Goal: Task Accomplishment & Management: Complete application form

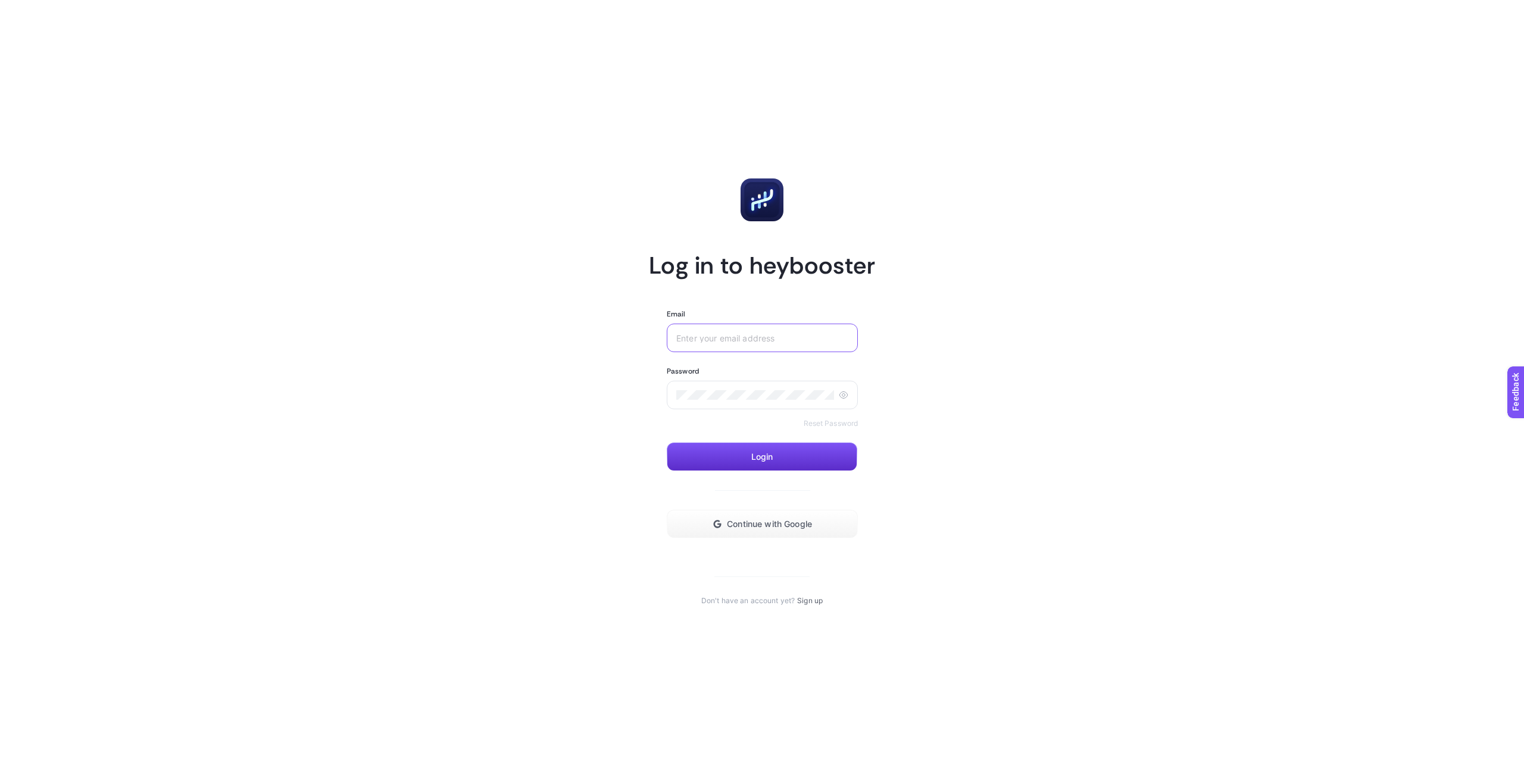
click at [750, 338] on input "Email" at bounding box center [762, 338] width 172 height 9
type input "arda"
click at [801, 519] on span "Continue with Google" at bounding box center [769, 524] width 85 height 9
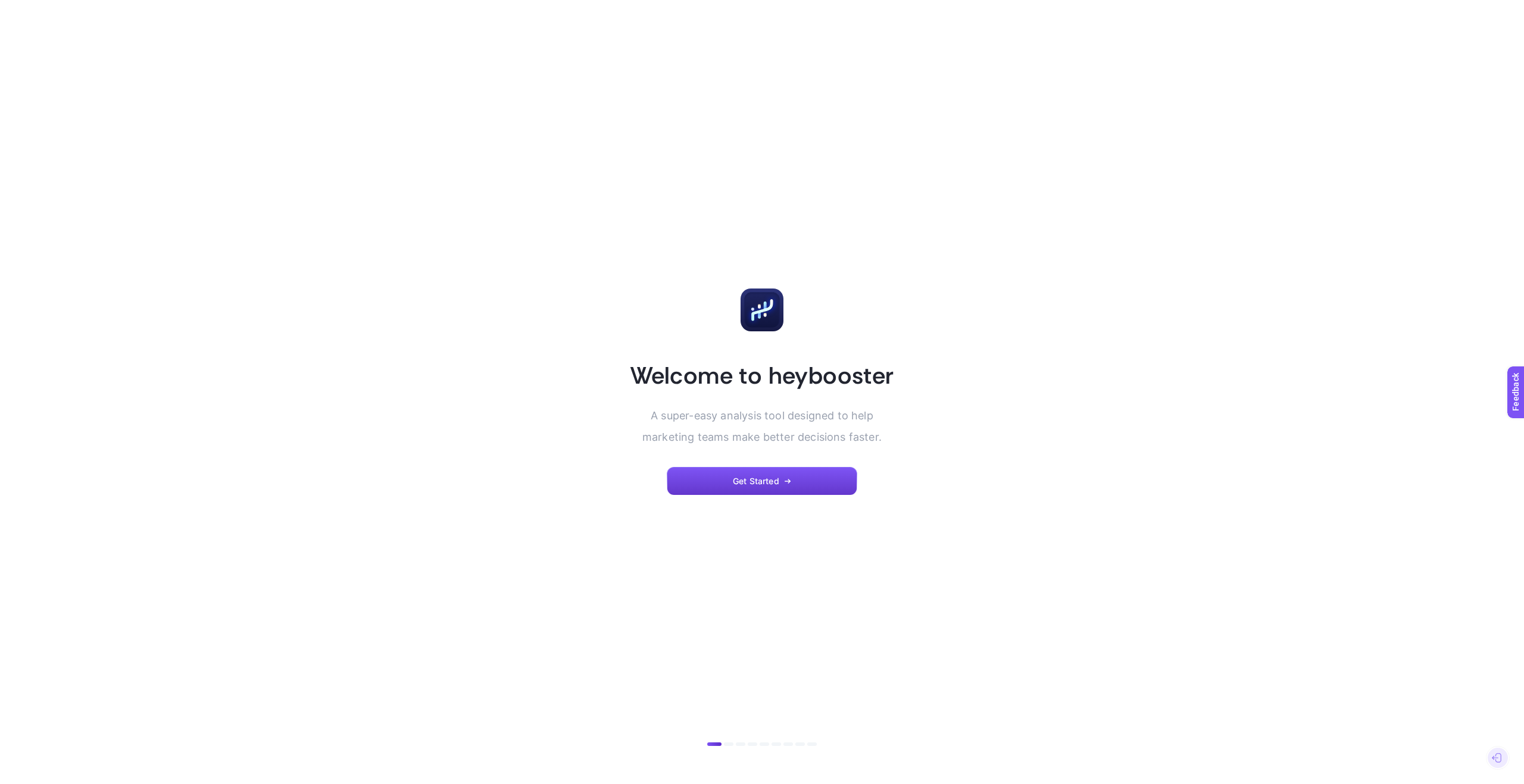
click at [806, 482] on button "Get Started" at bounding box center [761, 482] width 190 height 29
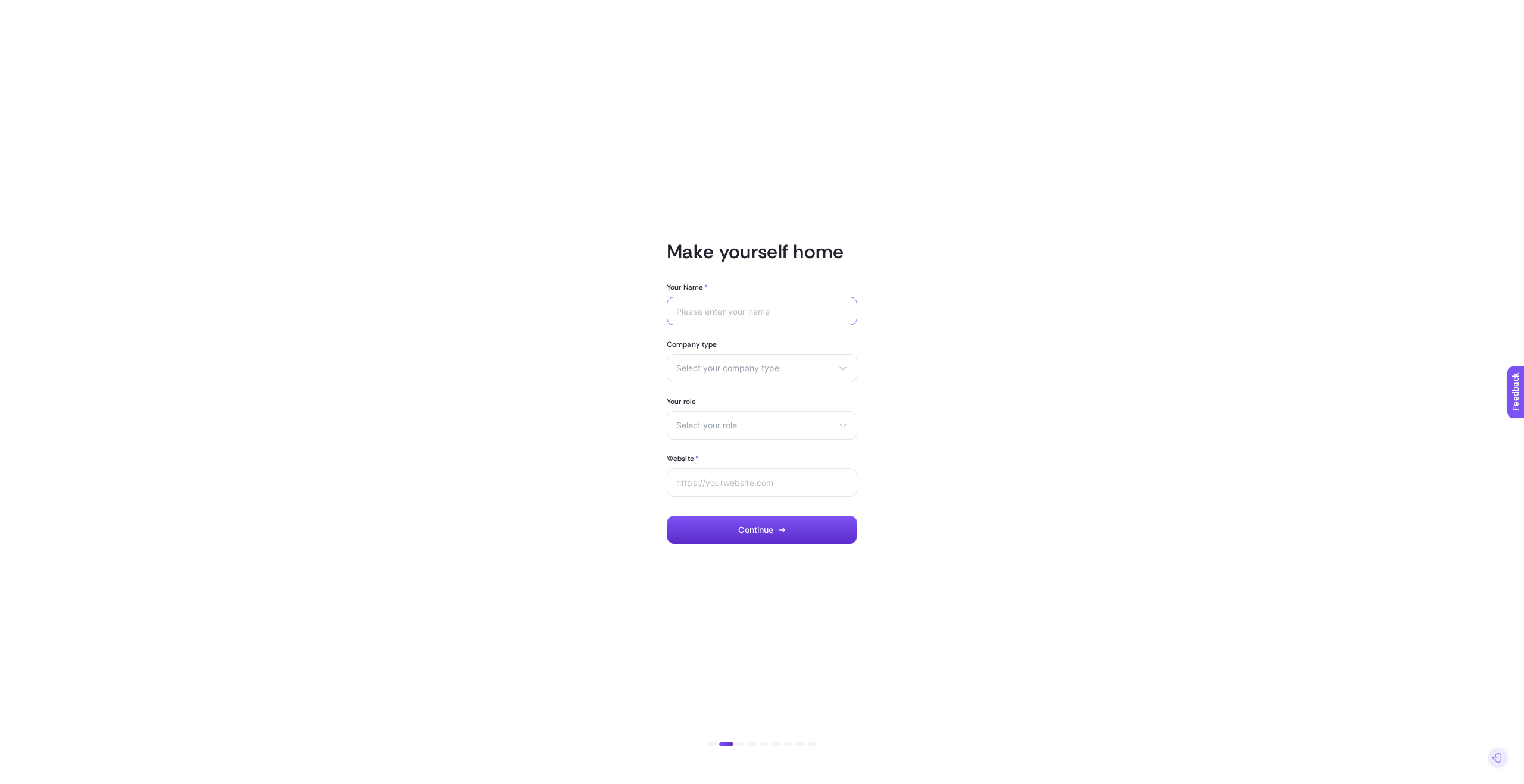
click at [735, 307] on input "Your Name *" at bounding box center [762, 311] width 172 height 9
type input "Arda Byknc"
click at [720, 373] on div "Select your company type eCommerce Agency Other" at bounding box center [761, 368] width 190 height 29
click at [709, 417] on li "Agency" at bounding box center [762, 416] width 185 height 19
click at [707, 426] on span "Select your role" at bounding box center [755, 425] width 157 height 9
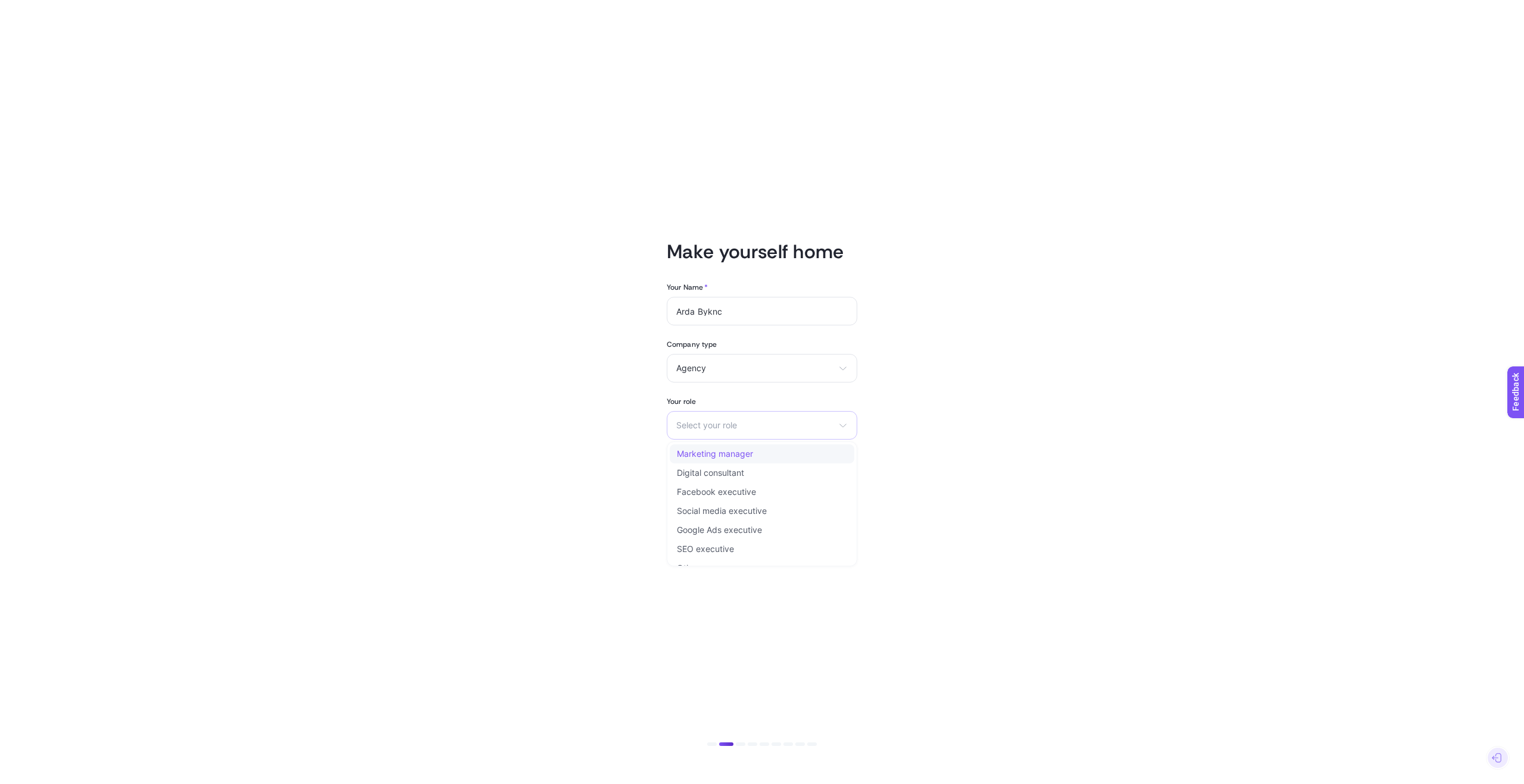
click at [713, 453] on span "Marketing manager" at bounding box center [715, 454] width 76 height 9
click at [715, 481] on input "Website *" at bounding box center [762, 482] width 172 height 9
click at [726, 524] on button "Continue" at bounding box center [761, 530] width 190 height 29
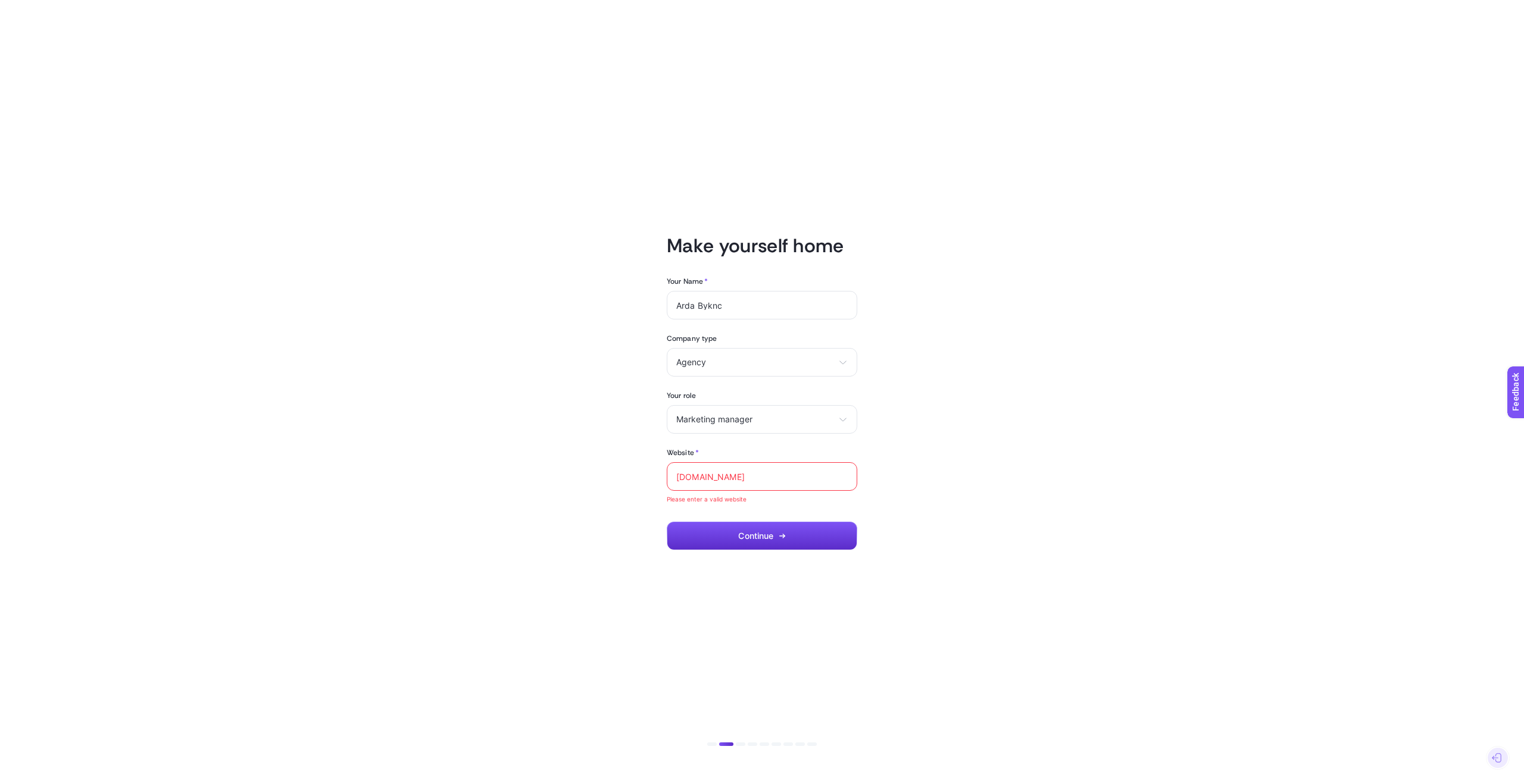
click at [702, 477] on input "www.fabrichouse.com.tr" at bounding box center [762, 476] width 172 height 9
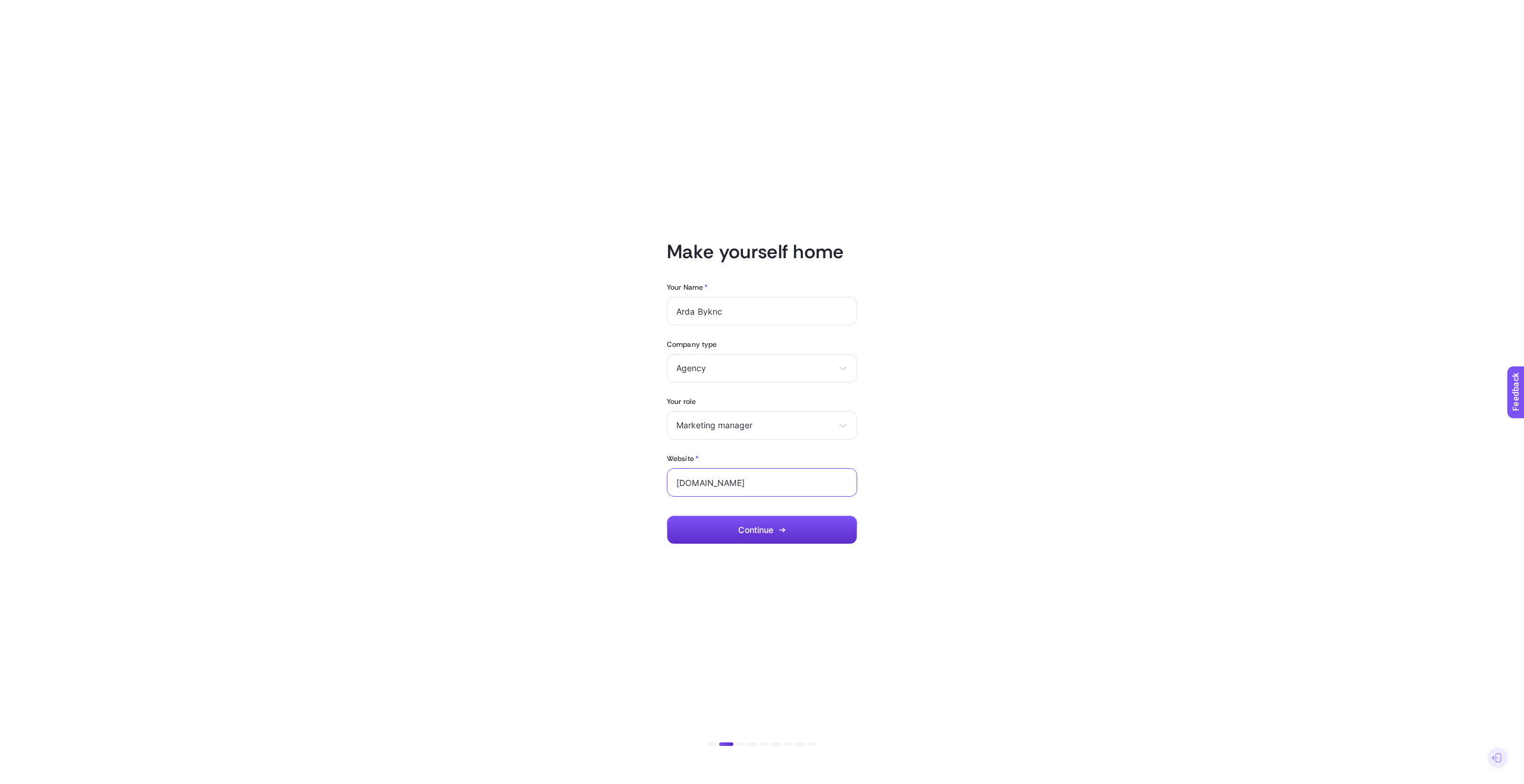
drag, startPoint x: 698, startPoint y: 484, endPoint x: 650, endPoint y: 483, distance: 48.0
click at [650, 483] on article "Make yourself home Your Name * Arda Byknc Company type Agency eCommerce Agency …" at bounding box center [762, 392] width 829 height 755
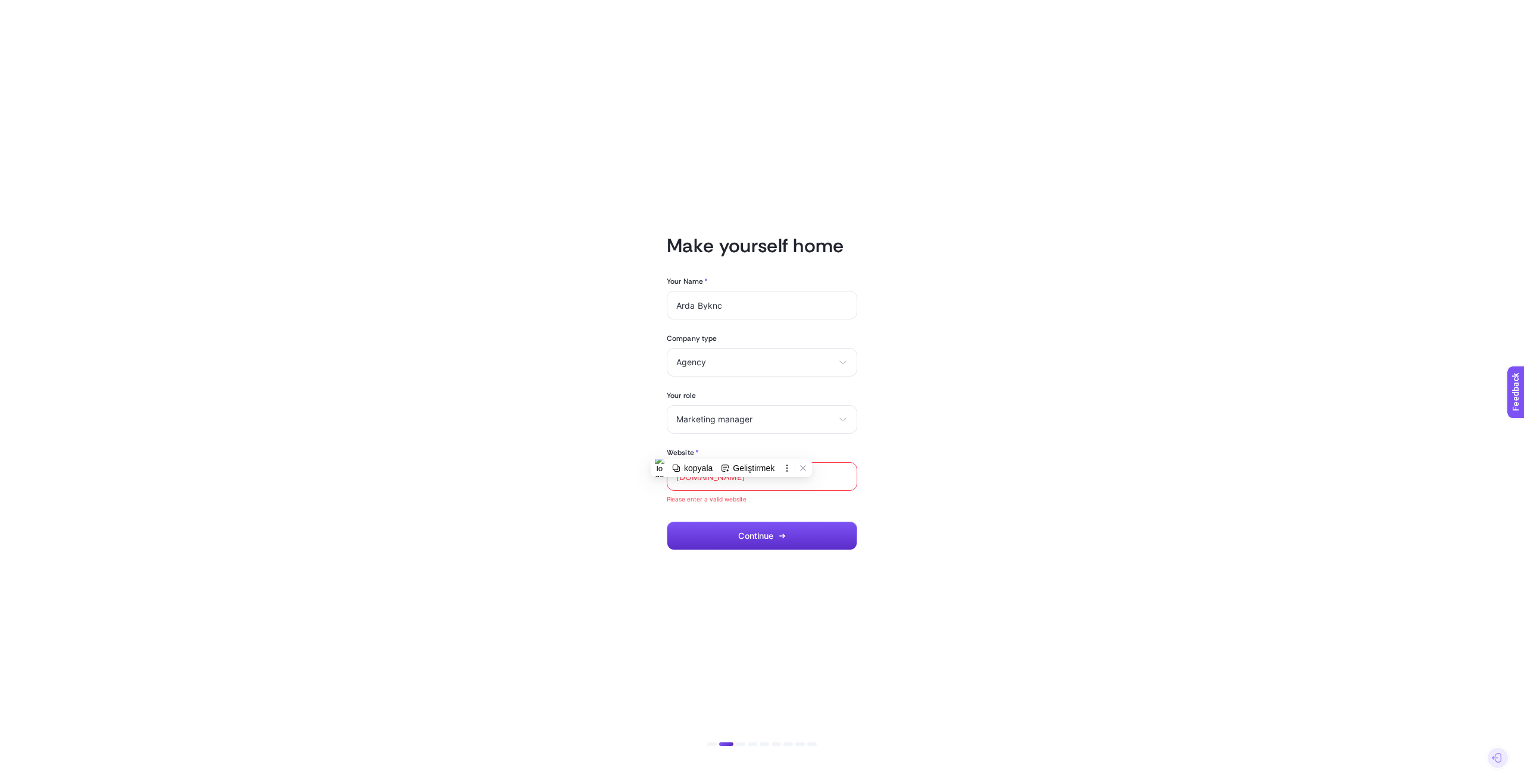
click at [680, 482] on div "www.fabrichouse.com.tr" at bounding box center [761, 477] width 190 height 29
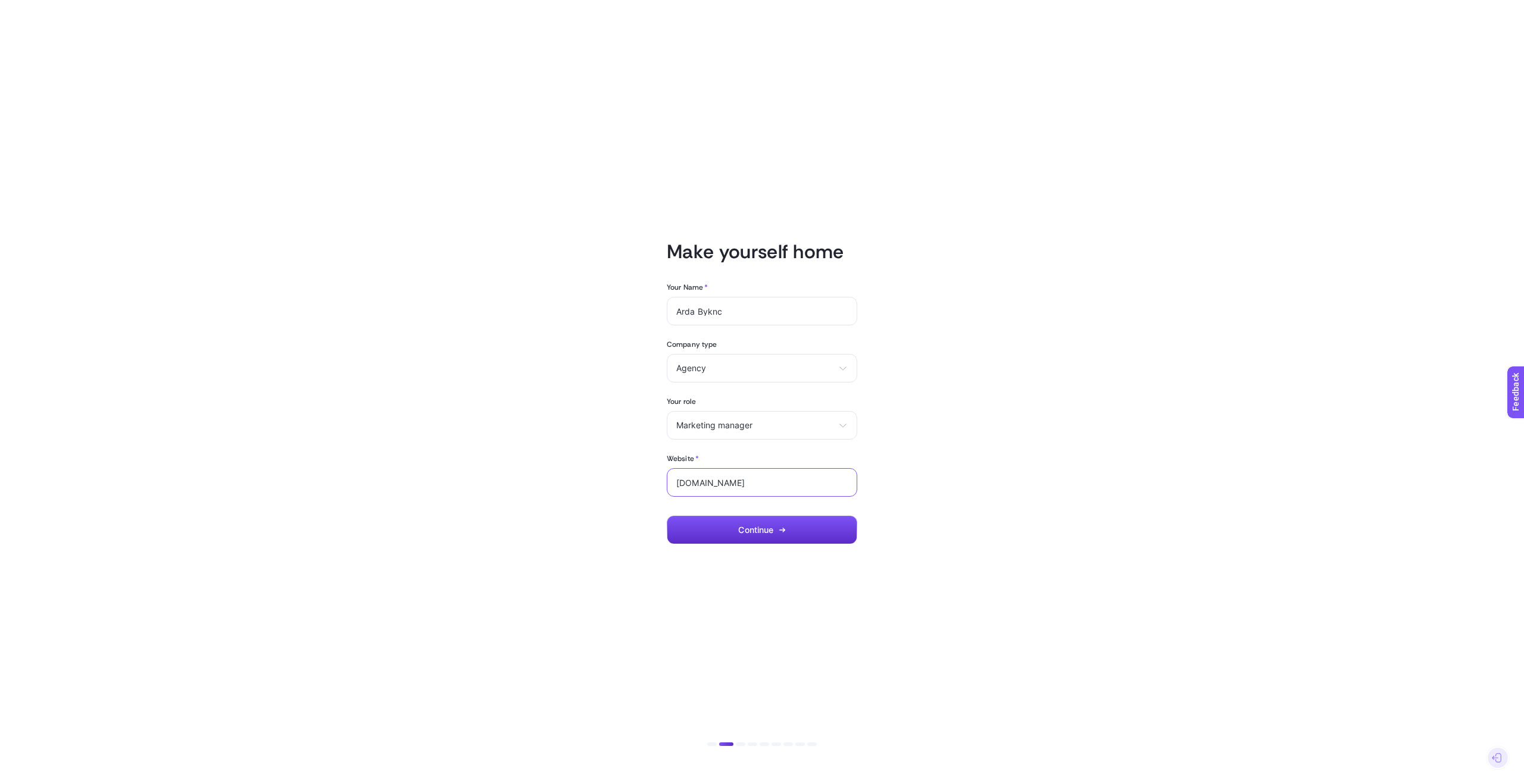
click at [678, 481] on input "www.fabrichouse.com.tr" at bounding box center [762, 482] width 172 height 9
type input "https://www.fabrichouse.com.tr"
click at [711, 536] on button "Continue" at bounding box center [761, 530] width 190 height 29
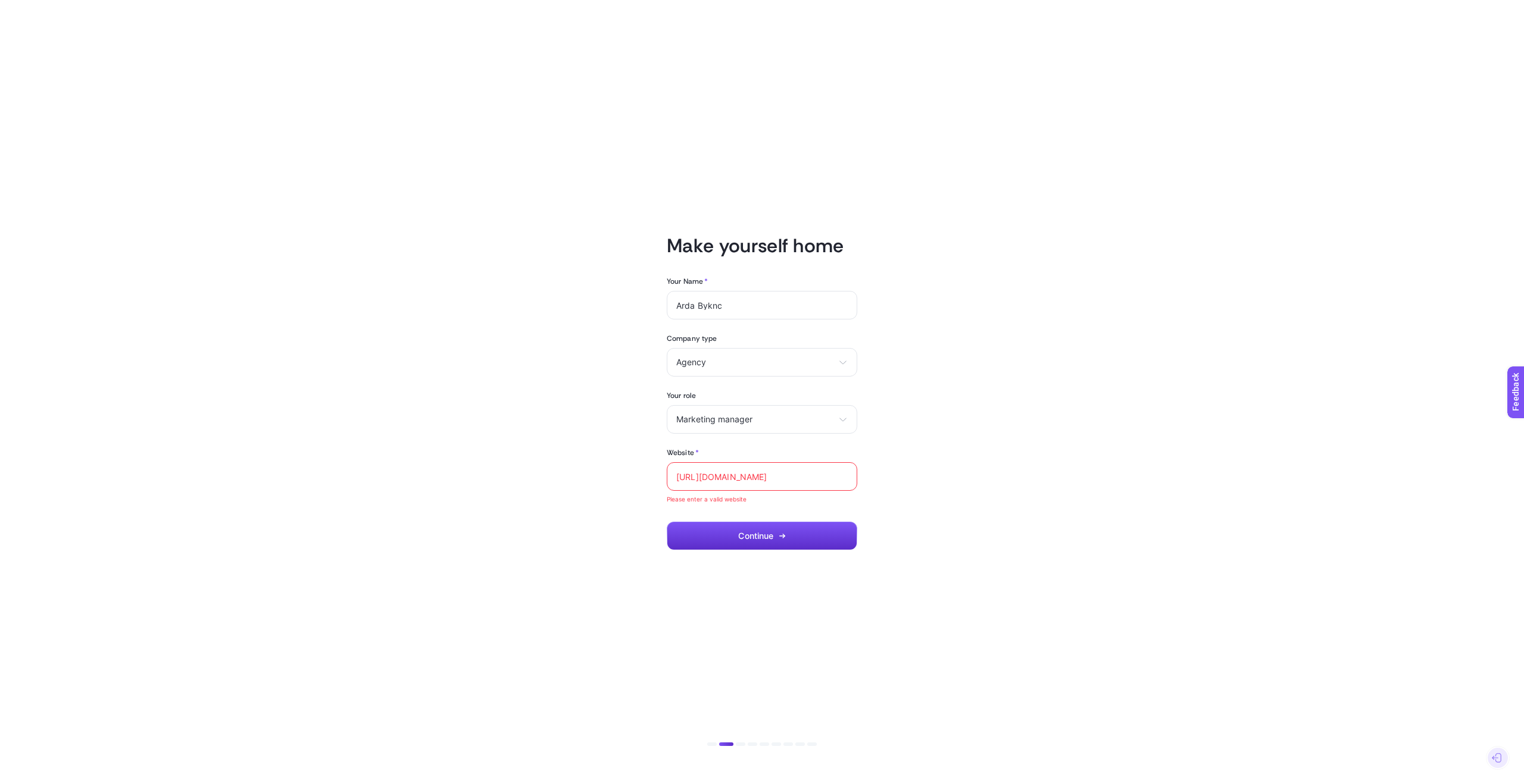
click at [721, 500] on span "Please enter a valid website" at bounding box center [761, 500] width 190 height 7
click at [761, 477] on input "https://www.fabrichouse.com.tr" at bounding box center [762, 476] width 172 height 9
click at [761, 477] on div "https://www.fabrichouse.com.tr" at bounding box center [761, 477] width 190 height 29
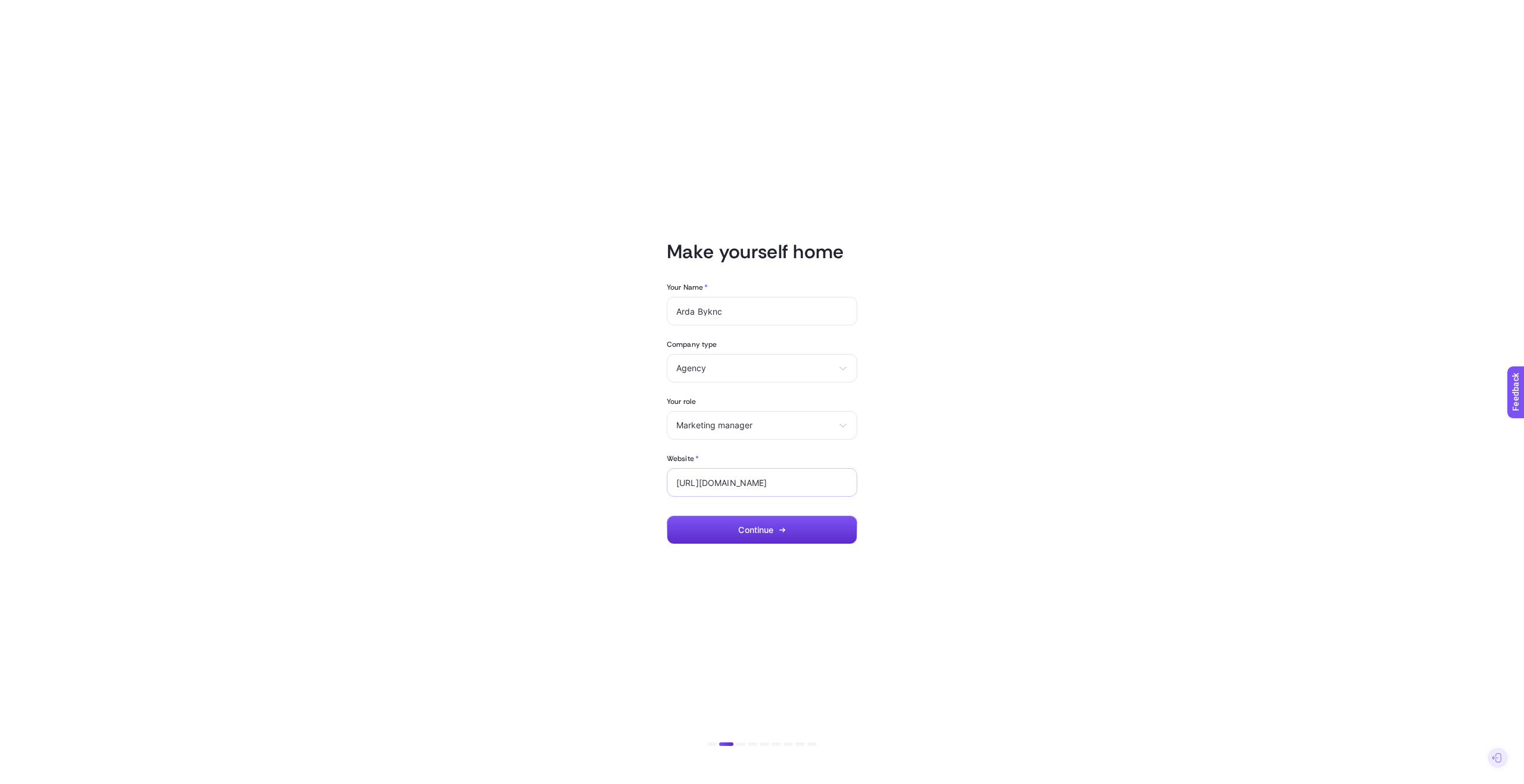
click at [761, 477] on div "https://www.fabrichouse.com.tr" at bounding box center [761, 483] width 190 height 29
click at [774, 481] on input "https://www.fabrichouse.com.tr" at bounding box center [762, 482] width 172 height 9
click at [773, 523] on button "Continue" at bounding box center [761, 530] width 190 height 29
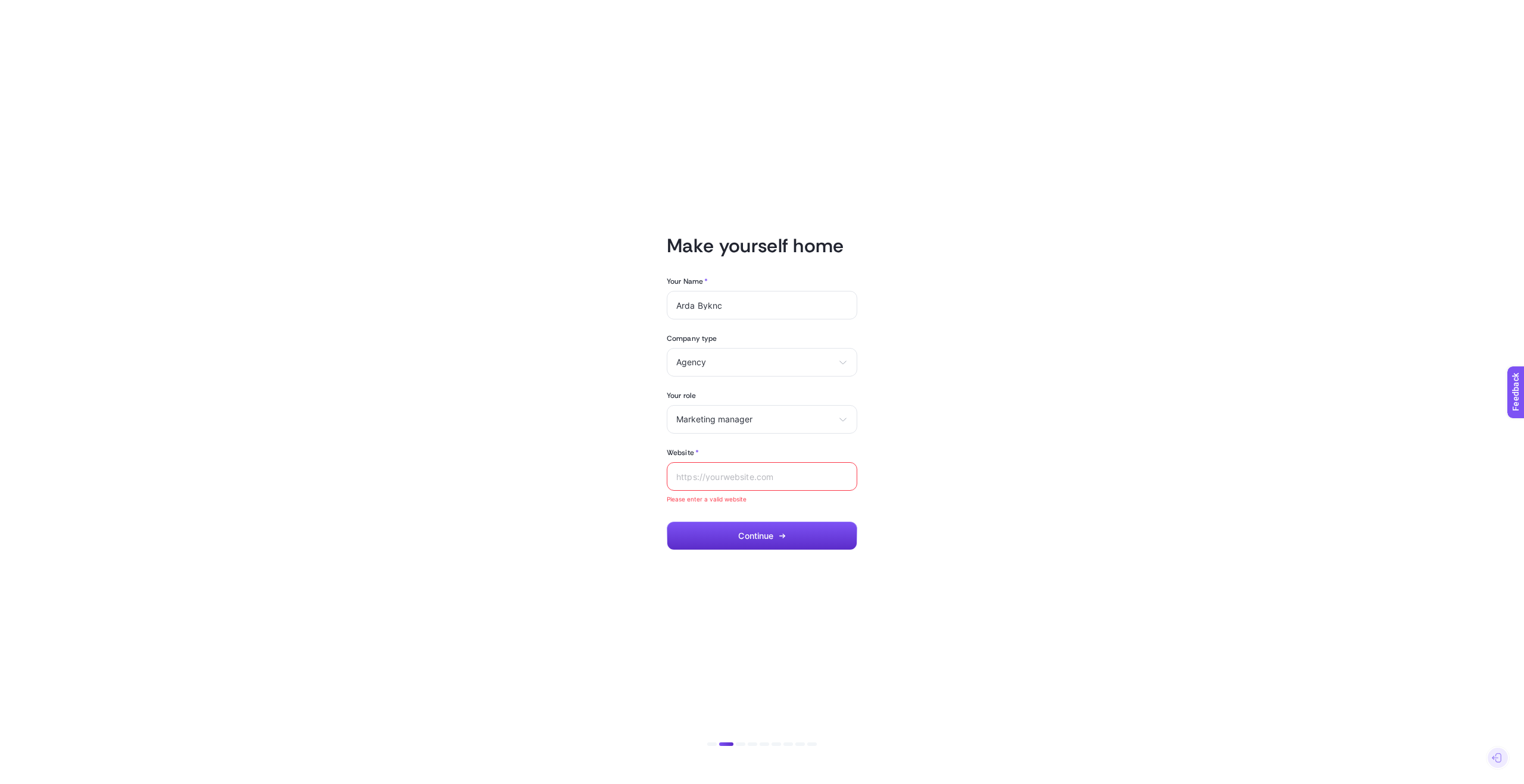
click at [707, 480] on input "Website *" at bounding box center [762, 476] width 172 height 9
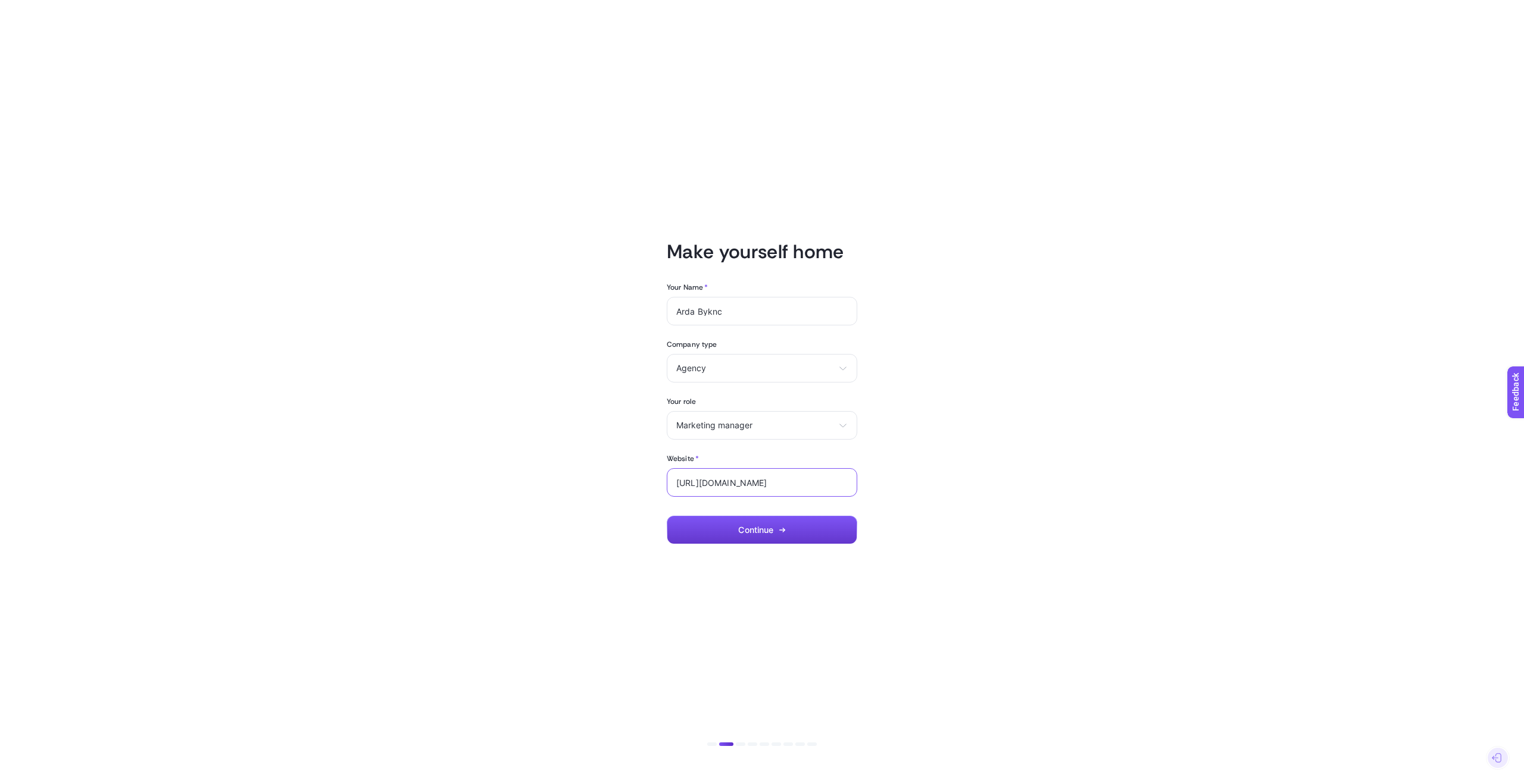
type input "https://fabrichouse.com.tr"
click at [736, 526] on button "Continue" at bounding box center [761, 530] width 190 height 29
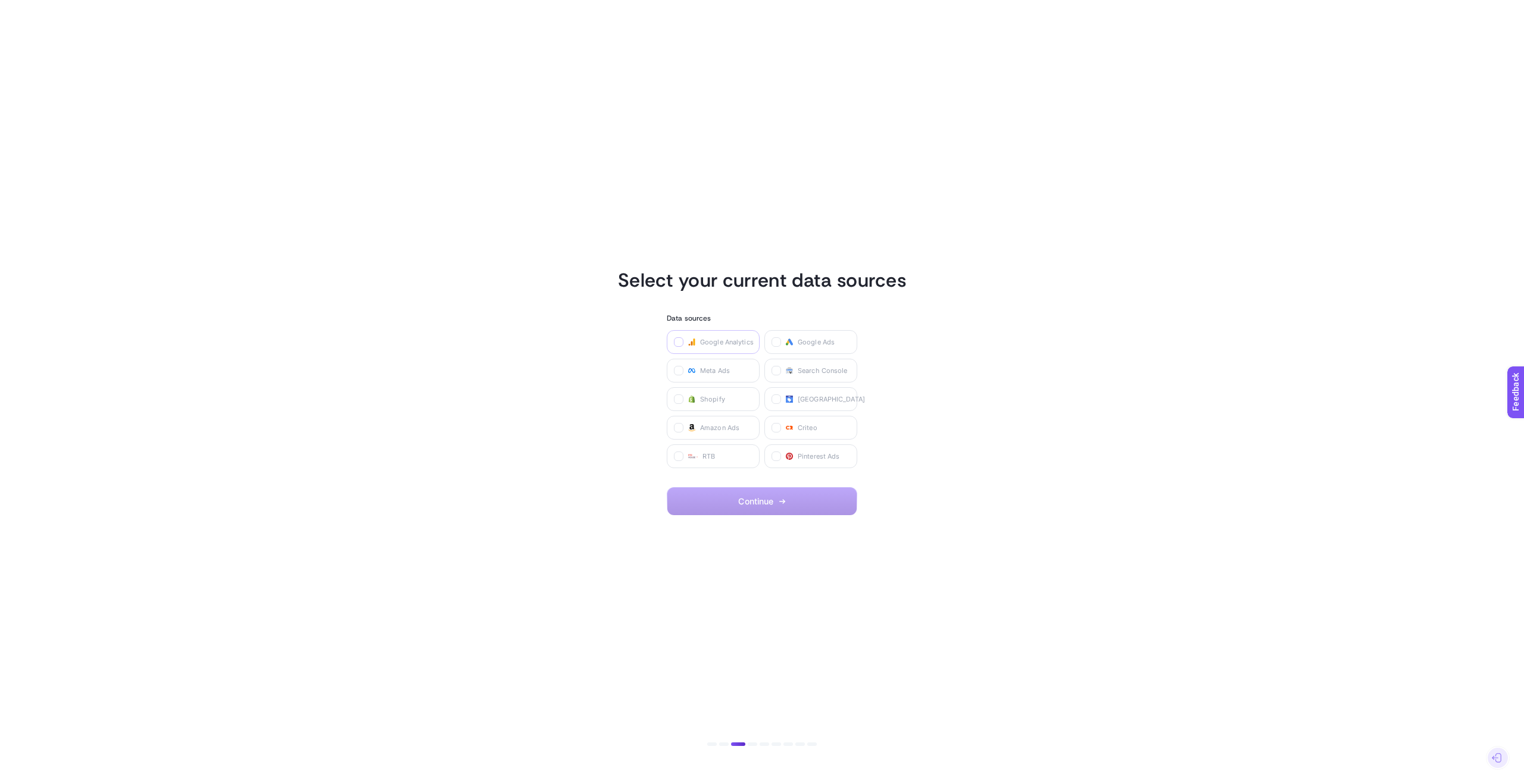
click at [680, 342] on icon at bounding box center [680, 343] width 6 height 6
click at [0, 0] on Analytics "checkbox" at bounding box center [0, 0] width 0 height 0
click at [677, 369] on icon at bounding box center [680, 371] width 6 height 6
click at [0, 0] on Ads "checkbox" at bounding box center [0, 0] width 0 height 0
click at [779, 344] on icon at bounding box center [777, 343] width 6 height 6
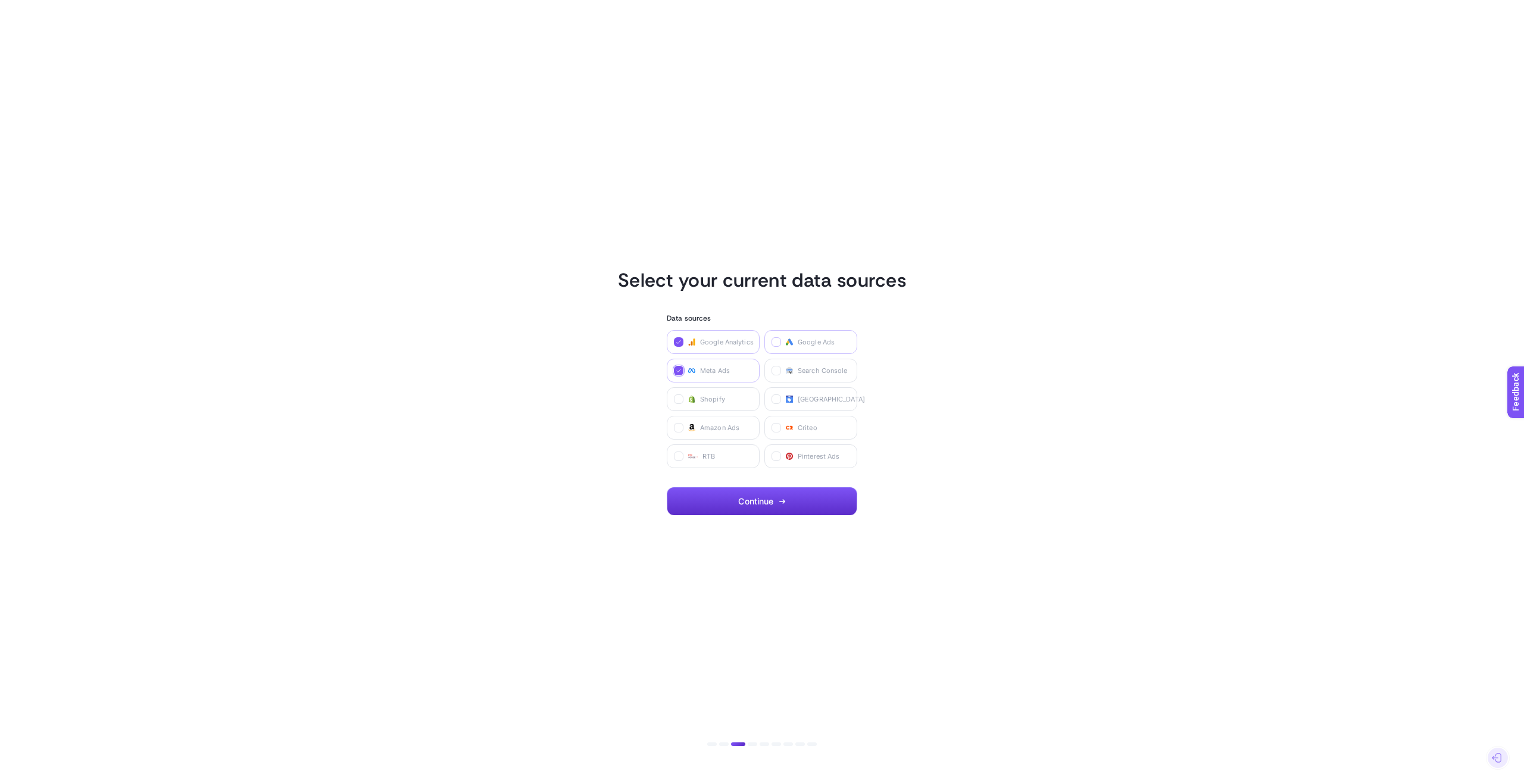
click at [0, 0] on Ads "checkbox" at bounding box center [0, 0] width 0 height 0
click at [779, 374] on label at bounding box center [776, 370] width 9 height 9
click at [0, 0] on Console "checkbox" at bounding box center [0, 0] width 0 height 0
click at [760, 499] on span "Continue" at bounding box center [756, 501] width 35 height 9
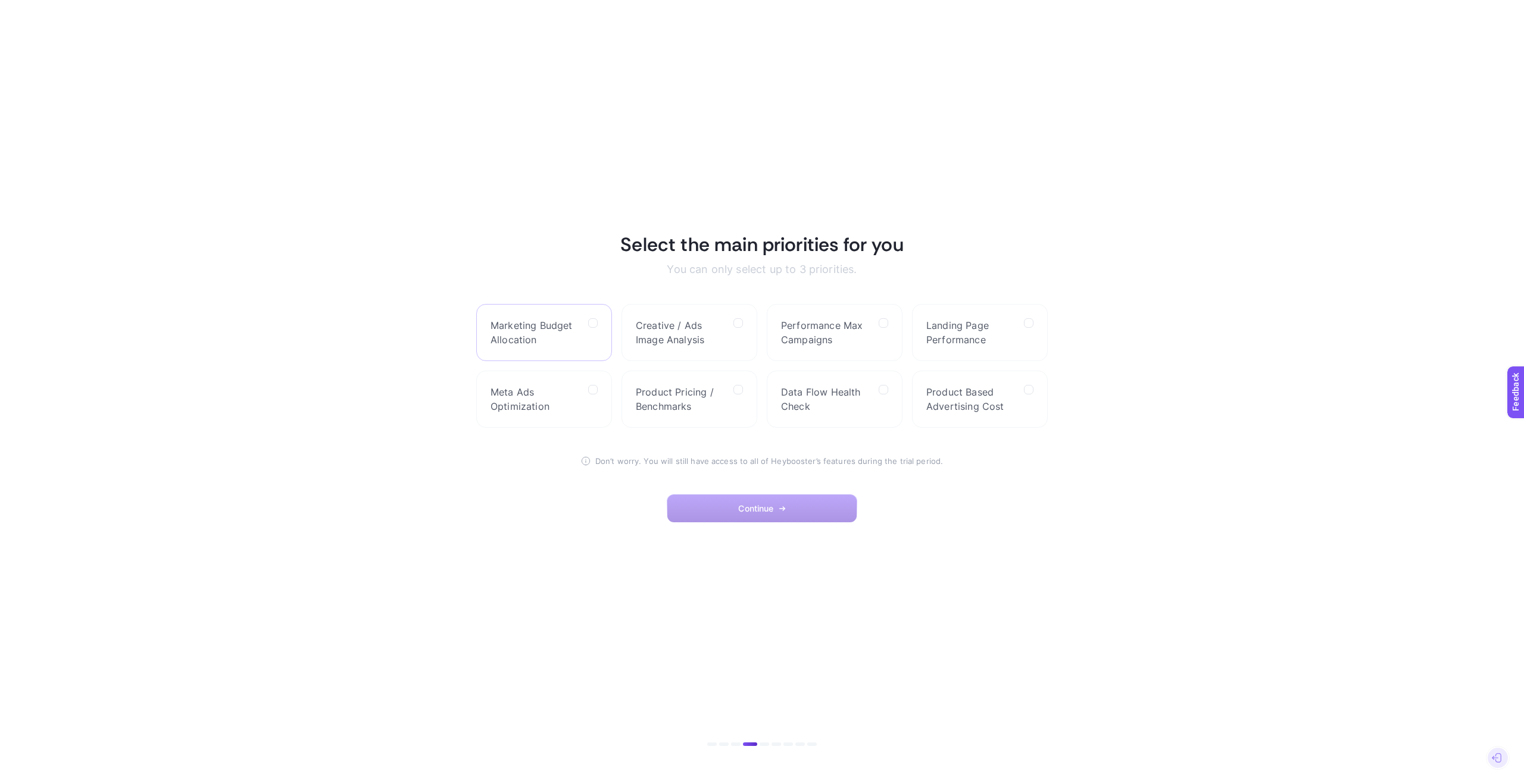
click at [580, 324] on label "Marketing Budget Allocation" at bounding box center [544, 333] width 136 height 57
click at [0, 0] on Allocation "checkbox" at bounding box center [0, 0] width 0 height 0
click at [736, 325] on icon at bounding box center [739, 324] width 6 height 6
click at [0, 0] on Analysis "checkbox" at bounding box center [0, 0] width 0 height 0
click at [874, 326] on label "Performance Max Campaigns" at bounding box center [835, 333] width 136 height 57
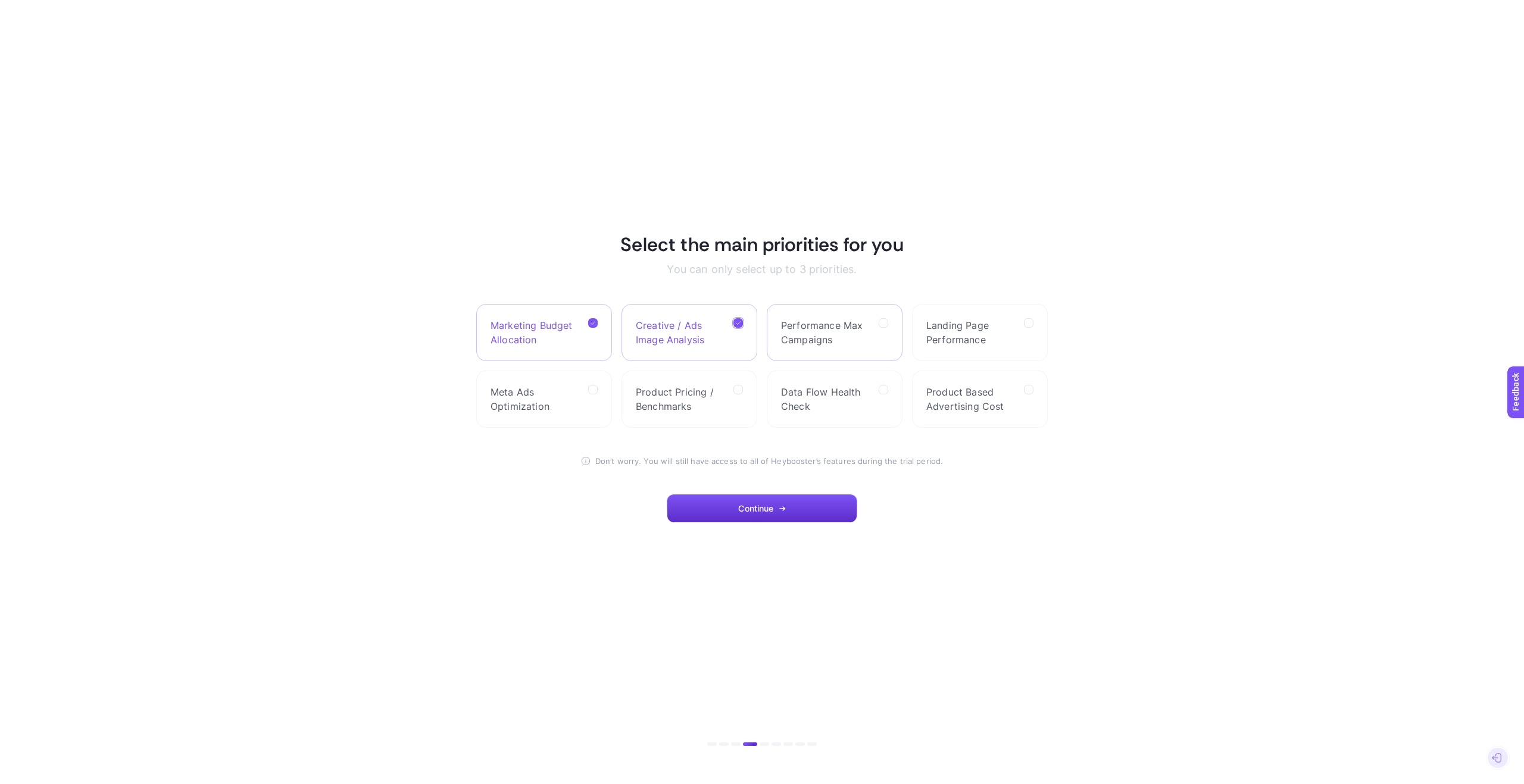
click at [0, 0] on Campaigns "checkbox" at bounding box center [0, 0] width 0 height 0
drag, startPoint x: 583, startPoint y: 387, endPoint x: 613, endPoint y: 394, distance: 30.8
click at [583, 387] on label "Meta Ads Optimization" at bounding box center [544, 399] width 136 height 57
drag, startPoint x: 741, startPoint y: 394, endPoint x: 835, endPoint y: 394, distance: 94.0
click at [748, 392] on label "Product Pricing / Benchmarks" at bounding box center [689, 399] width 136 height 57
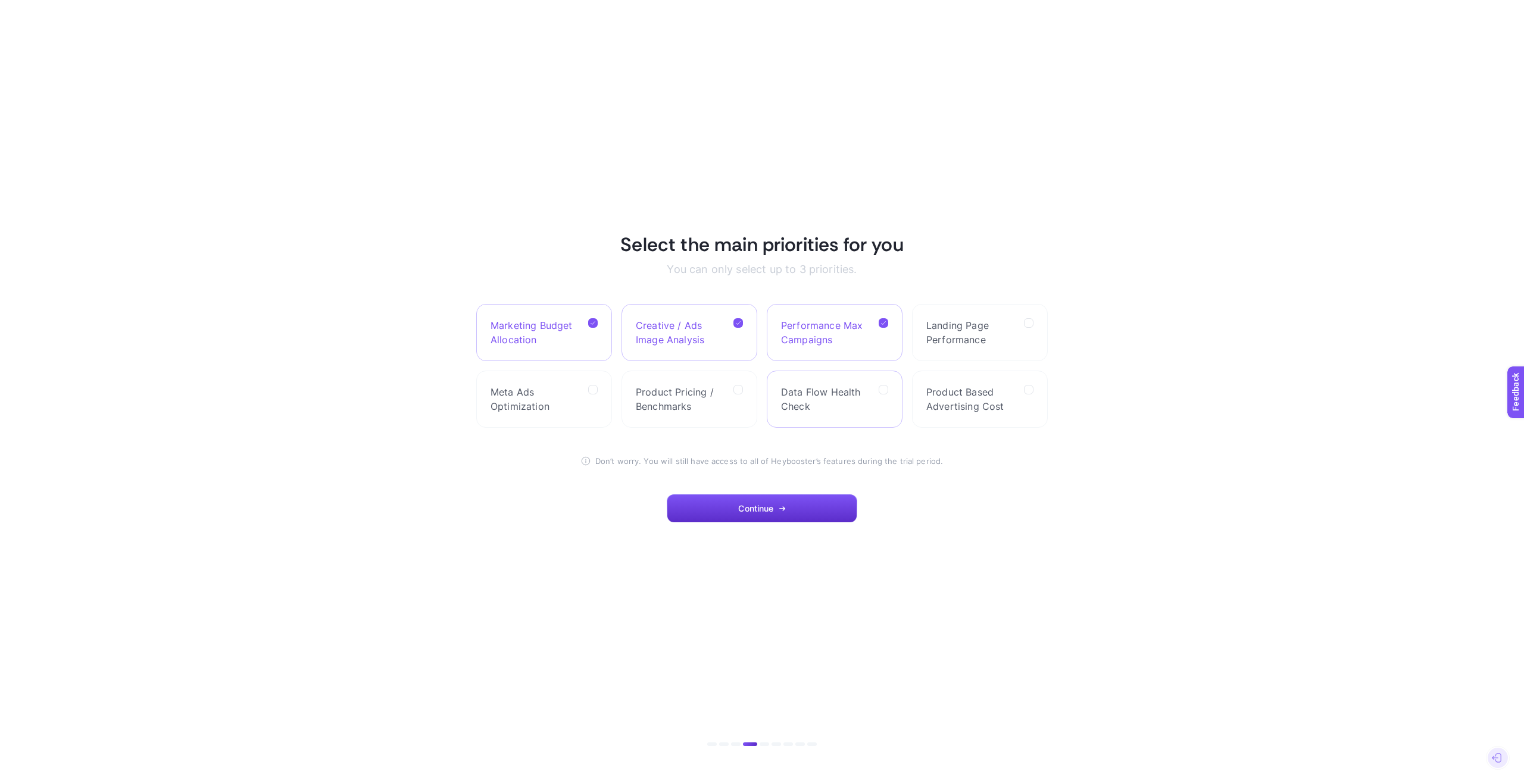
click at [0, 0] on Benchmarks "checkbox" at bounding box center [0, 0] width 0 height 0
drag, startPoint x: 874, startPoint y: 389, endPoint x: 954, endPoint y: 361, distance: 84.8
click at [875, 389] on label "Data Flow Health Check" at bounding box center [835, 399] width 136 height 57
click at [0, 0] on Check "checkbox" at bounding box center [0, 0] width 0 height 0
drag, startPoint x: 1023, startPoint y: 324, endPoint x: 1022, endPoint y: 336, distance: 12.0
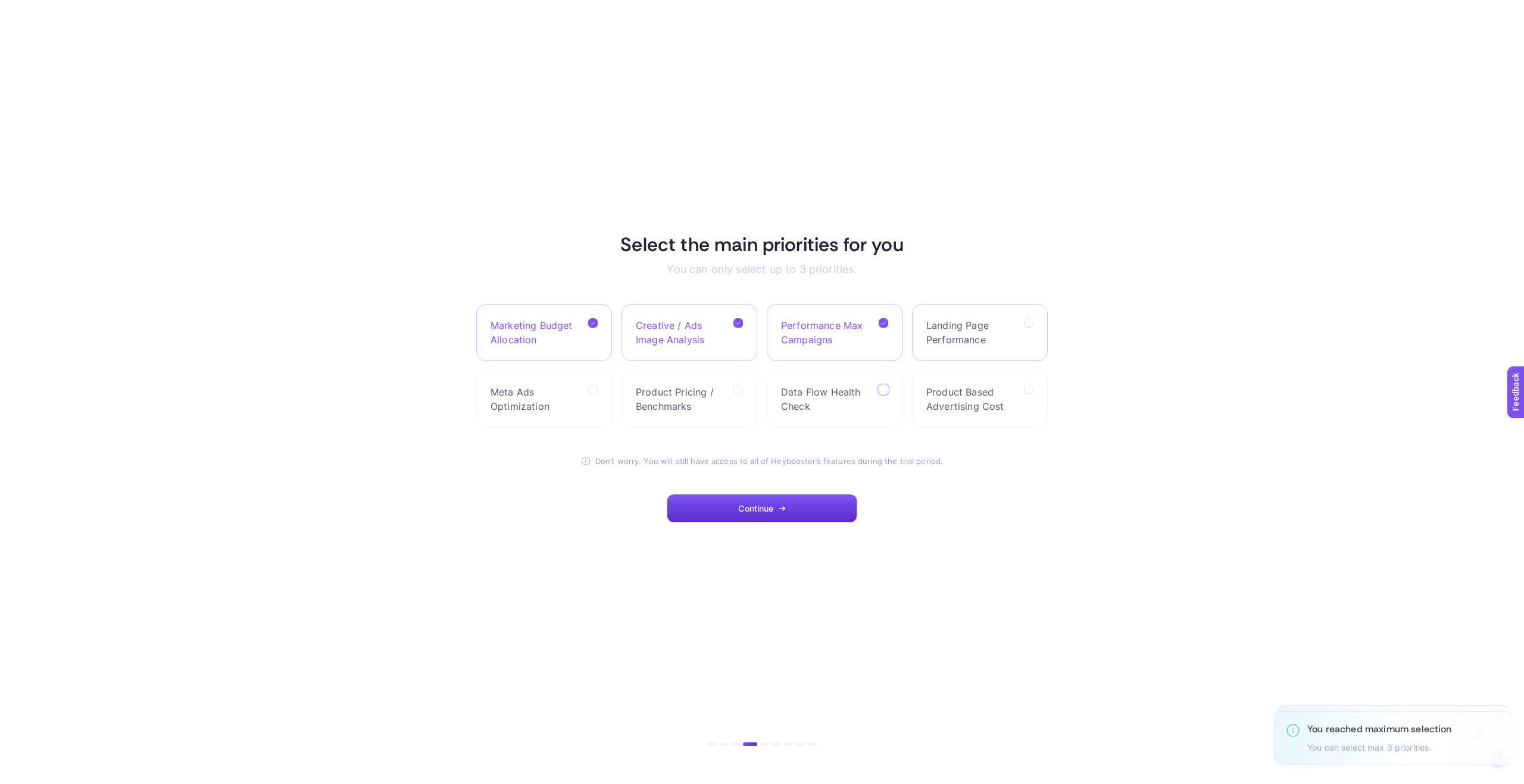
click at [1023, 324] on label "Landing Page Performance" at bounding box center [980, 333] width 136 height 57
click at [0, 0] on Performance "checkbox" at bounding box center [0, 0] width 0 height 0
click at [781, 493] on section "Select the main priorities for you You can only select up to 3 priorities. Mark…" at bounding box center [762, 392] width 572 height 319
click at [779, 498] on button "Continue" at bounding box center [761, 509] width 190 height 29
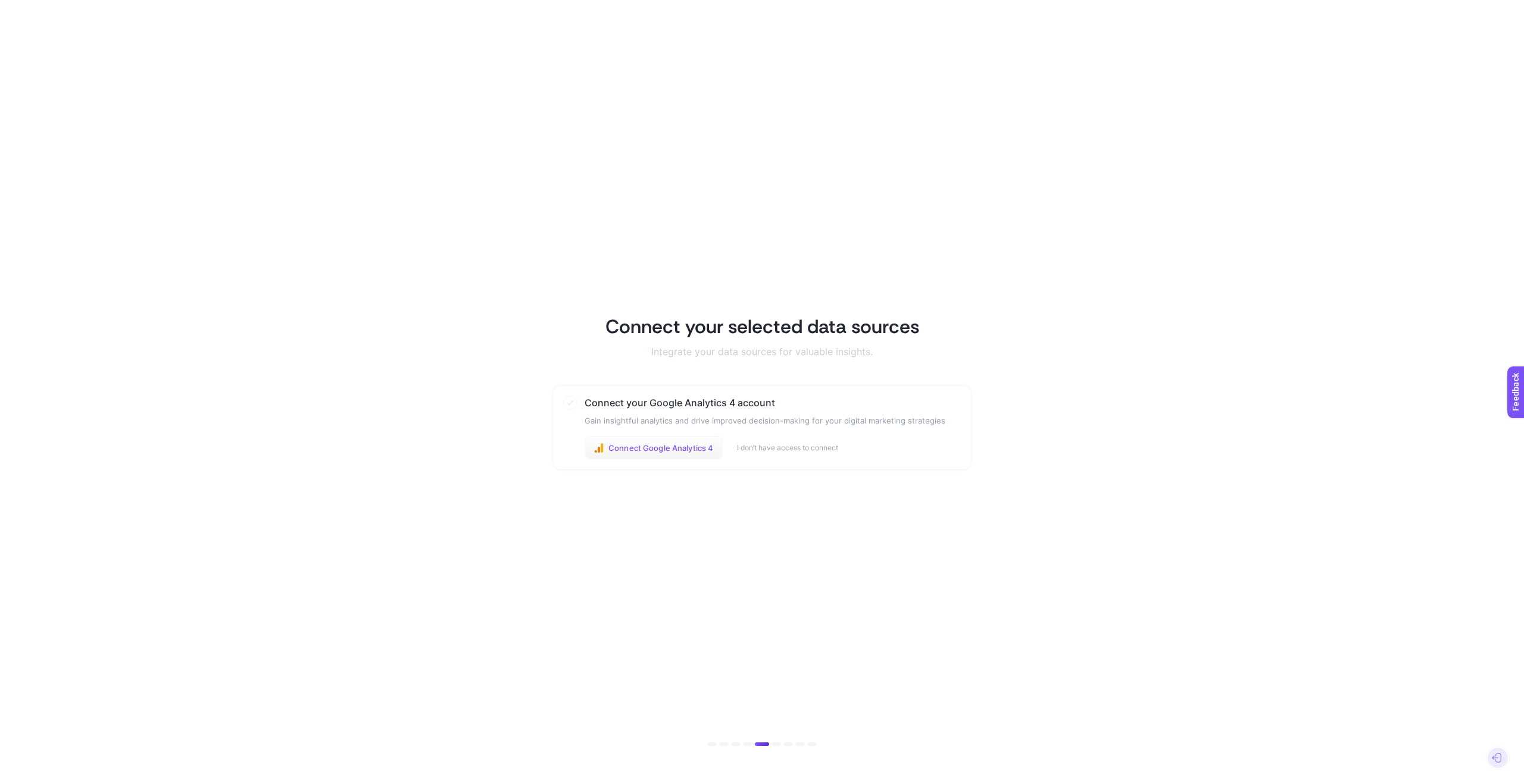
click at [669, 446] on span "Connect Google Analytics 4" at bounding box center [660, 447] width 105 height 9
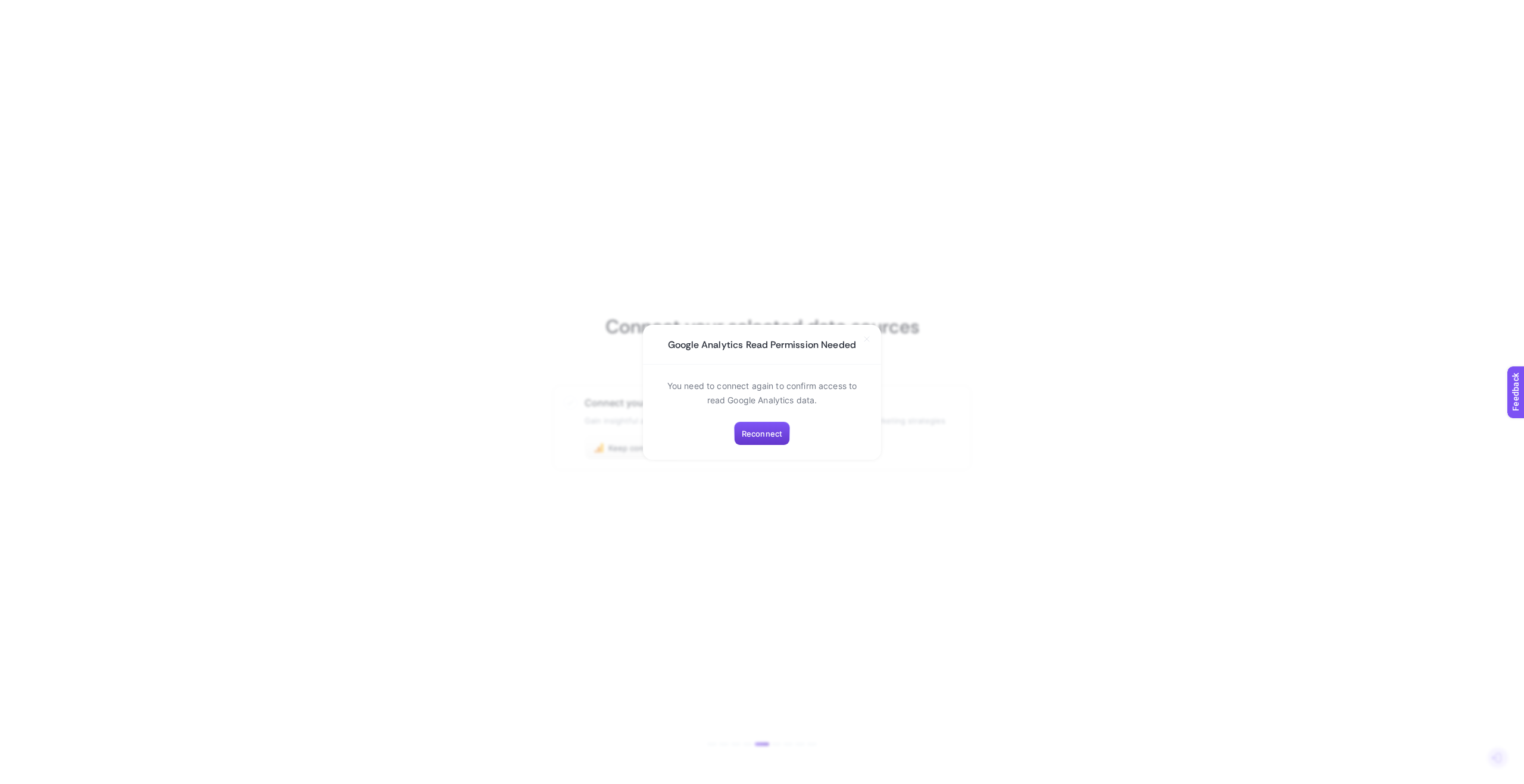
click at [763, 438] on span "Reconnect" at bounding box center [761, 433] width 40 height 9
click at [760, 441] on button "Reconnect" at bounding box center [762, 434] width 56 height 24
click at [764, 442] on button "Reconnect" at bounding box center [762, 434] width 56 height 24
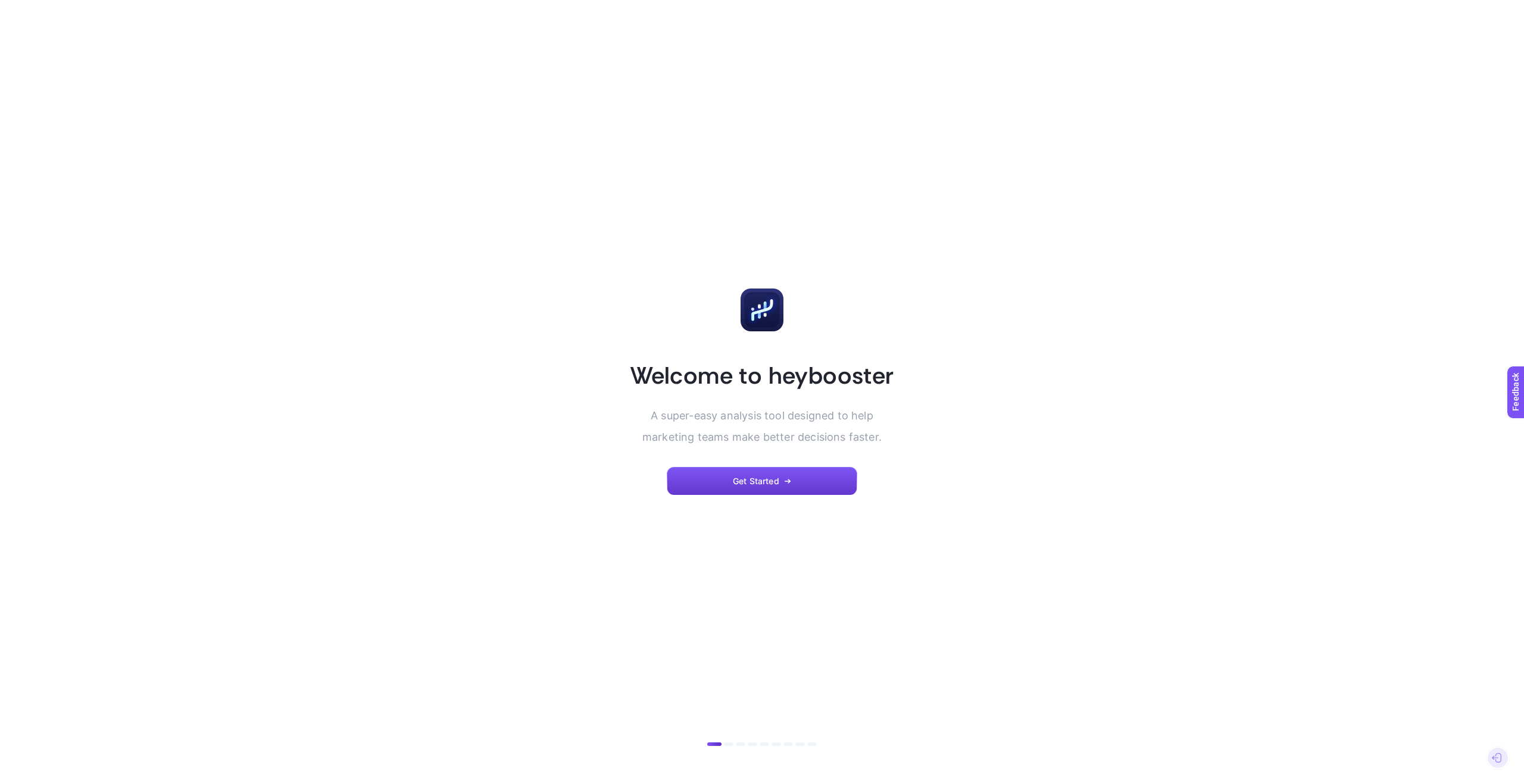
click at [763, 490] on button "Get Started" at bounding box center [761, 482] width 190 height 29
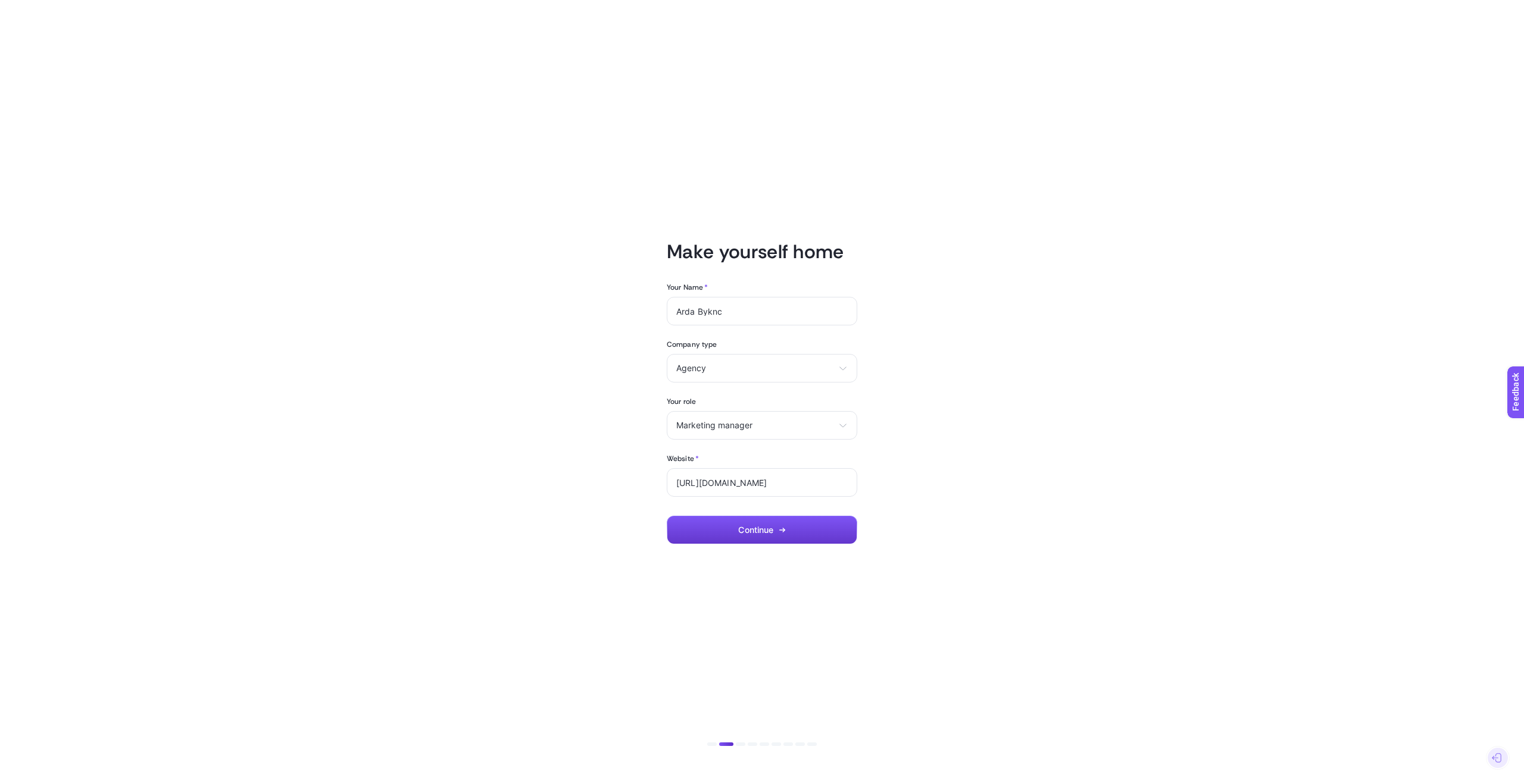
click at [778, 528] on button "Continue" at bounding box center [761, 530] width 190 height 29
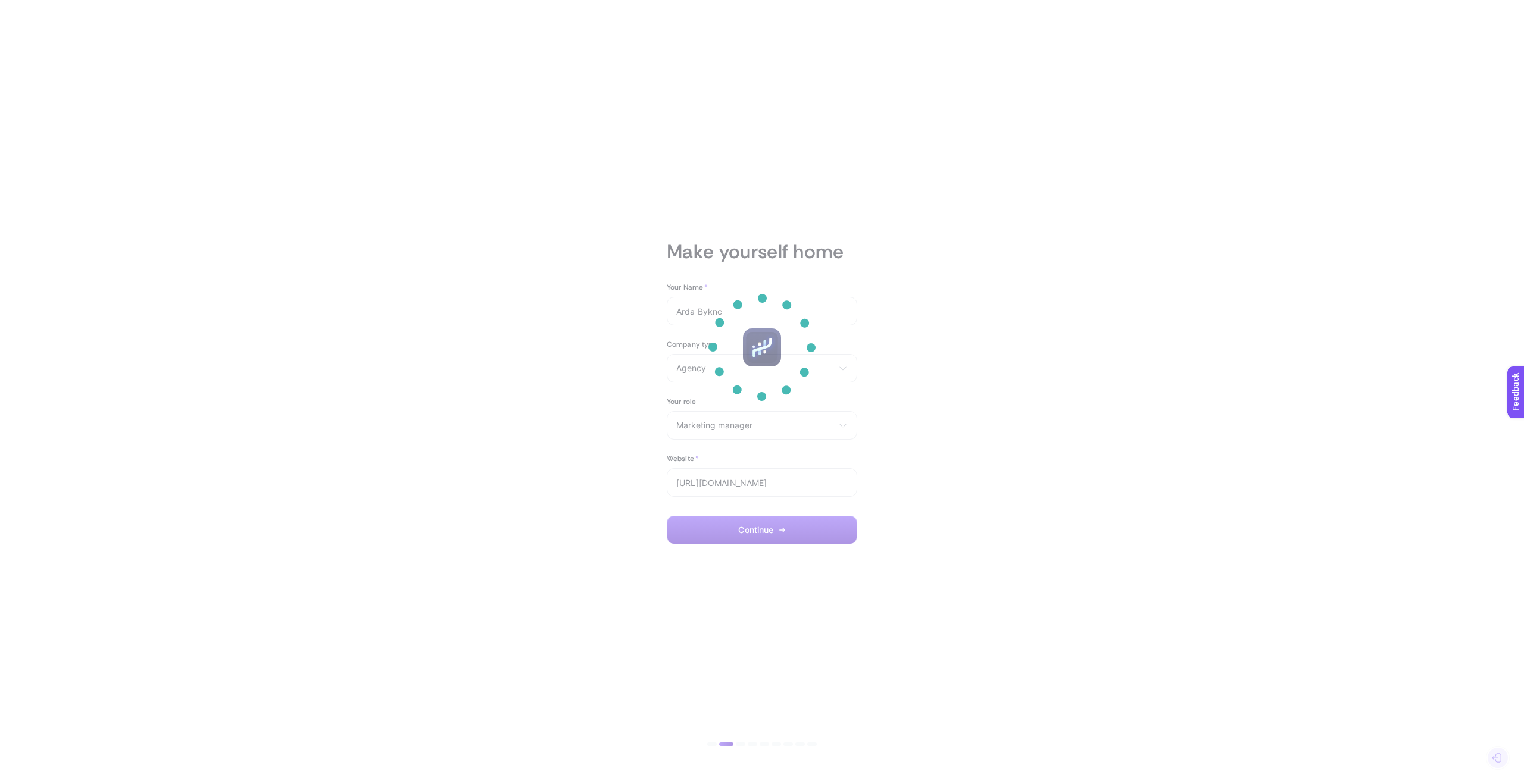
click at [797, 485] on p at bounding box center [761, 454] width 71 height 71
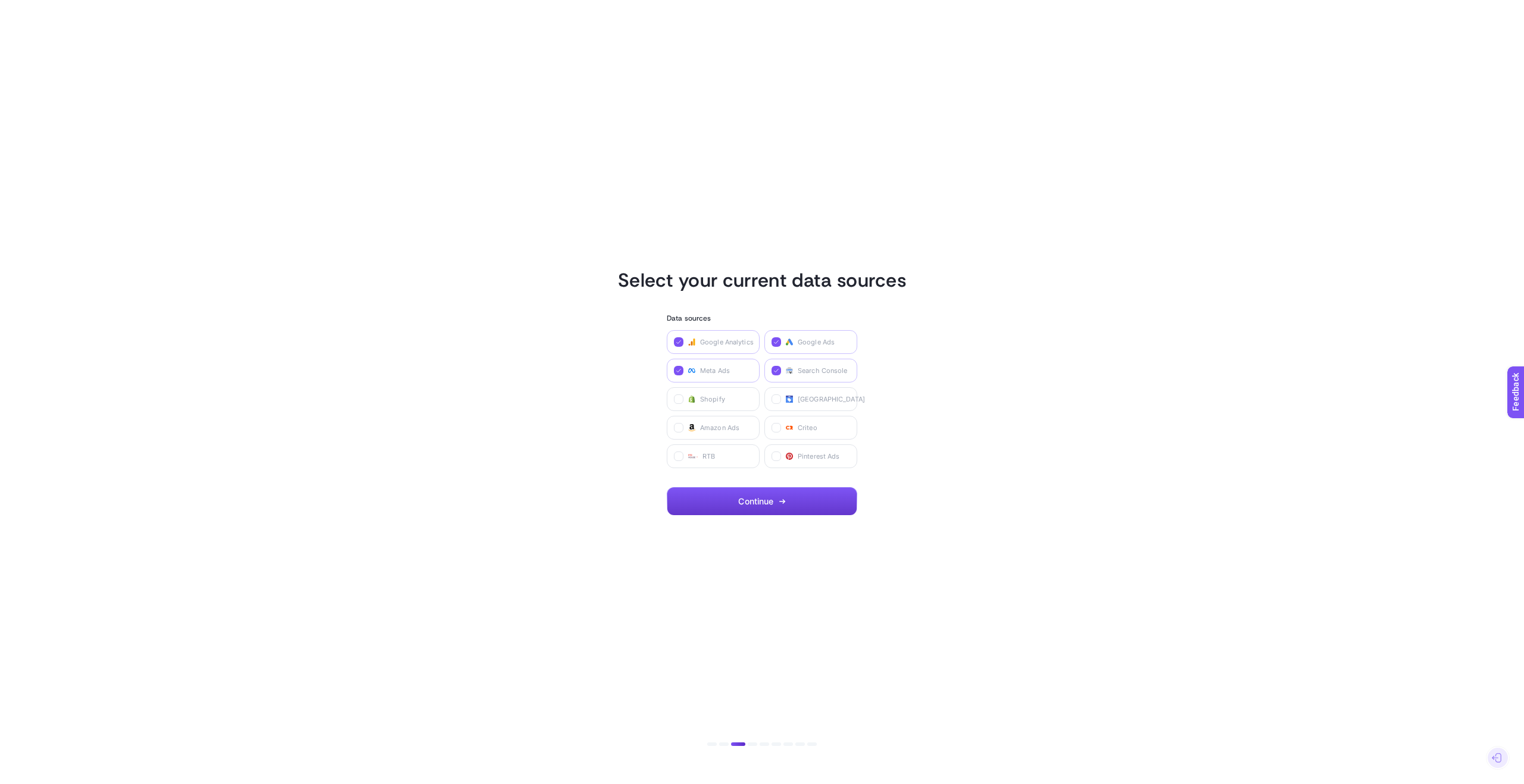
click at [784, 505] on button "Continue" at bounding box center [761, 501] width 190 height 29
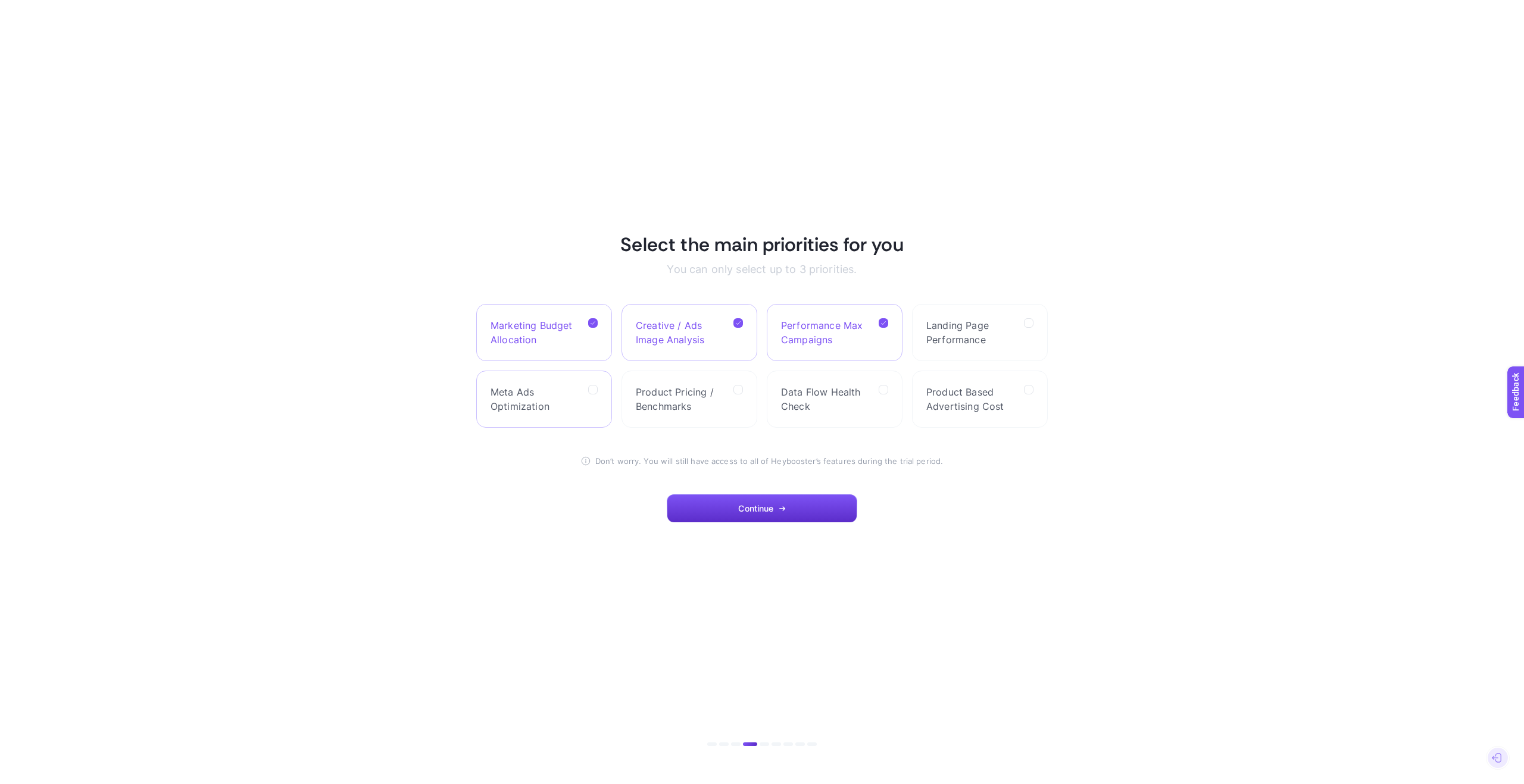
click at [587, 394] on label "Meta Ads Optimization" at bounding box center [544, 399] width 136 height 57
click at [0, 0] on Optimization "checkbox" at bounding box center [0, 0] width 0 height 0
drag, startPoint x: 587, startPoint y: 387, endPoint x: 593, endPoint y: 389, distance: 6.3
click at [589, 387] on label "Meta Ads Optimization" at bounding box center [544, 399] width 136 height 57
click at [0, 0] on Optimization "checkbox" at bounding box center [0, 0] width 0 height 0
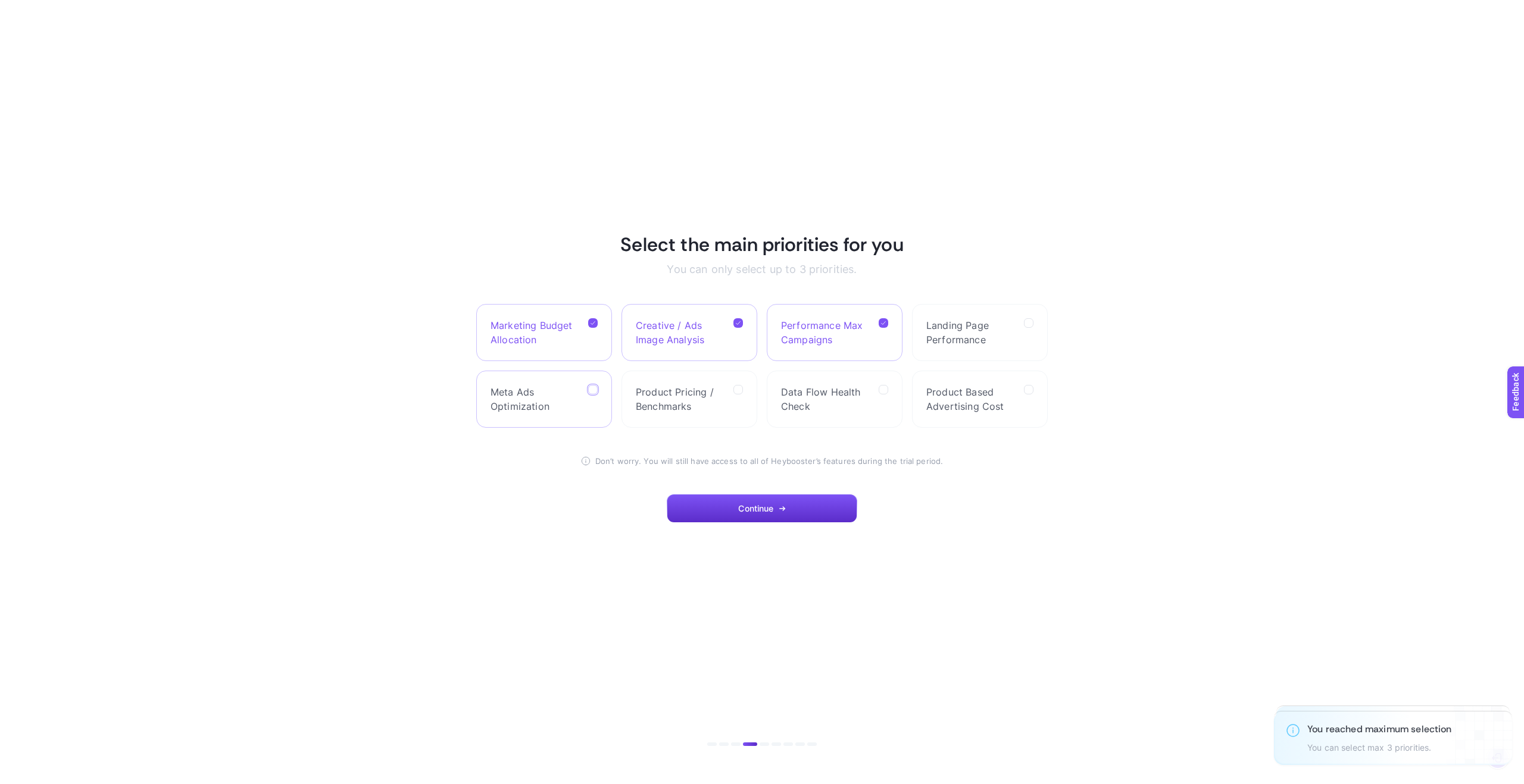
click at [594, 389] on icon at bounding box center [593, 390] width 6 height 6
click at [0, 0] on Optimization "checkbox" at bounding box center [0, 0] width 0 height 0
click at [587, 388] on label "Meta Ads Optimization" at bounding box center [544, 399] width 136 height 57
click at [0, 0] on Optimization "checkbox" at bounding box center [0, 0] width 0 height 0
click at [726, 324] on label "Creative / Ads Image Analysis" at bounding box center [689, 333] width 136 height 57
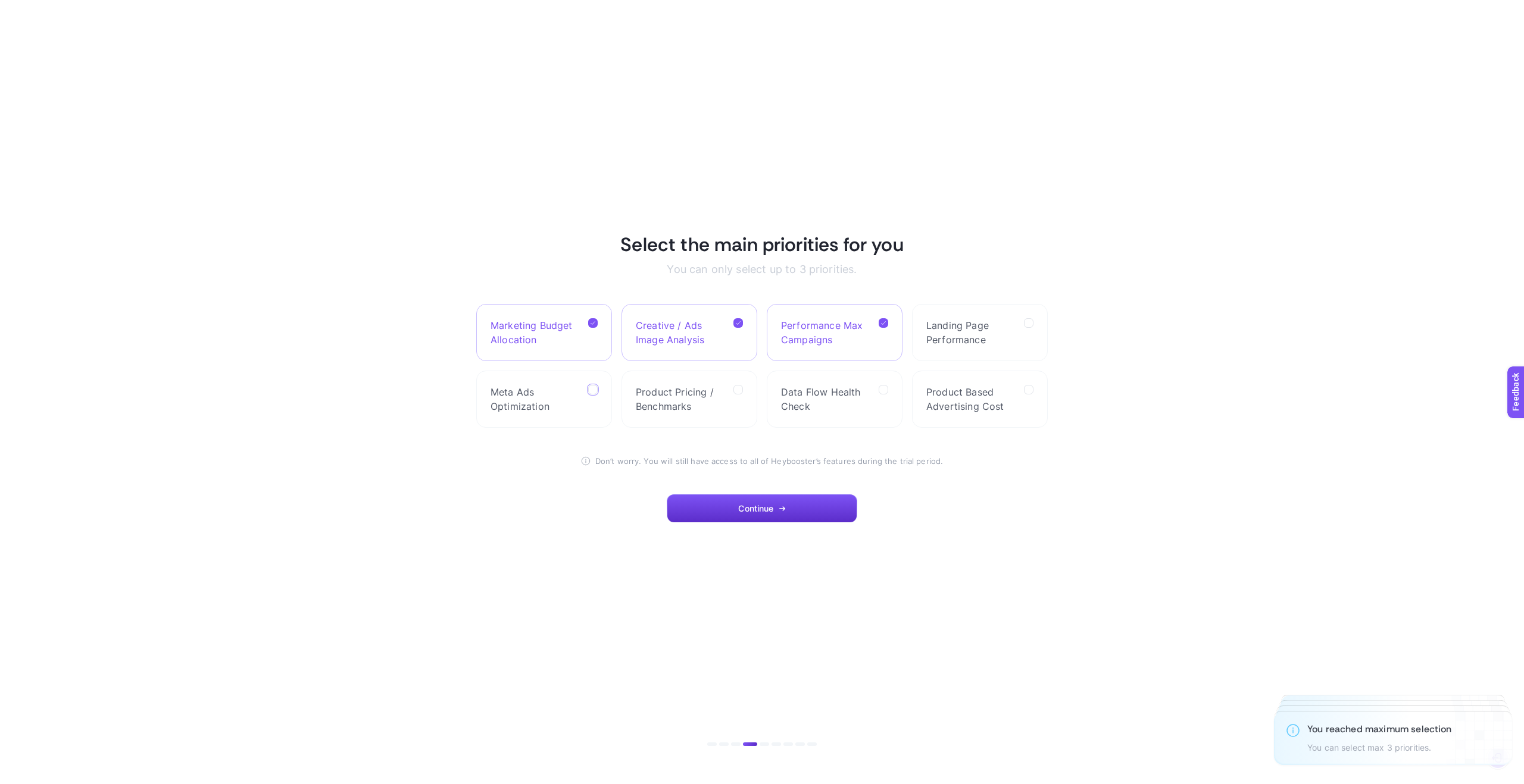
click at [0, 0] on Analysis "checkbox" at bounding box center [0, 0] width 0 height 0
click at [590, 394] on div at bounding box center [593, 399] width 9 height 29
click at [0, 0] on Optimization "checkbox" at bounding box center [0, 0] width 0 height 0
click at [590, 321] on icon at bounding box center [593, 324] width 6 height 6
click at [0, 0] on Allocation "checkbox" at bounding box center [0, 0] width 0 height 0
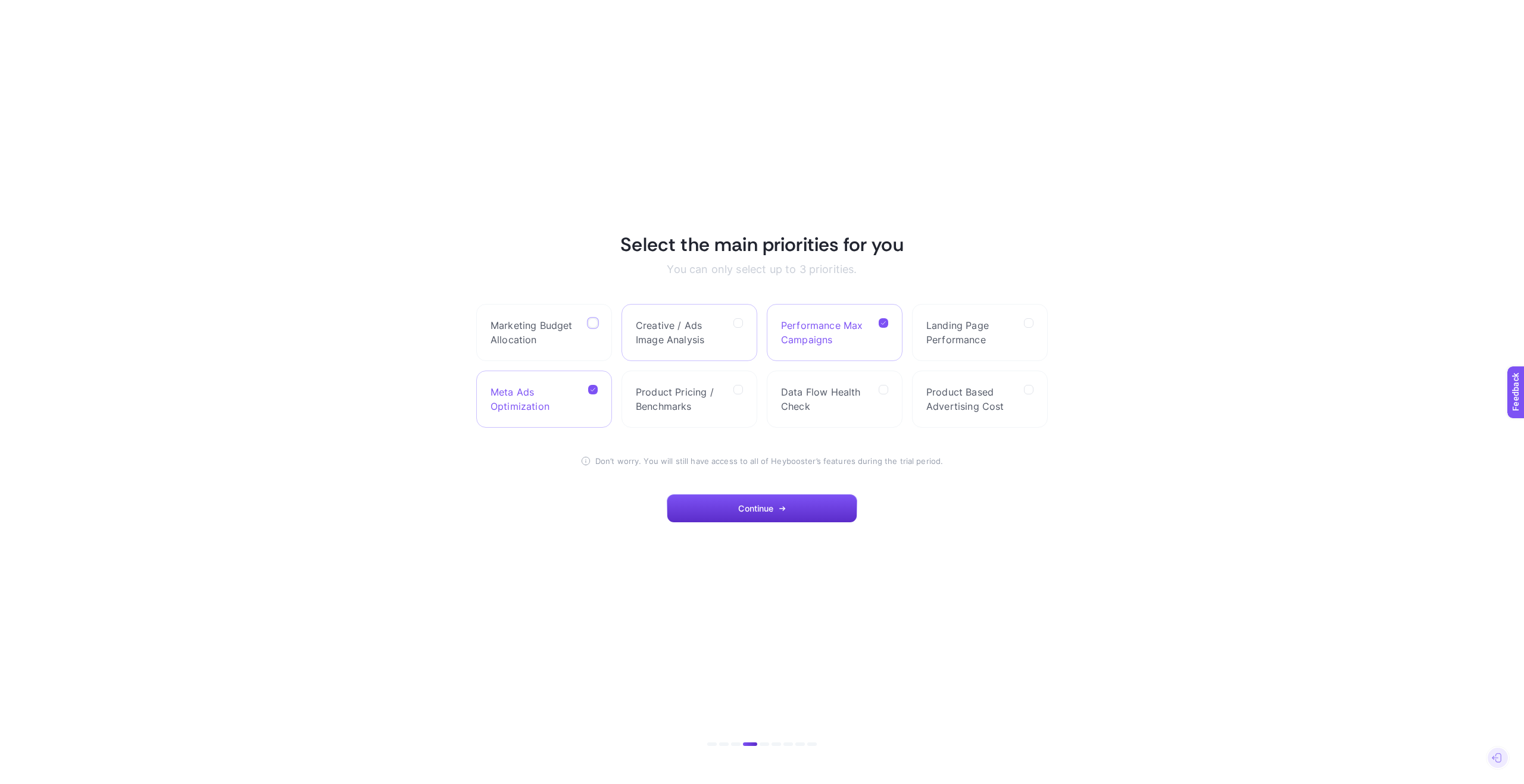
click at [743, 324] on label "Creative / Ads Image Analysis" at bounding box center [689, 333] width 136 height 57
click at [0, 0] on Analysis "checkbox" at bounding box center [0, 0] width 0 height 0
click at [781, 511] on icon "button" at bounding box center [782, 509] width 7 height 7
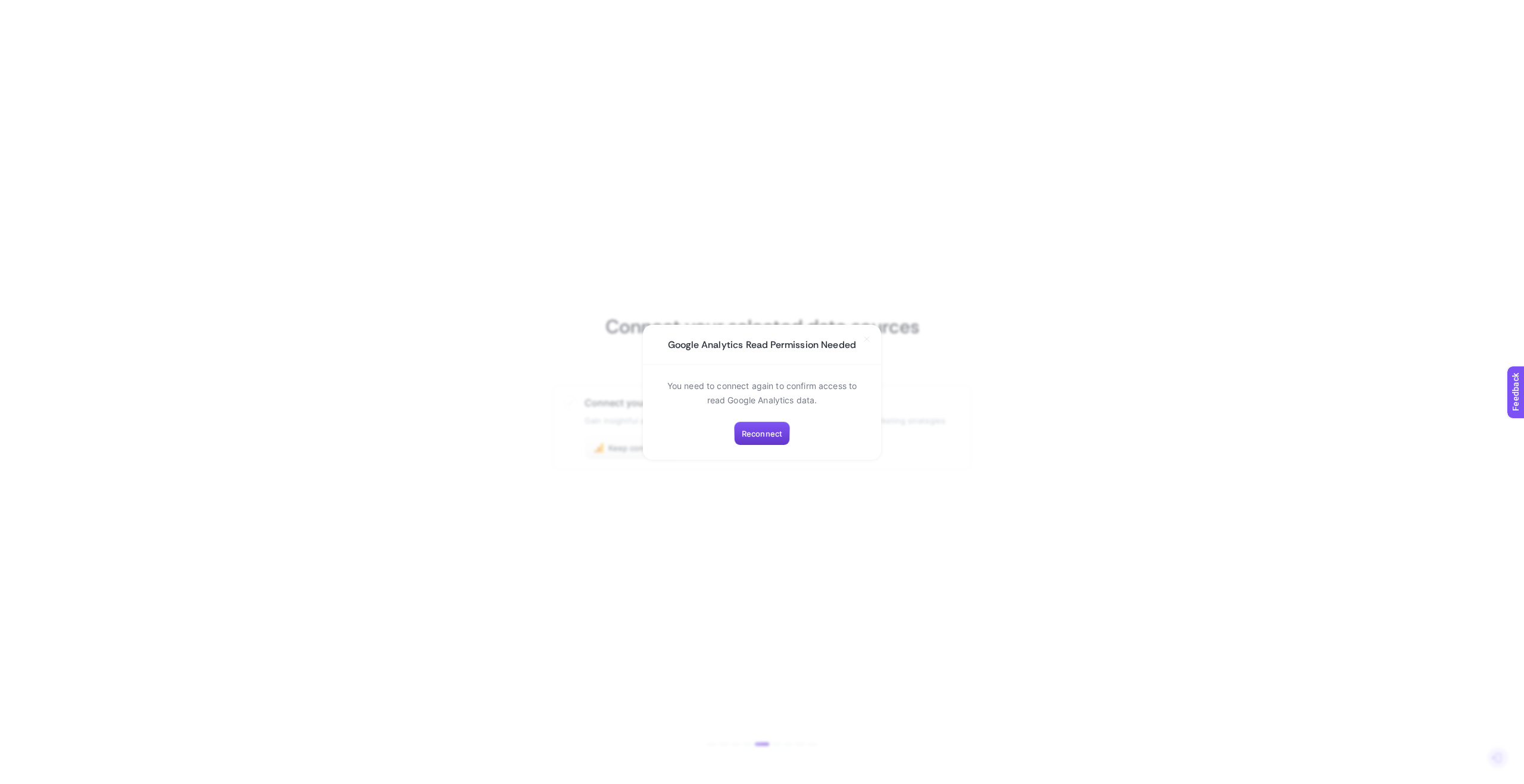
click at [757, 433] on span "Reconnect" at bounding box center [761, 433] width 40 height 9
click at [854, 401] on icon at bounding box center [852, 400] width 9 height 9
click at [781, 456] on li "İMMİB" at bounding box center [762, 452] width 203 height 19
click at [846, 464] on div "Select your property www.tetprojepazari.org" at bounding box center [762, 457] width 210 height 29
click at [777, 509] on li "www.tetprojepazari.org" at bounding box center [762, 509] width 203 height 19
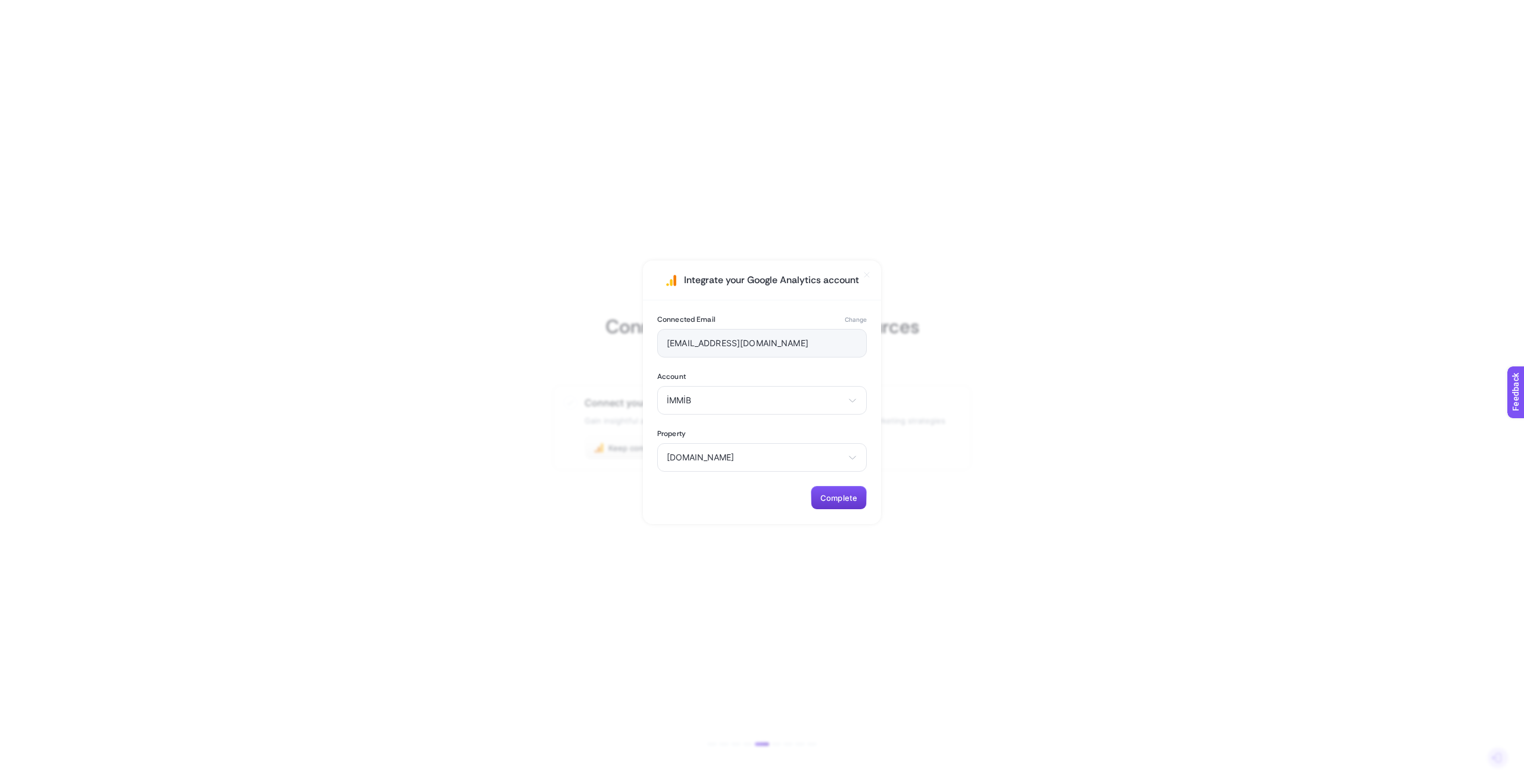
click at [857, 495] on button "Complete" at bounding box center [839, 498] width 56 height 24
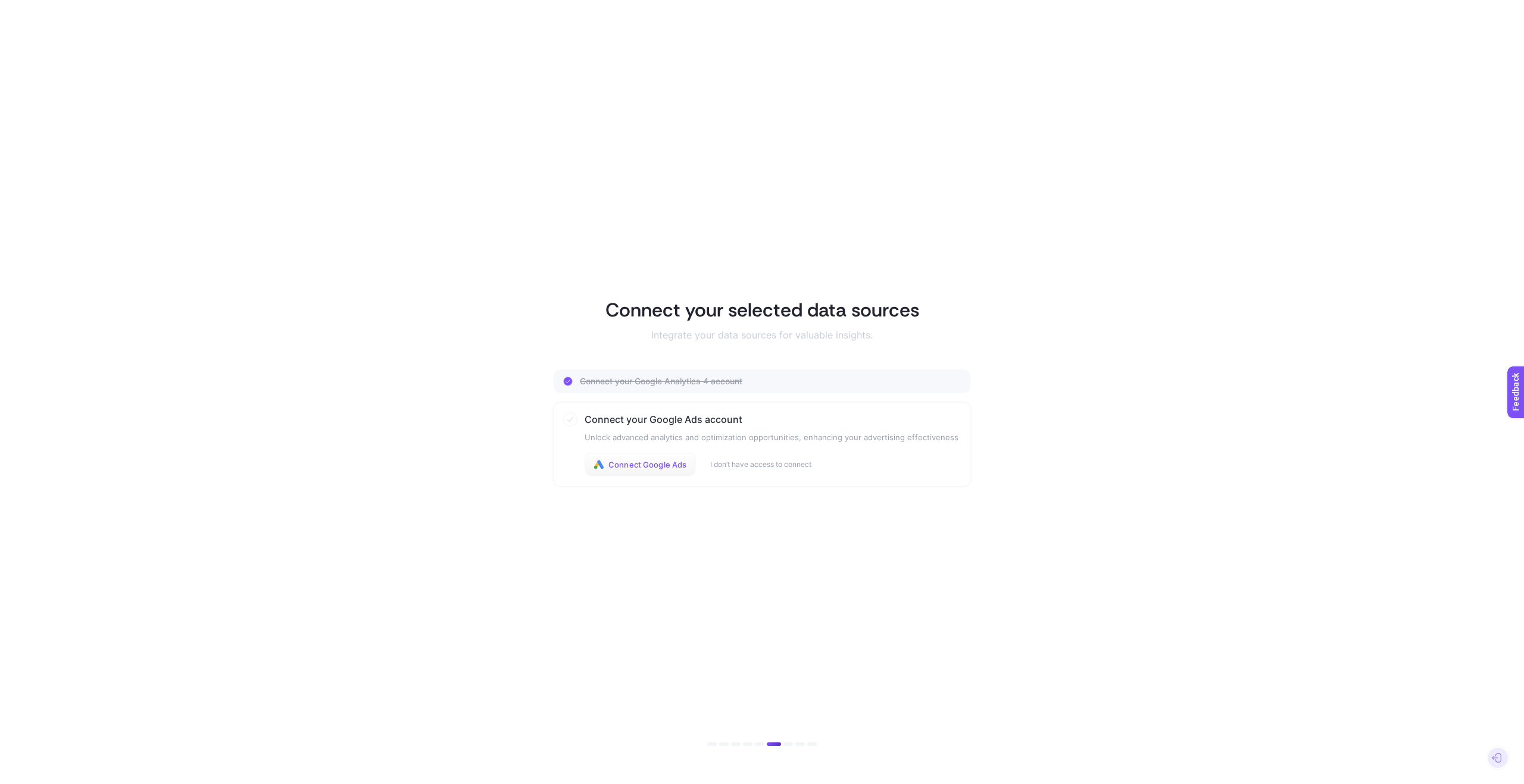
click at [656, 465] on span "Connect Google Ads" at bounding box center [647, 464] width 78 height 9
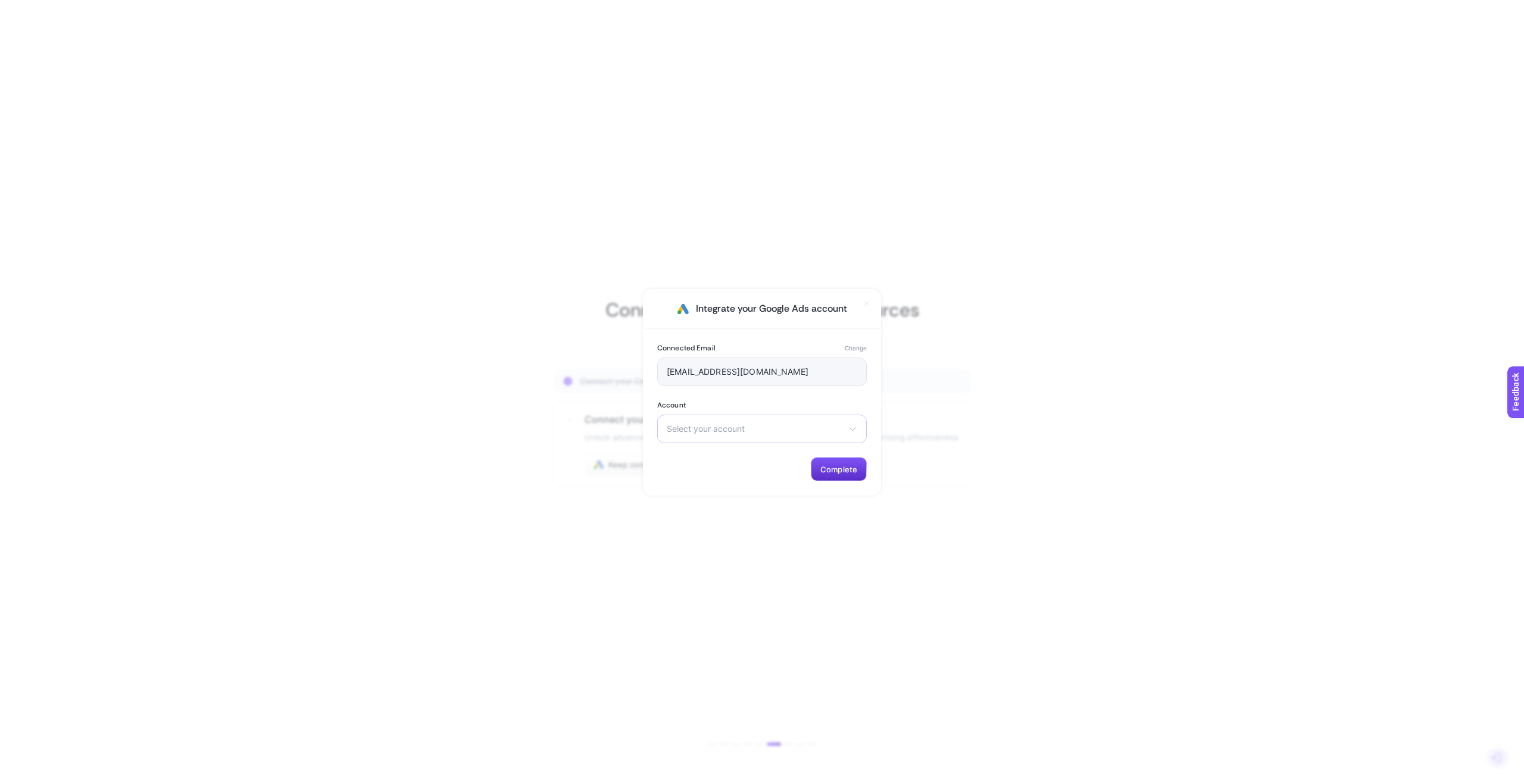
click at [837, 433] on span "Select your account" at bounding box center [755, 429] width 176 height 9
click at [844, 431] on div "Select your account There are no matching options available." at bounding box center [762, 429] width 210 height 29
click at [853, 349] on button "Change" at bounding box center [856, 348] width 22 height 9
click at [853, 430] on icon at bounding box center [852, 429] width 9 height 9
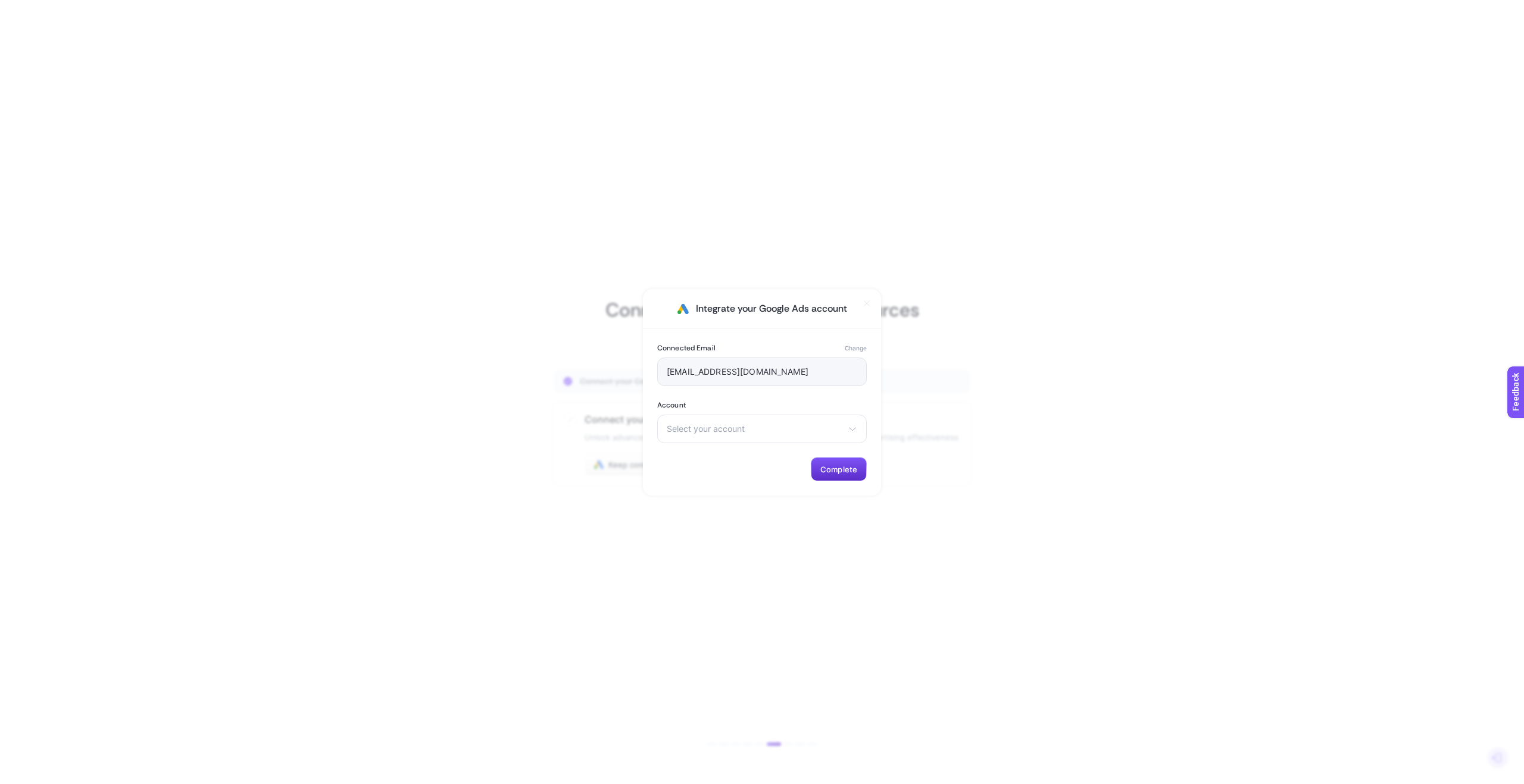
click at [854, 345] on button "Change" at bounding box center [856, 348] width 22 height 9
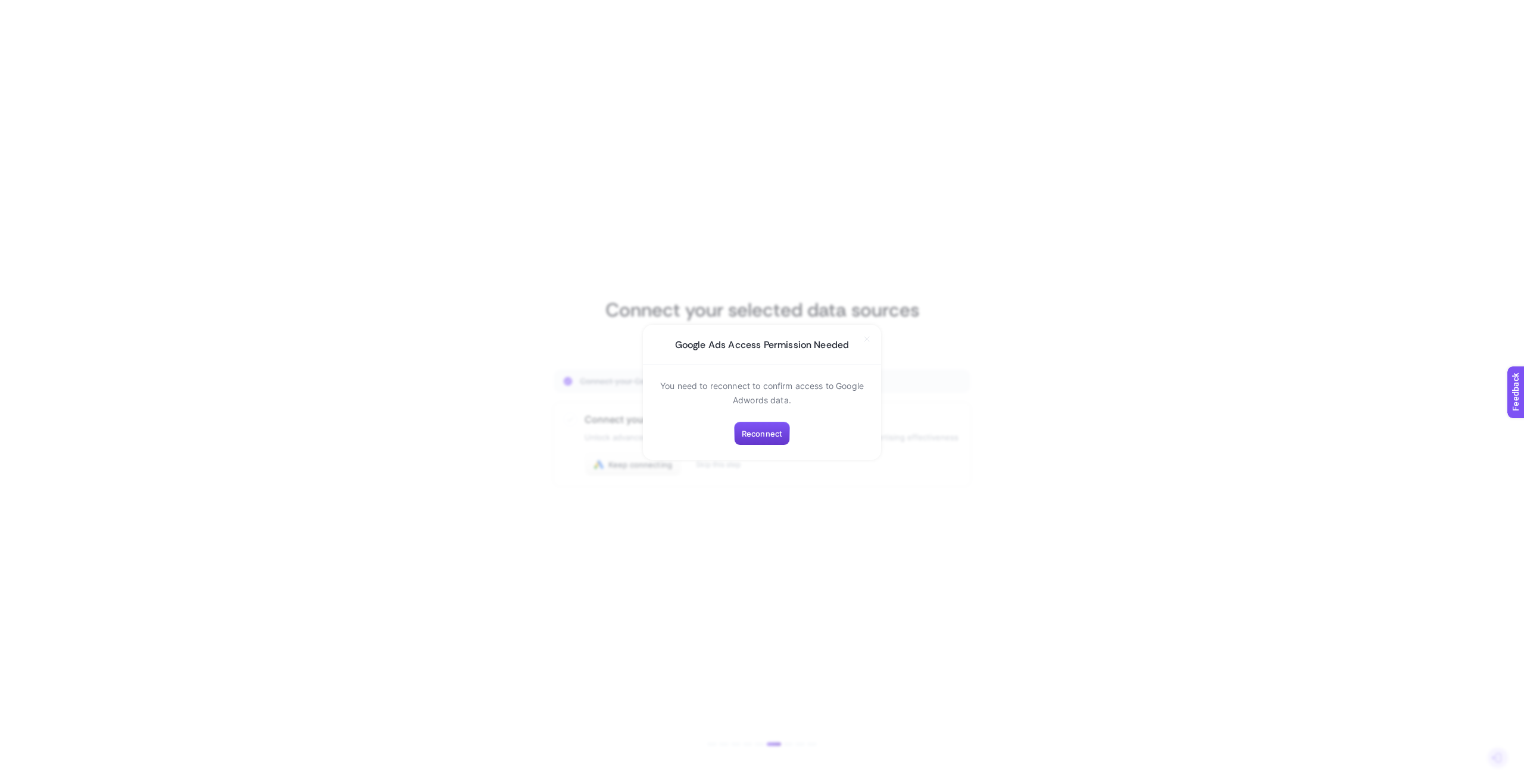
click at [765, 432] on span "Reconnect" at bounding box center [761, 433] width 40 height 9
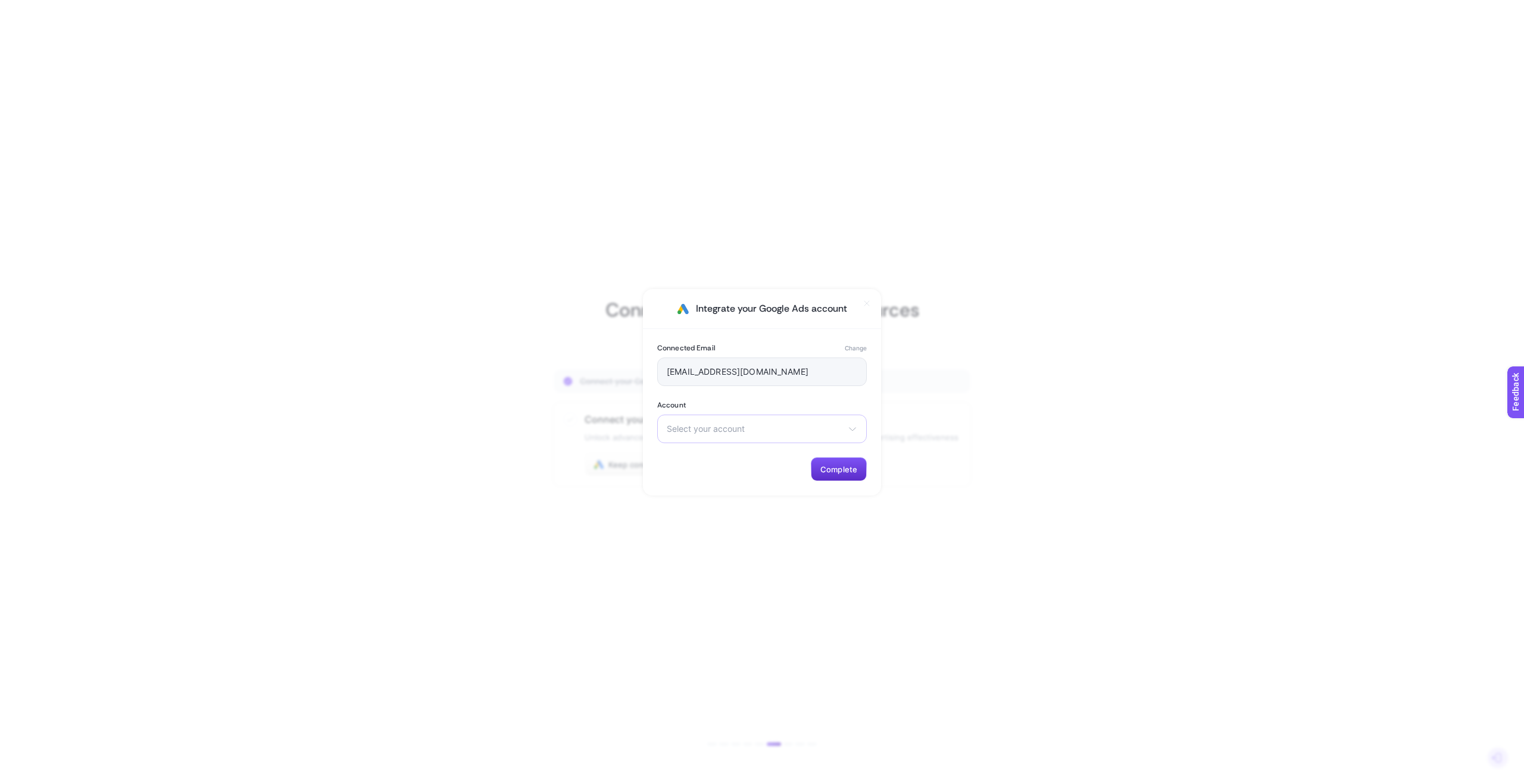
click at [853, 428] on icon at bounding box center [852, 429] width 9 height 9
click at [779, 453] on li "Tet Arge" at bounding box center [762, 457] width 203 height 19
click at [841, 470] on span "Complete" at bounding box center [839, 469] width 37 height 9
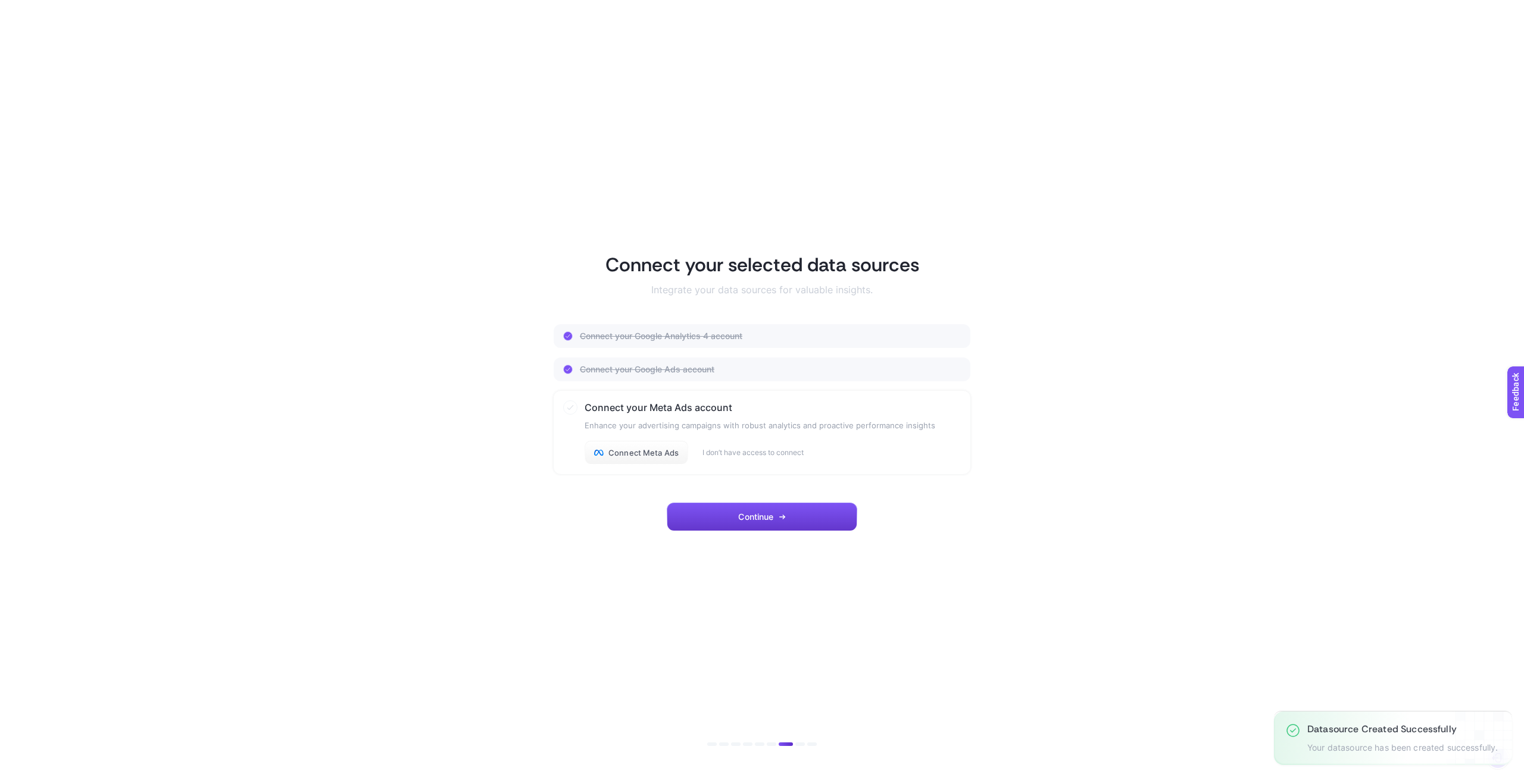
click at [810, 514] on button "Continue" at bounding box center [761, 517] width 190 height 29
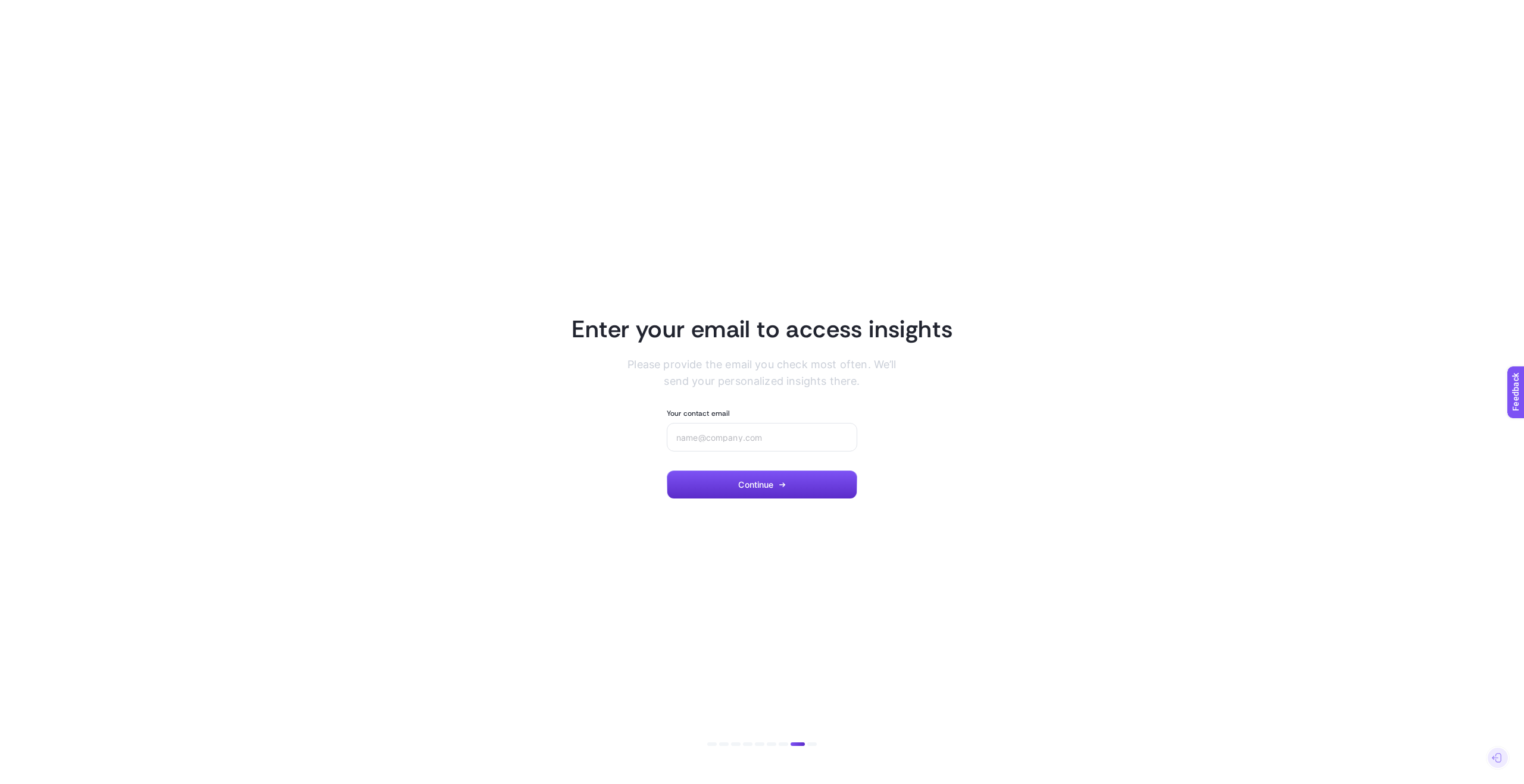
drag, startPoint x: 628, startPoint y: 364, endPoint x: 852, endPoint y: 375, distance: 224.3
click at [912, 381] on section "Enter your email to access insights Please provide the email you check most oft…" at bounding box center [762, 392] width 829 height 214
click at [727, 431] on div at bounding box center [761, 438] width 190 height 29
click at [726, 436] on input "Your contact email" at bounding box center [762, 437] width 172 height 9
type input "arda@fabrichouse.com.tr"
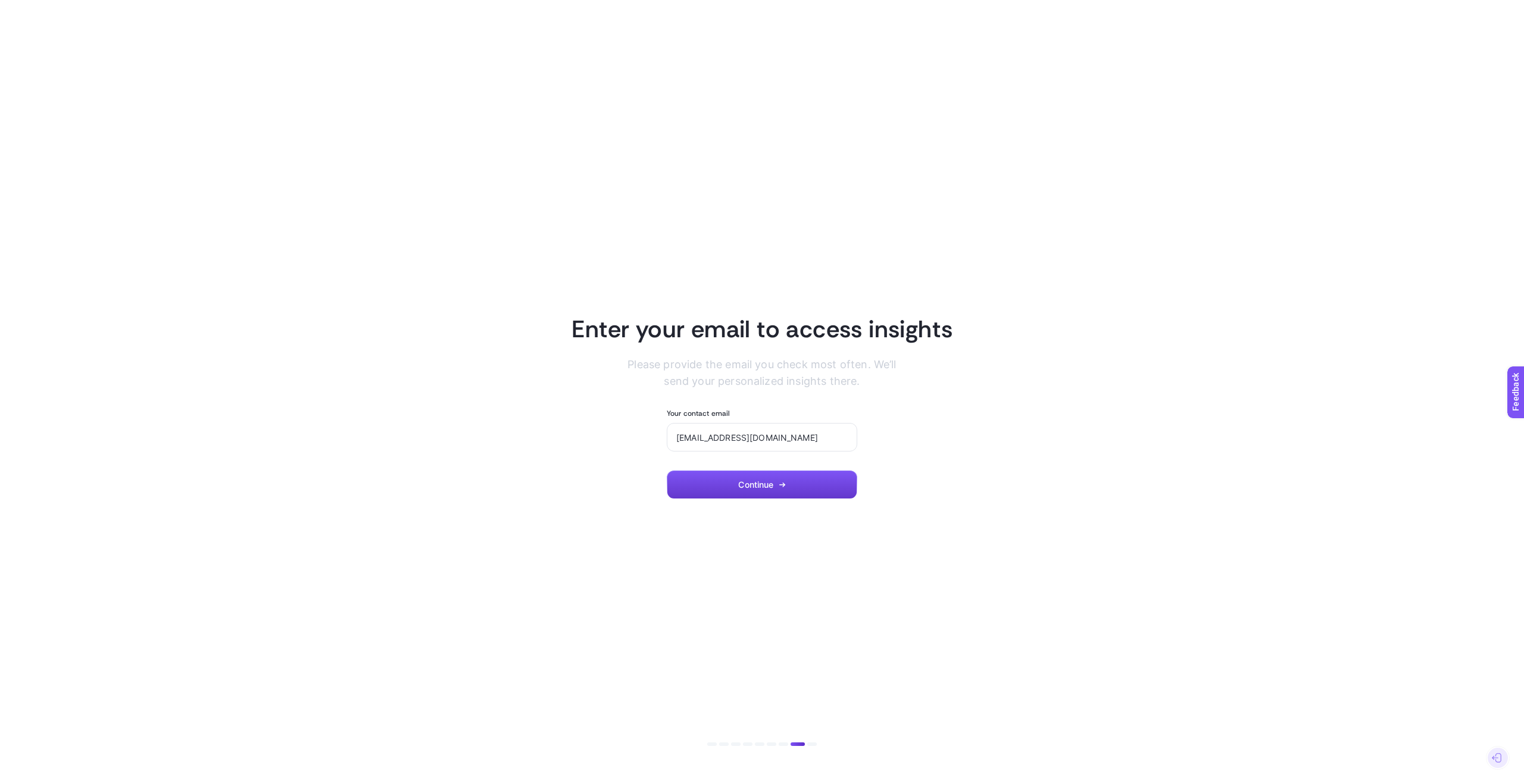
click at [781, 485] on icon "button" at bounding box center [782, 485] width 7 height 7
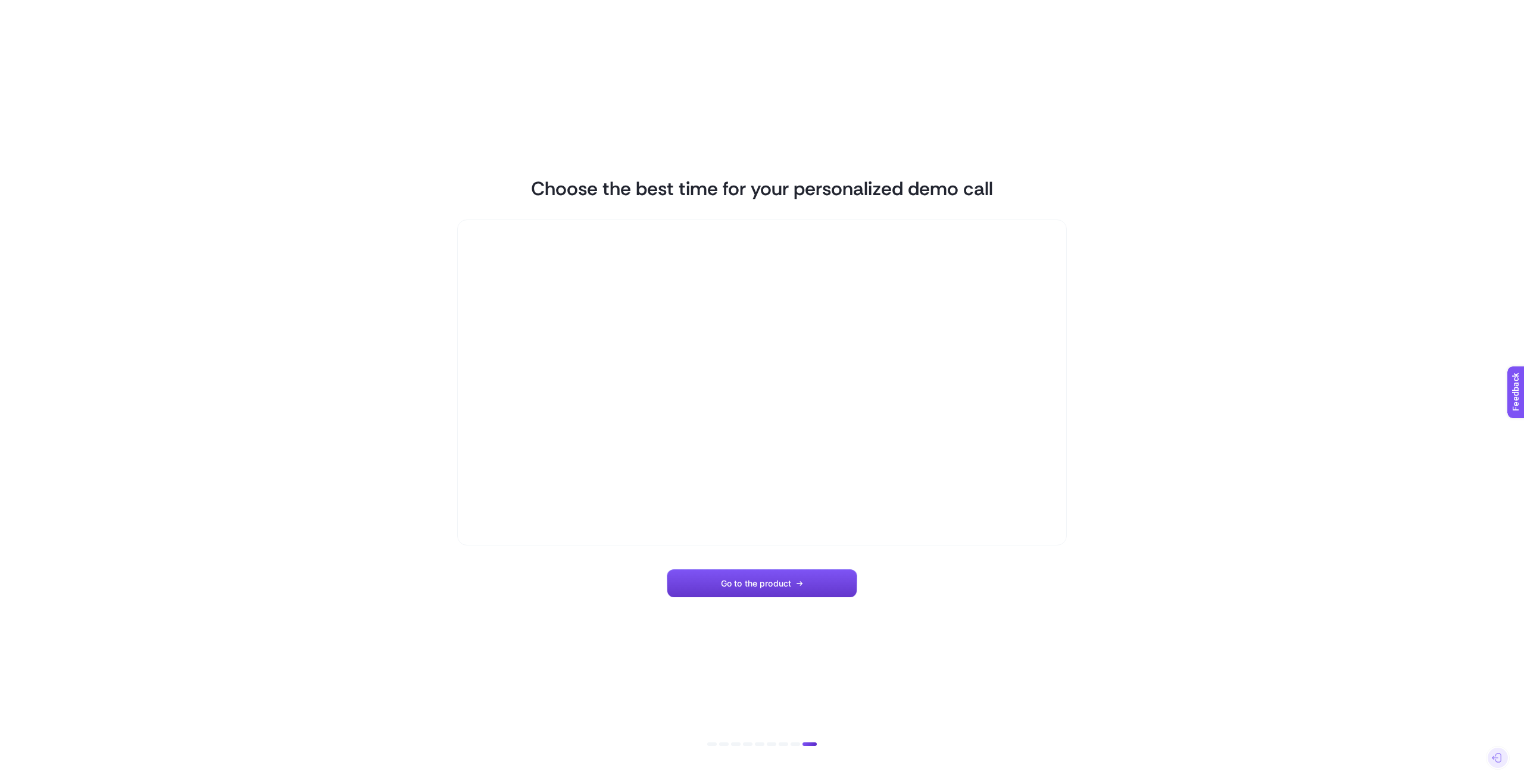
click at [781, 581] on span "Go to the product" at bounding box center [756, 583] width 70 height 9
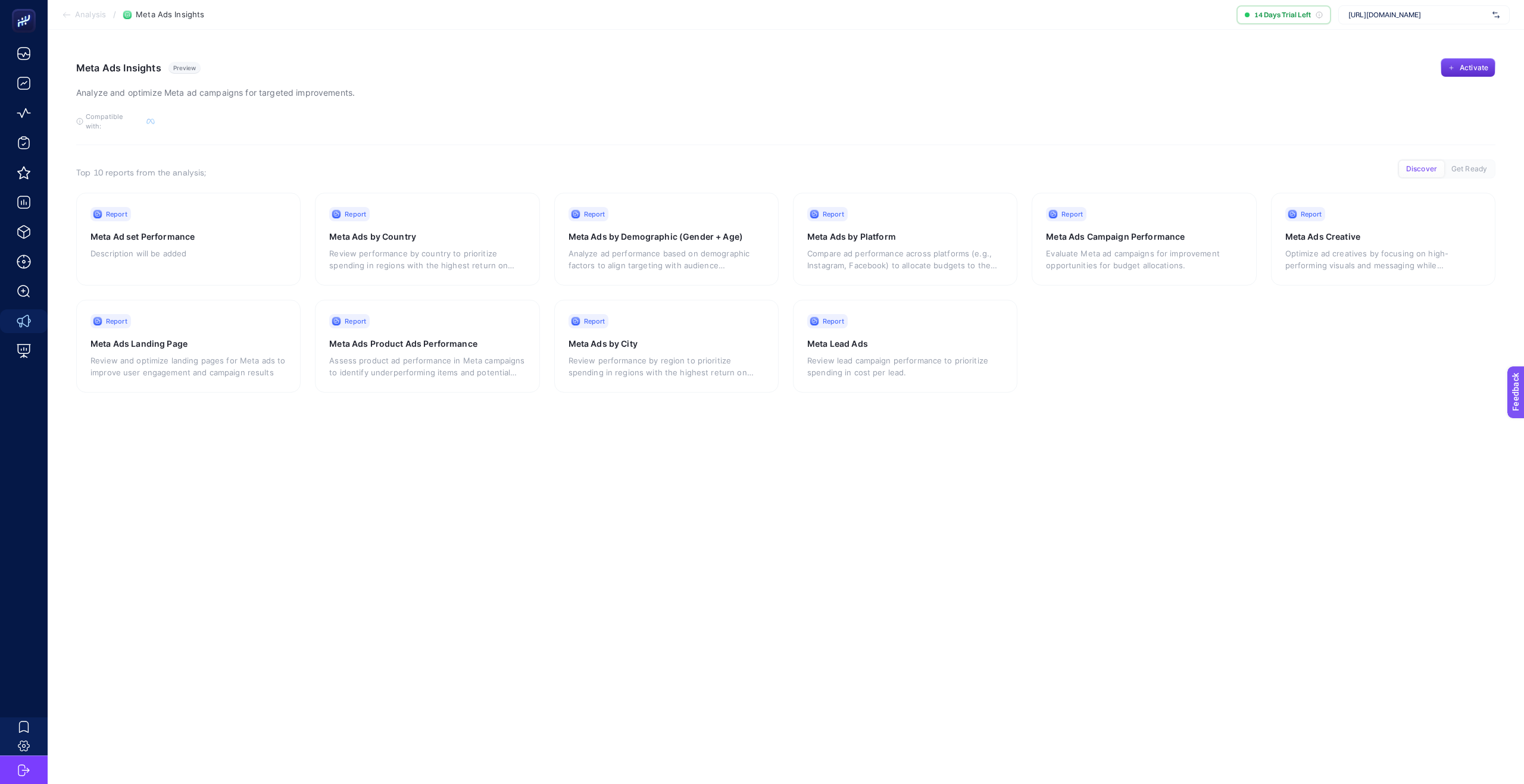
click at [1454, 14] on span "[URL][DOMAIN_NAME]" at bounding box center [1418, 14] width 140 height 9
click at [1454, 14] on input "text" at bounding box center [1418, 14] width 140 height 9
click at [1247, 32] on article "Meta Ads Insights Preview Analyze and optimize Meta [PERSON_NAME] for targeted …" at bounding box center [786, 407] width 1476 height 754
click at [131, 227] on p "Also you will access all these reports and their results after the activation." at bounding box center [188, 236] width 196 height 24
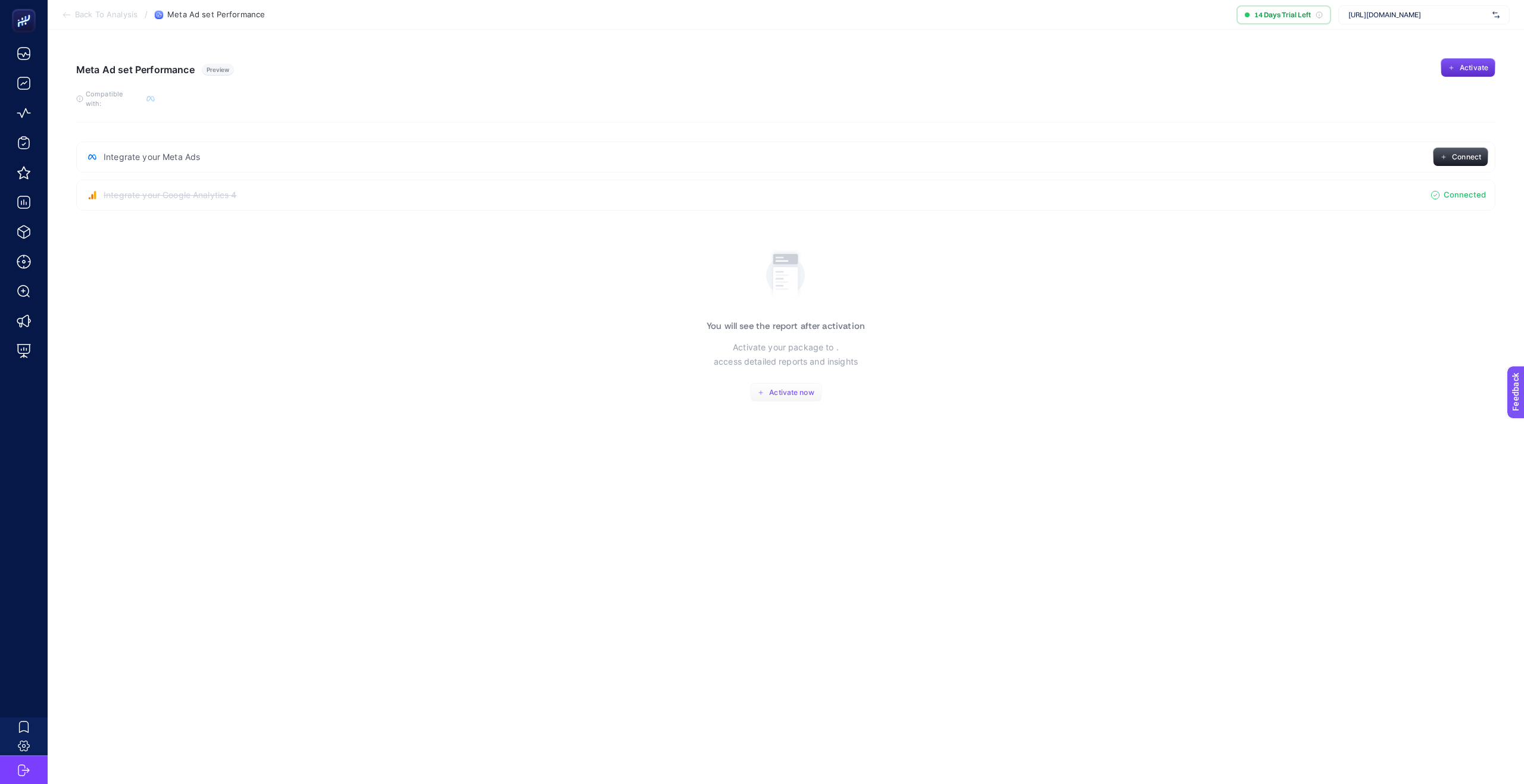
click at [775, 388] on span "Activate now" at bounding box center [792, 392] width 45 height 9
click at [761, 389] on icon "button" at bounding box center [761, 393] width 7 height 7
click at [1453, 68] on icon "button" at bounding box center [1451, 68] width 7 height 7
click at [131, 152] on span "Integrate your Meta Ads" at bounding box center [152, 157] width 97 height 12
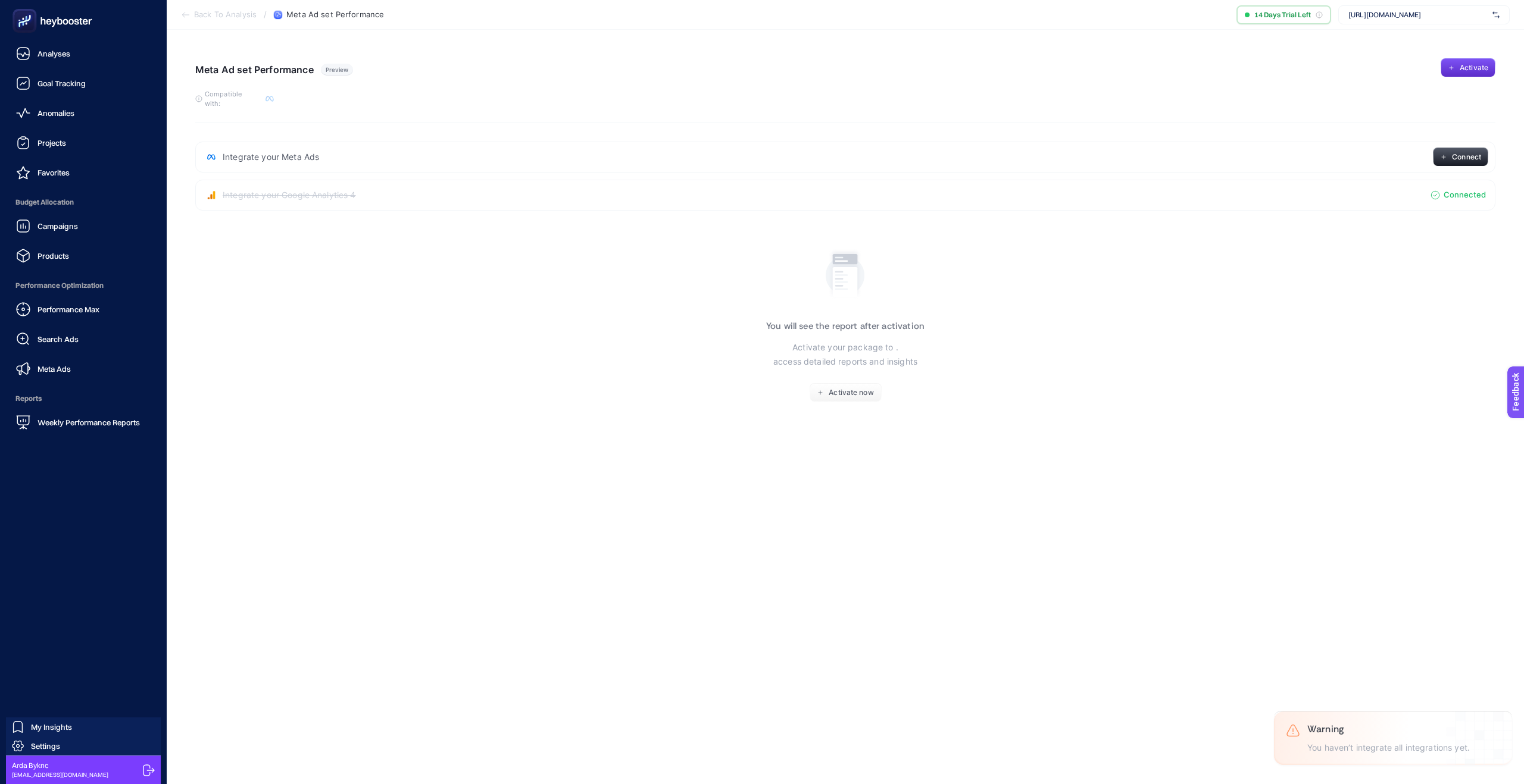
click at [63, 22] on icon at bounding box center [66, 22] width 6 height 6
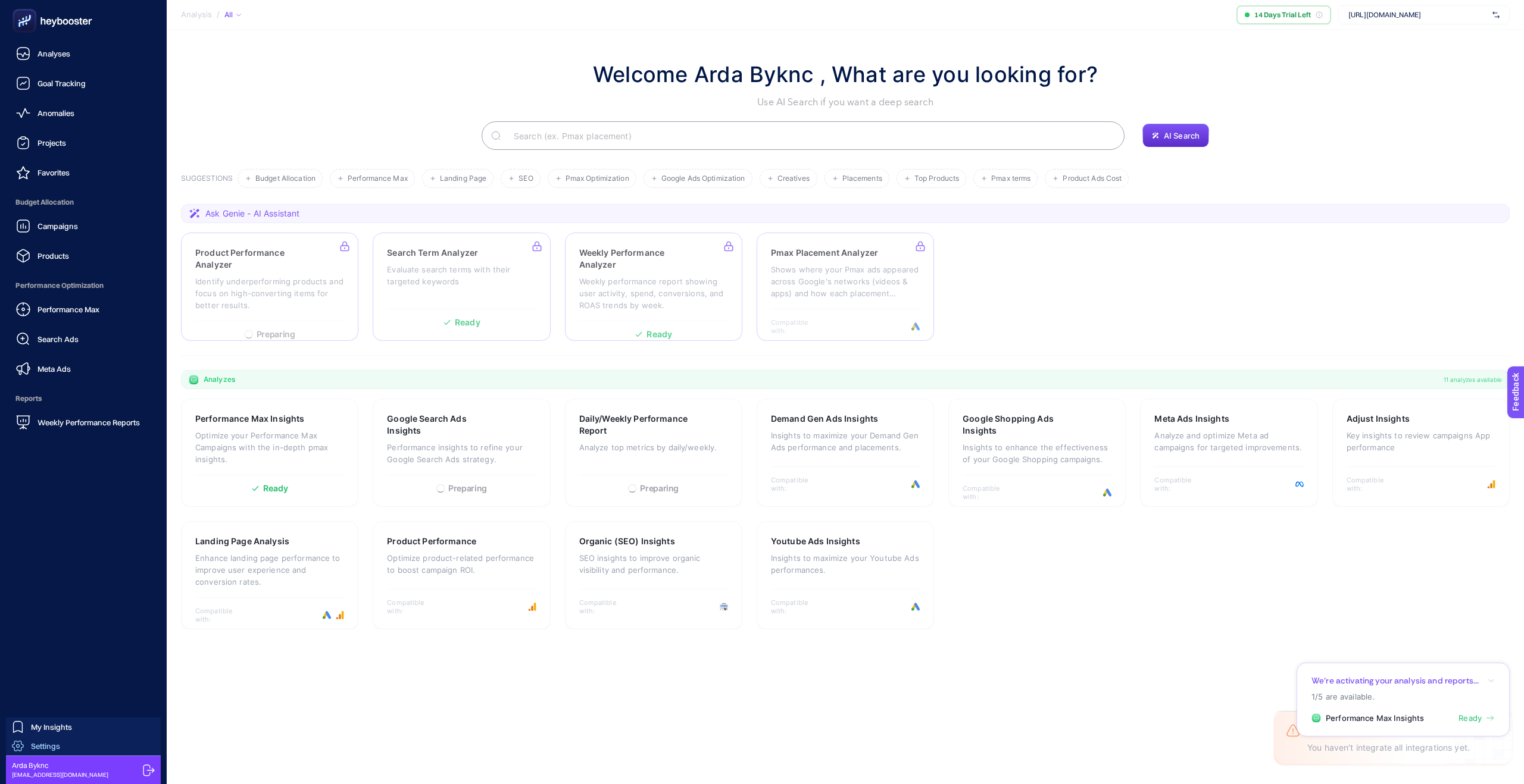
click at [40, 746] on span "Settings" at bounding box center [45, 746] width 29 height 9
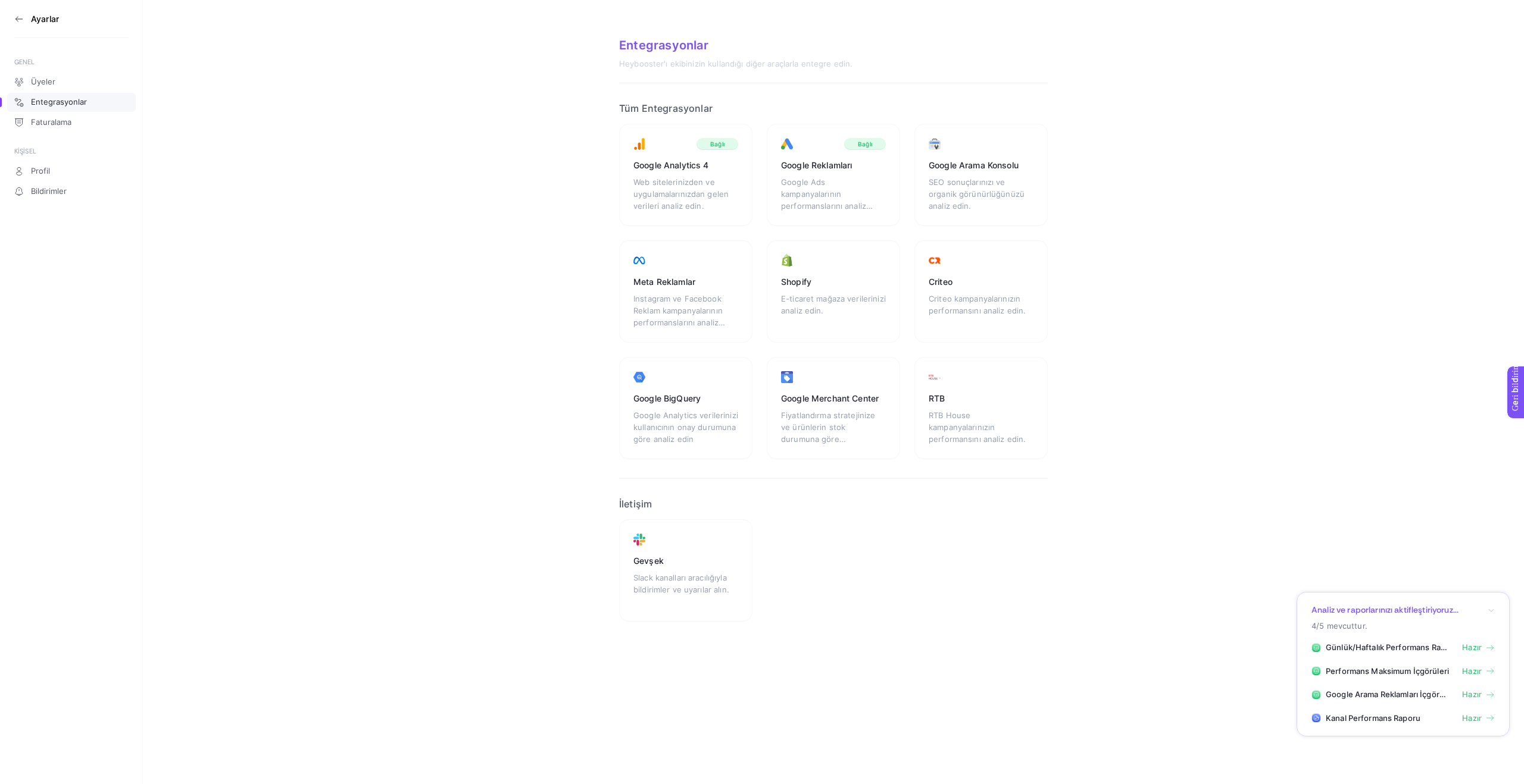
click at [1260, 157] on section "Entegrasyonlar Heybooster'ı ekibinizin kullandığı diğer araçlarla entegre edin.…" at bounding box center [833, 340] width 1381 height 679
click at [697, 182] on font "Web sitelerinizden ve uygulamalarınızdan gelen verileri analiz edin." at bounding box center [681, 194] width 95 height 33
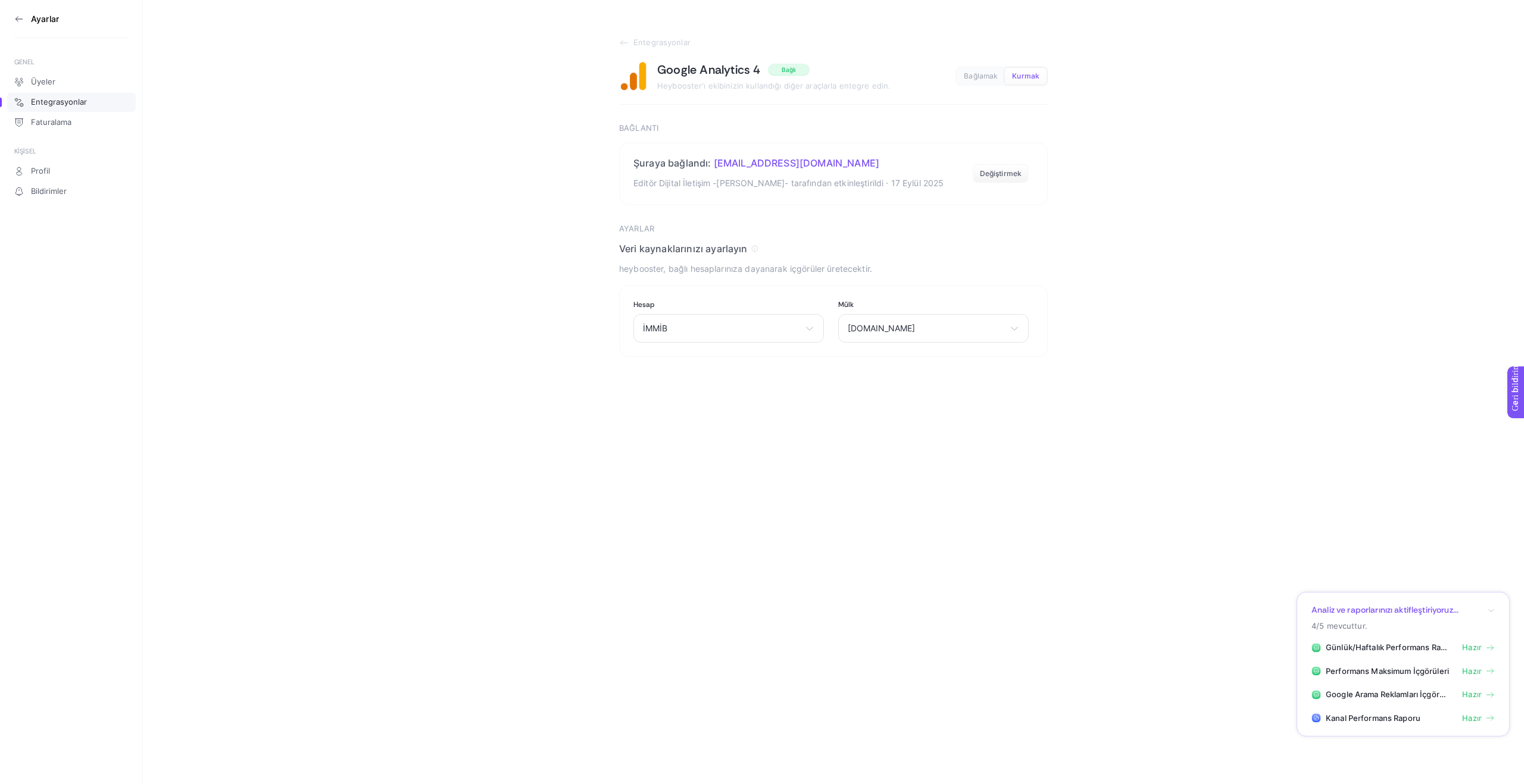
click at [48, 106] on font "Entegrasyonlar" at bounding box center [59, 102] width 56 height 9
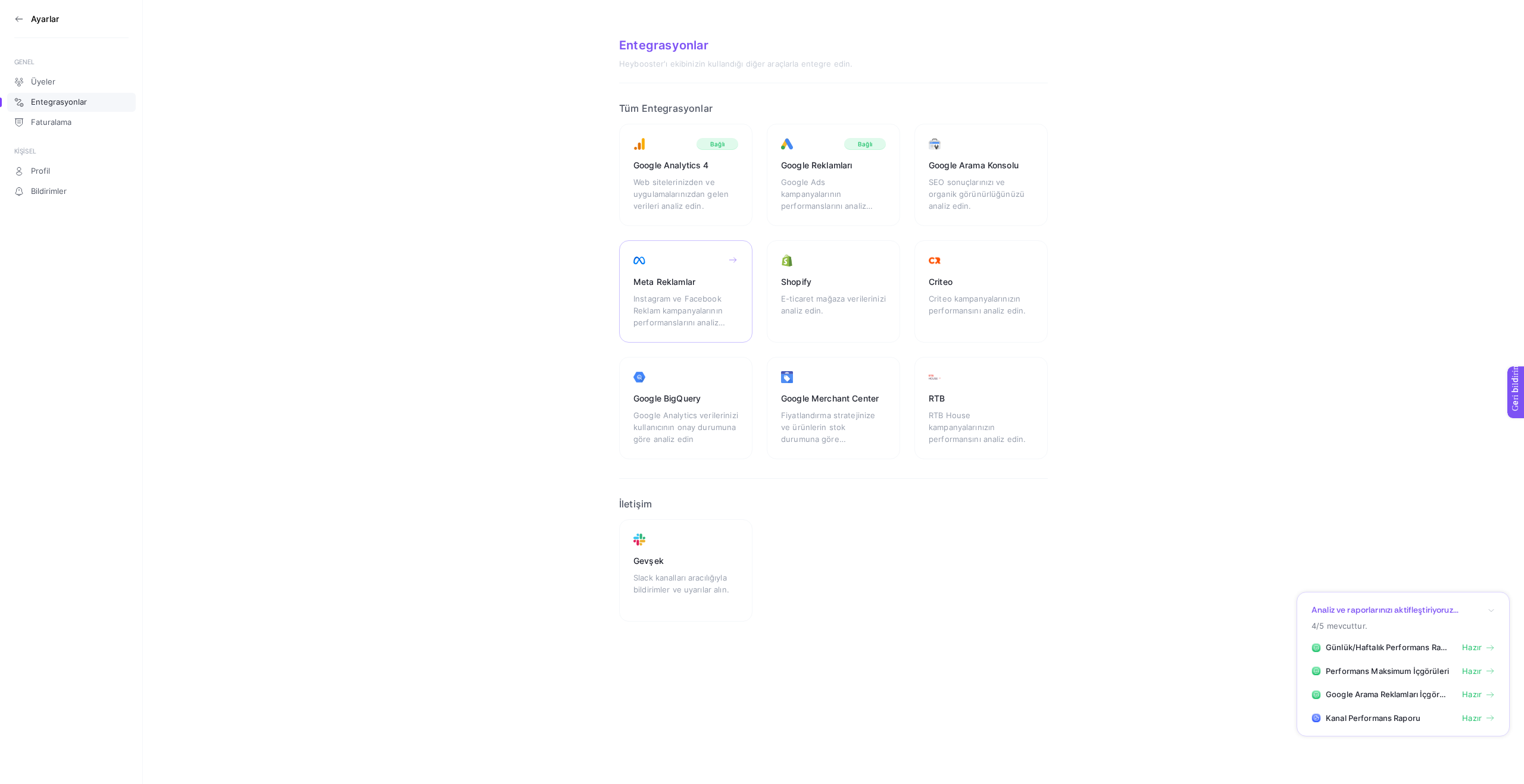
click at [686, 286] on font "Meta Reklamlar" at bounding box center [665, 281] width 62 height 10
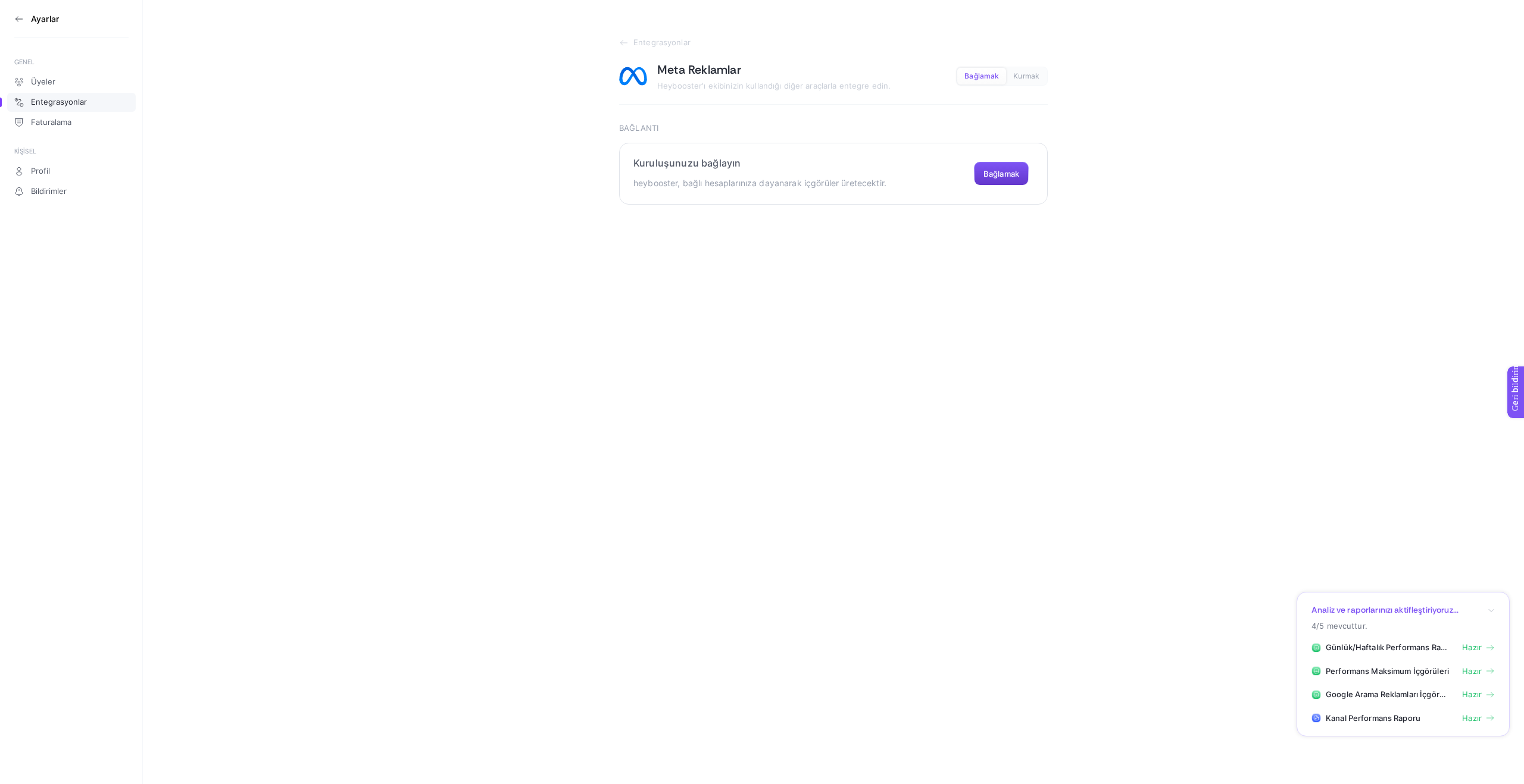
click at [997, 175] on font "Bağlamak" at bounding box center [1001, 174] width 36 height 9
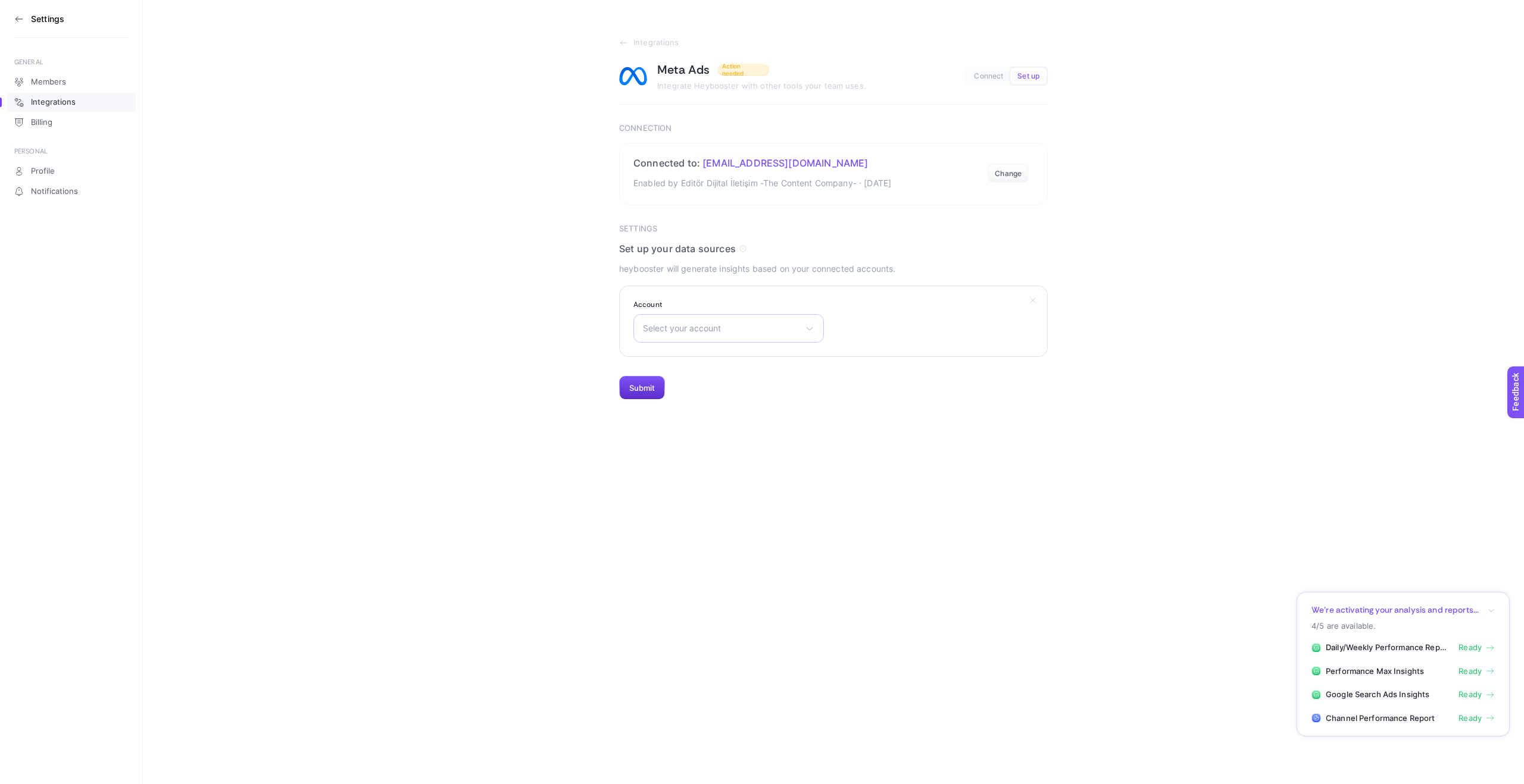
click at [807, 325] on icon at bounding box center [809, 328] width 9 height 9
click at [691, 455] on span "TET REKLAM HESABI" at bounding box center [684, 457] width 82 height 9
click at [636, 387] on button "Submit" at bounding box center [642, 388] width 46 height 24
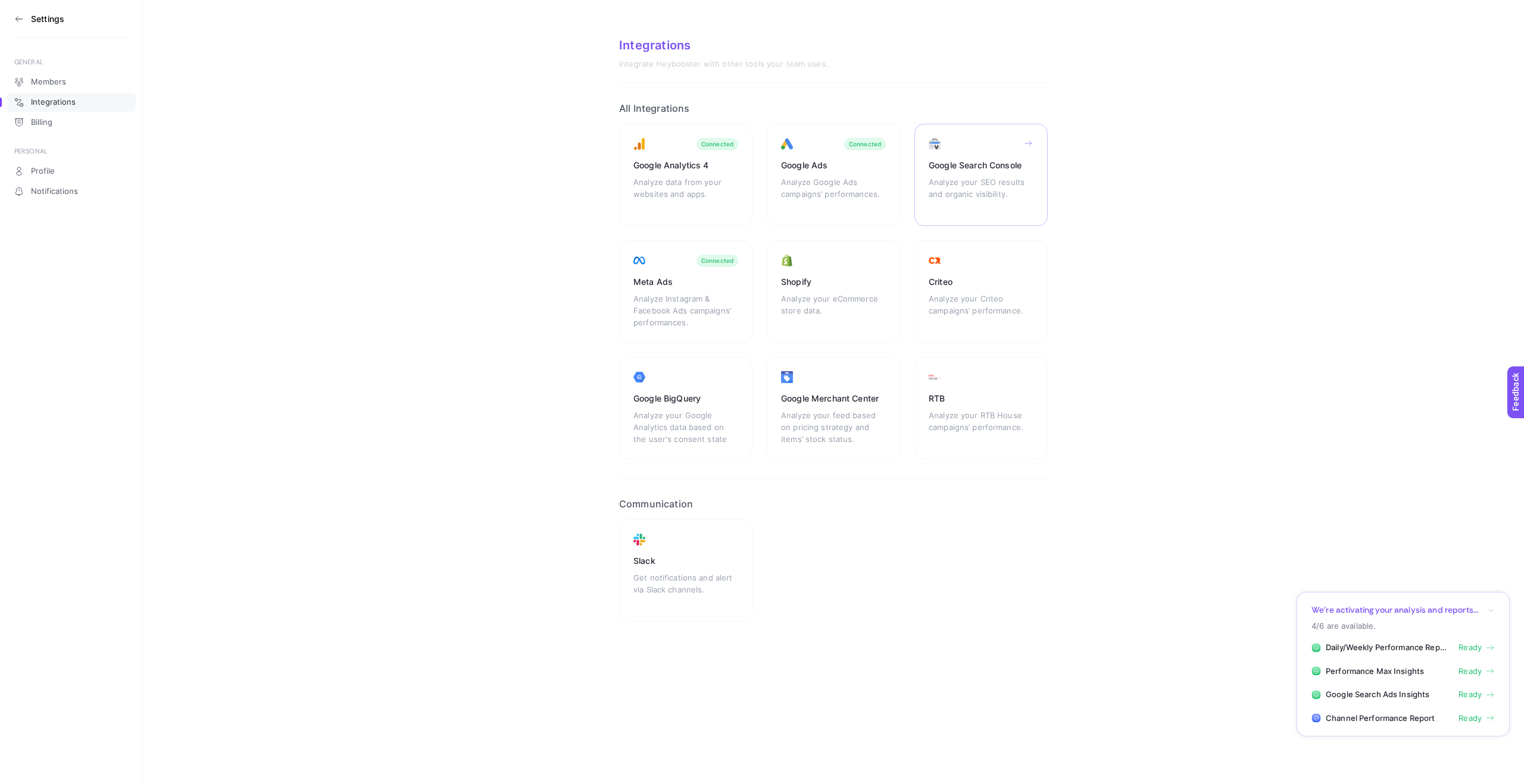
click at [952, 191] on div "Analyze your SEO results and organic visibility." at bounding box center [981, 194] width 105 height 36
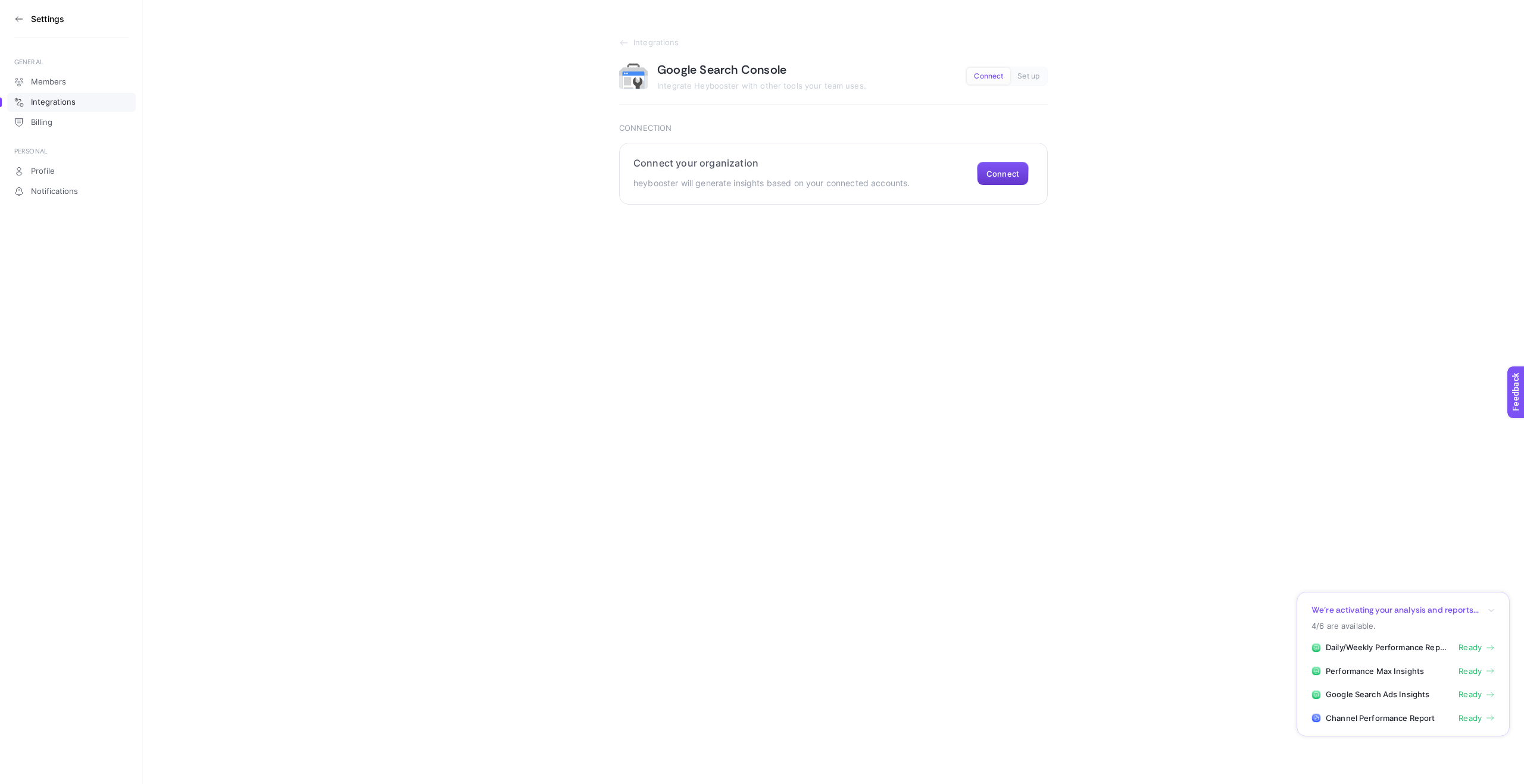
click at [1004, 170] on button "Connect" at bounding box center [1003, 174] width 52 height 24
click at [800, 341] on div "Select your site sc-domain:[DOMAIN_NAME]" at bounding box center [729, 328] width 190 height 29
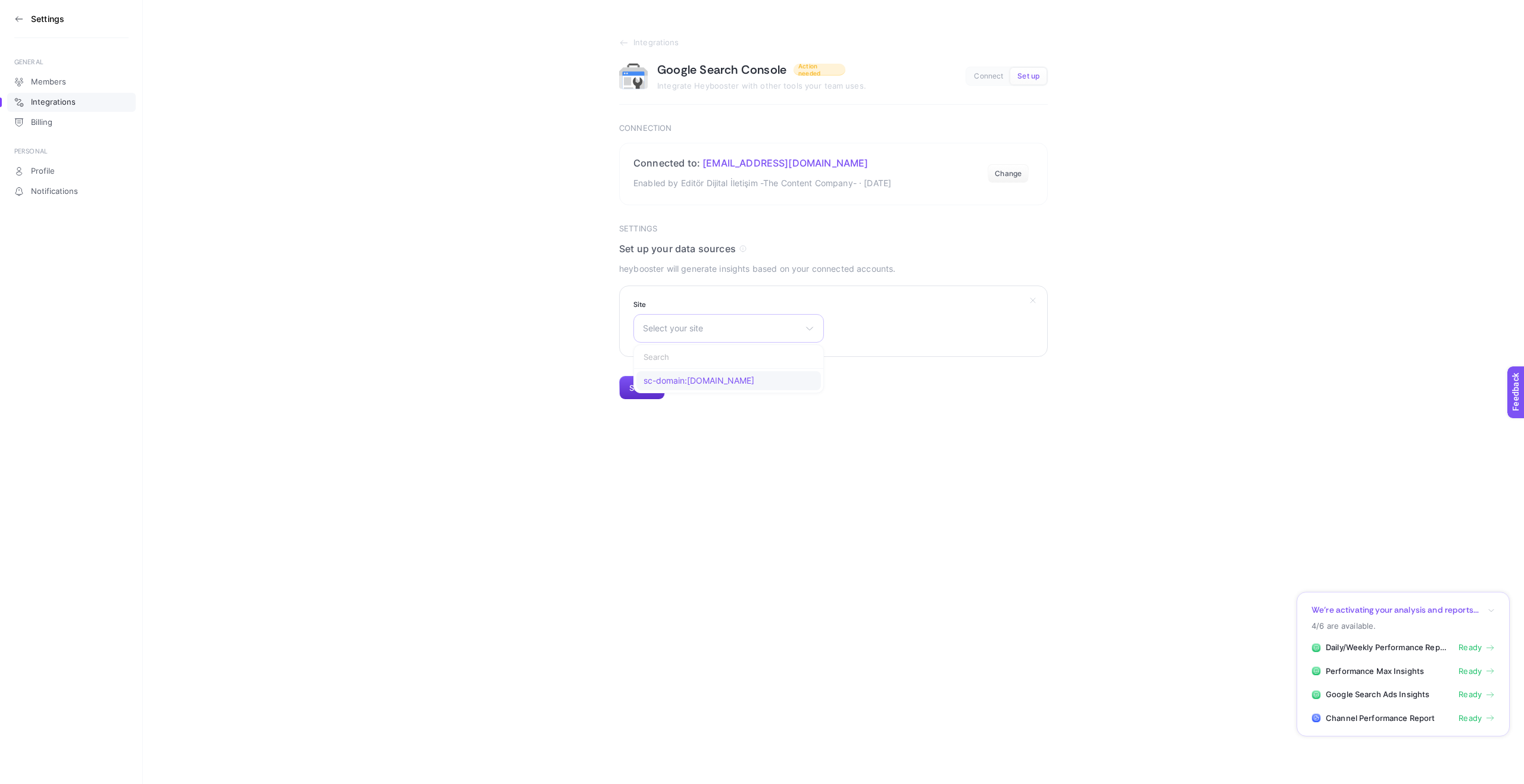
click at [745, 385] on span "sc-domain:[DOMAIN_NAME]" at bounding box center [699, 381] width 111 height 9
click at [651, 386] on button "Submit" at bounding box center [642, 388] width 46 height 24
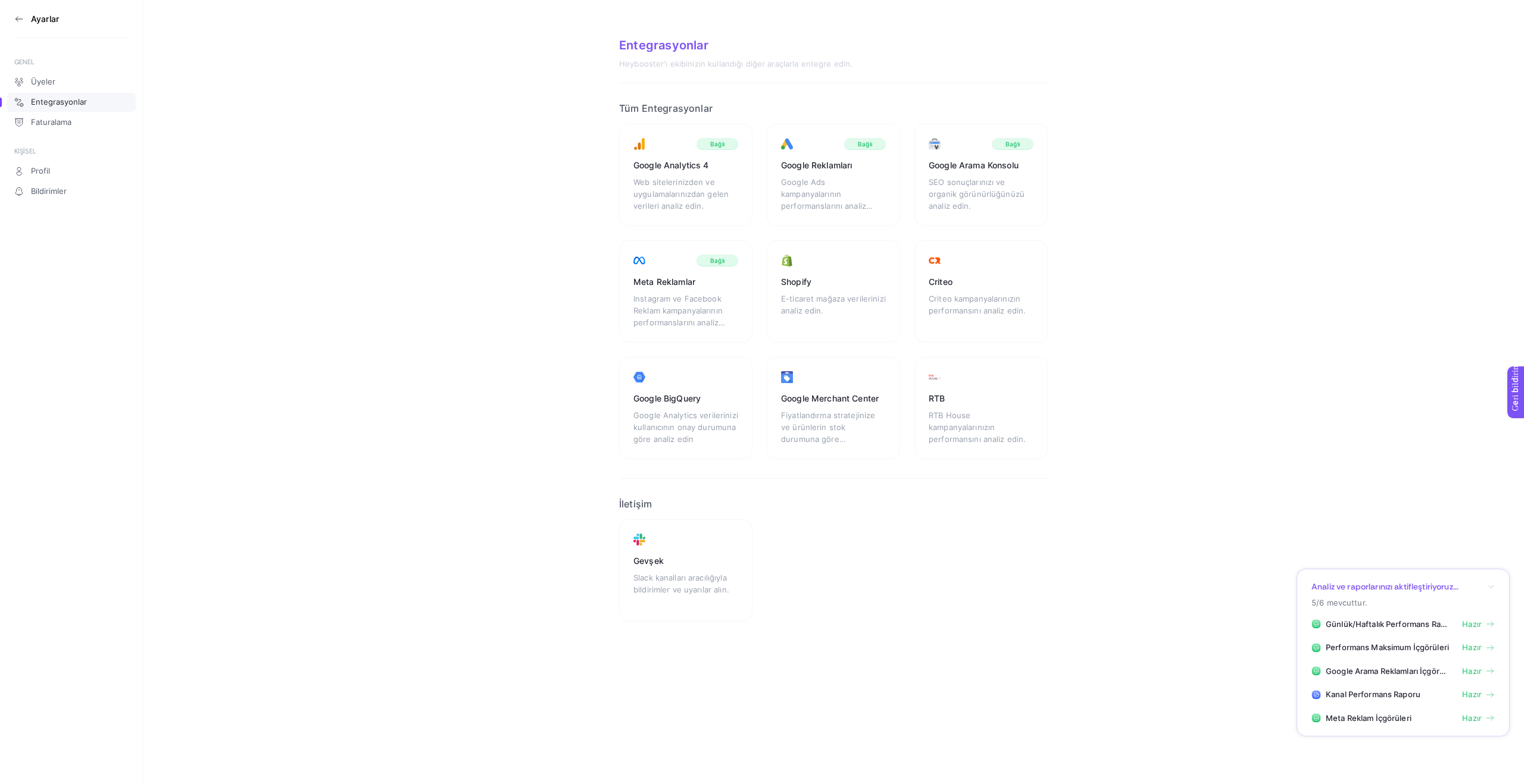
click at [20, 17] on icon at bounding box center [19, 19] width 9 height 9
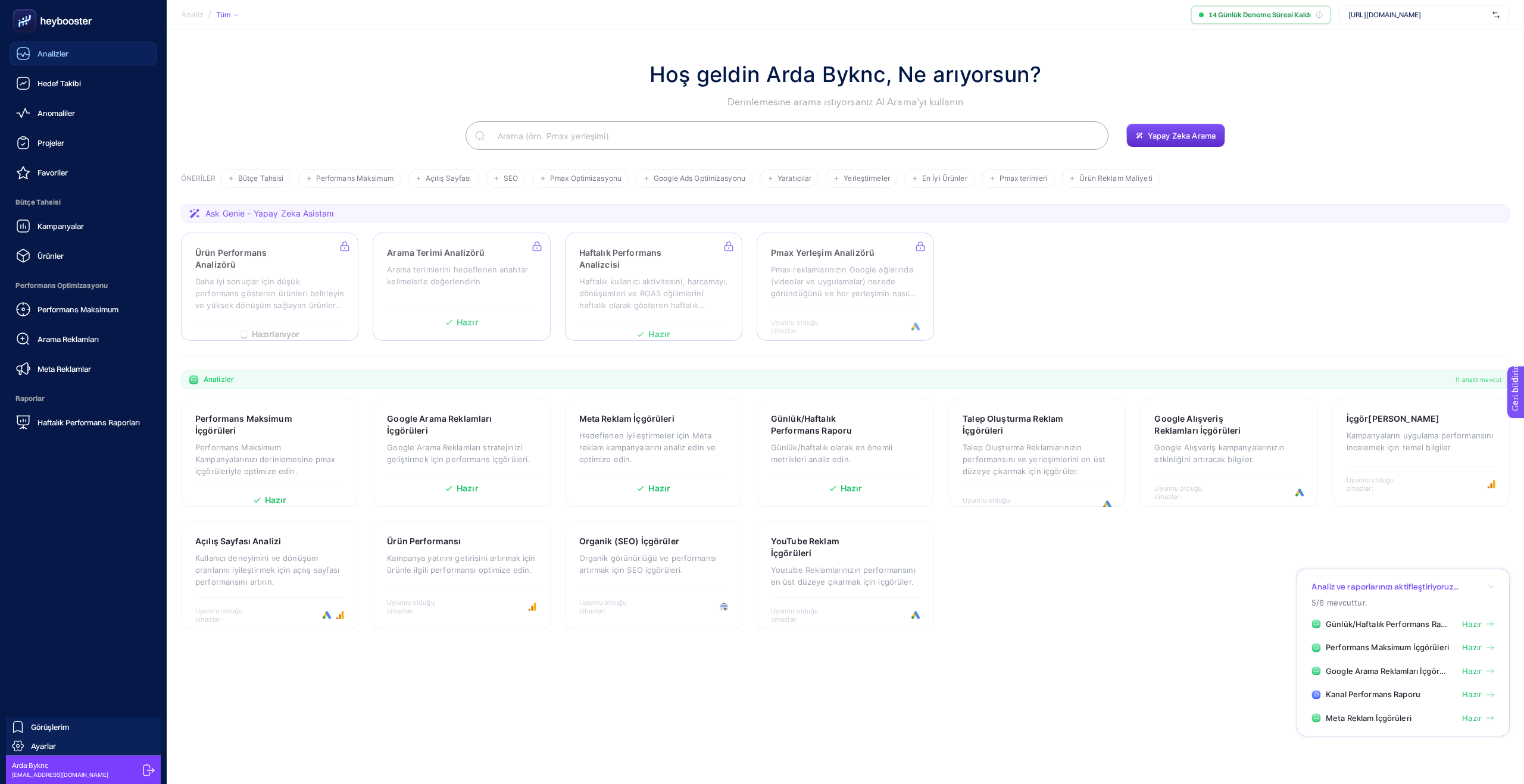
click at [51, 52] on font "Analizler" at bounding box center [53, 53] width 31 height 9
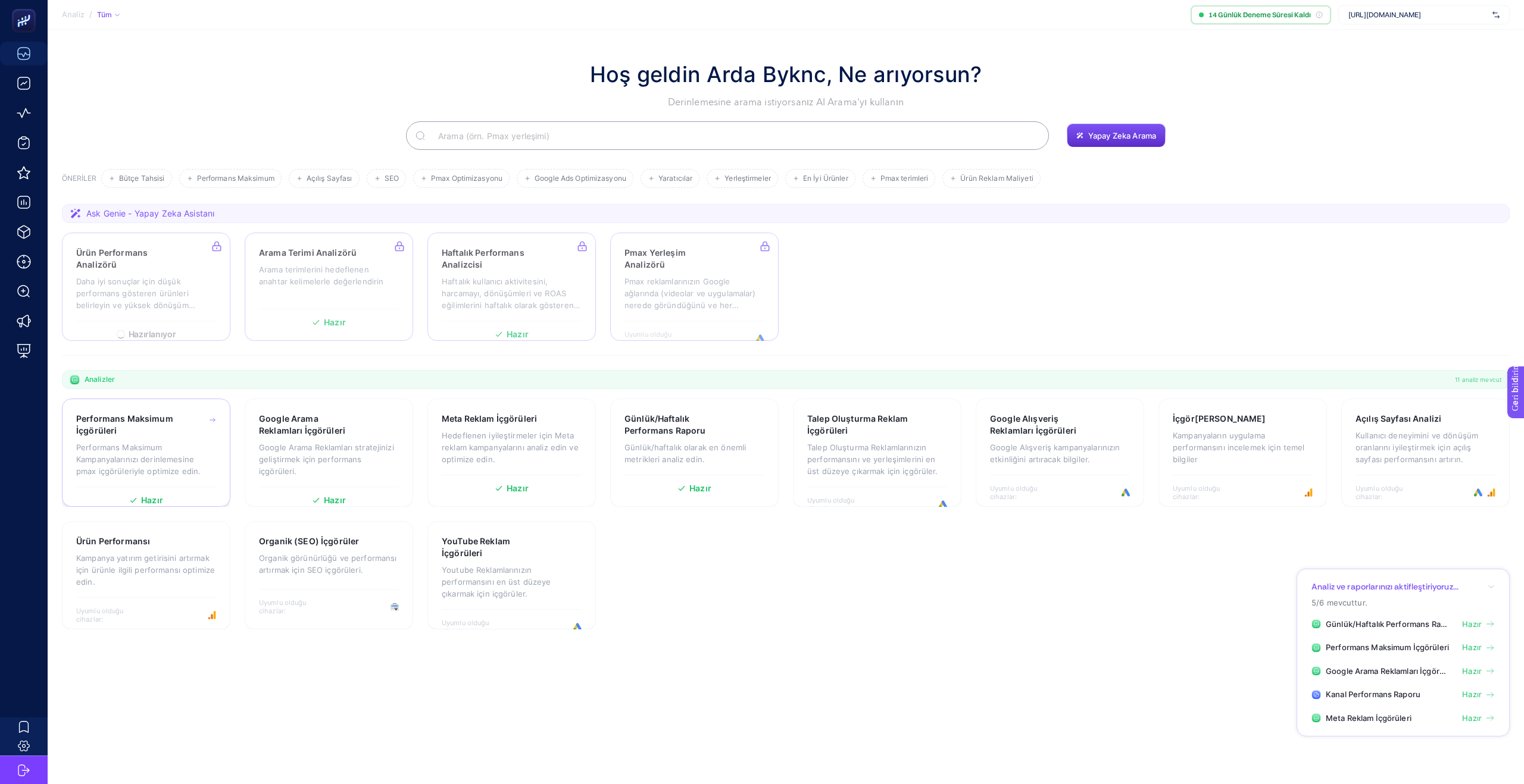
click at [159, 444] on font "Performans Maksimum Kampanyalarınızı derinlemesine pmax içgörüleriyle optimize …" at bounding box center [138, 459] width 125 height 33
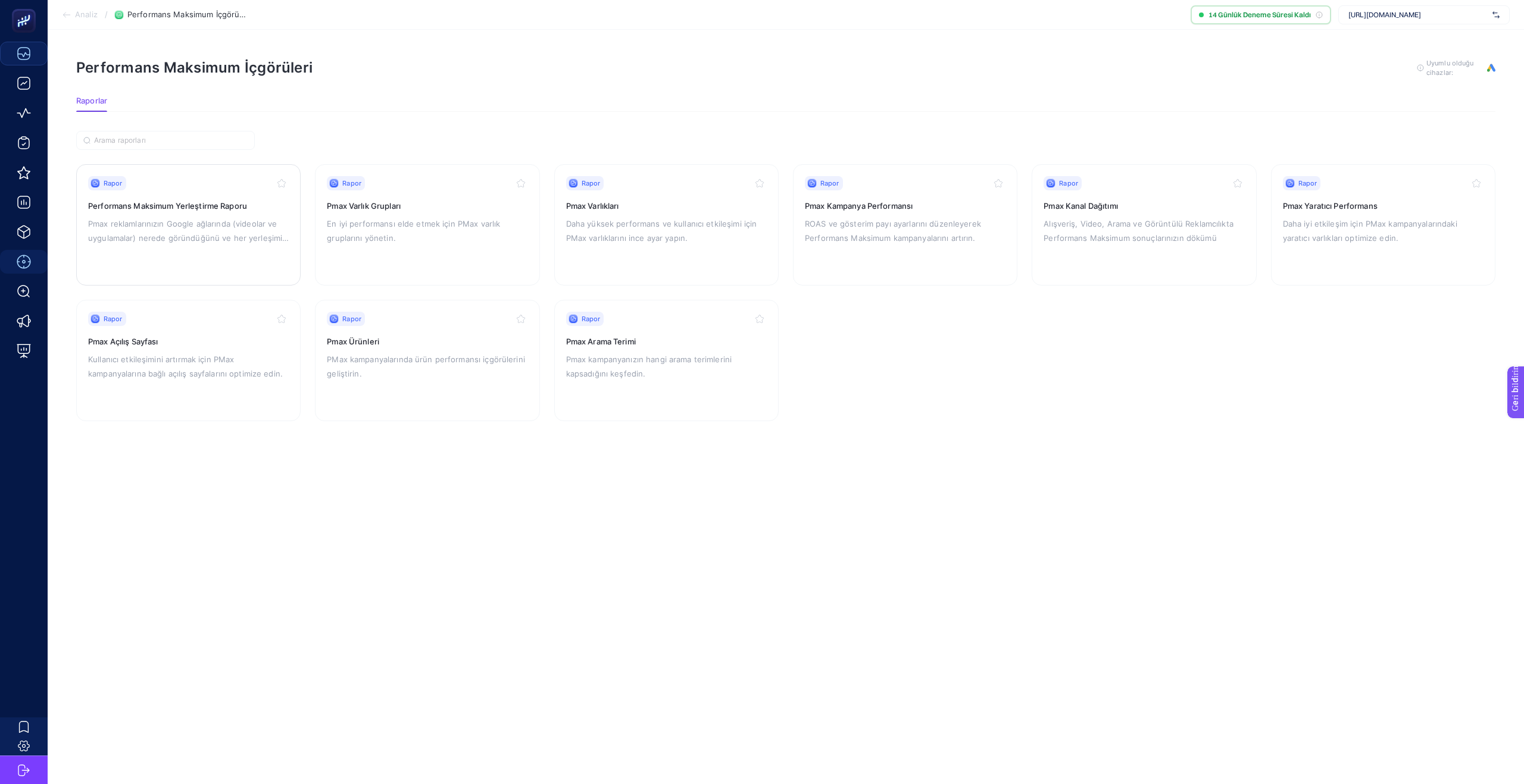
click at [216, 244] on p "Pmax reklamlarınızın Google ağlarında (videolar ve uygulamalar) nerede göründüğ…" at bounding box center [188, 231] width 201 height 29
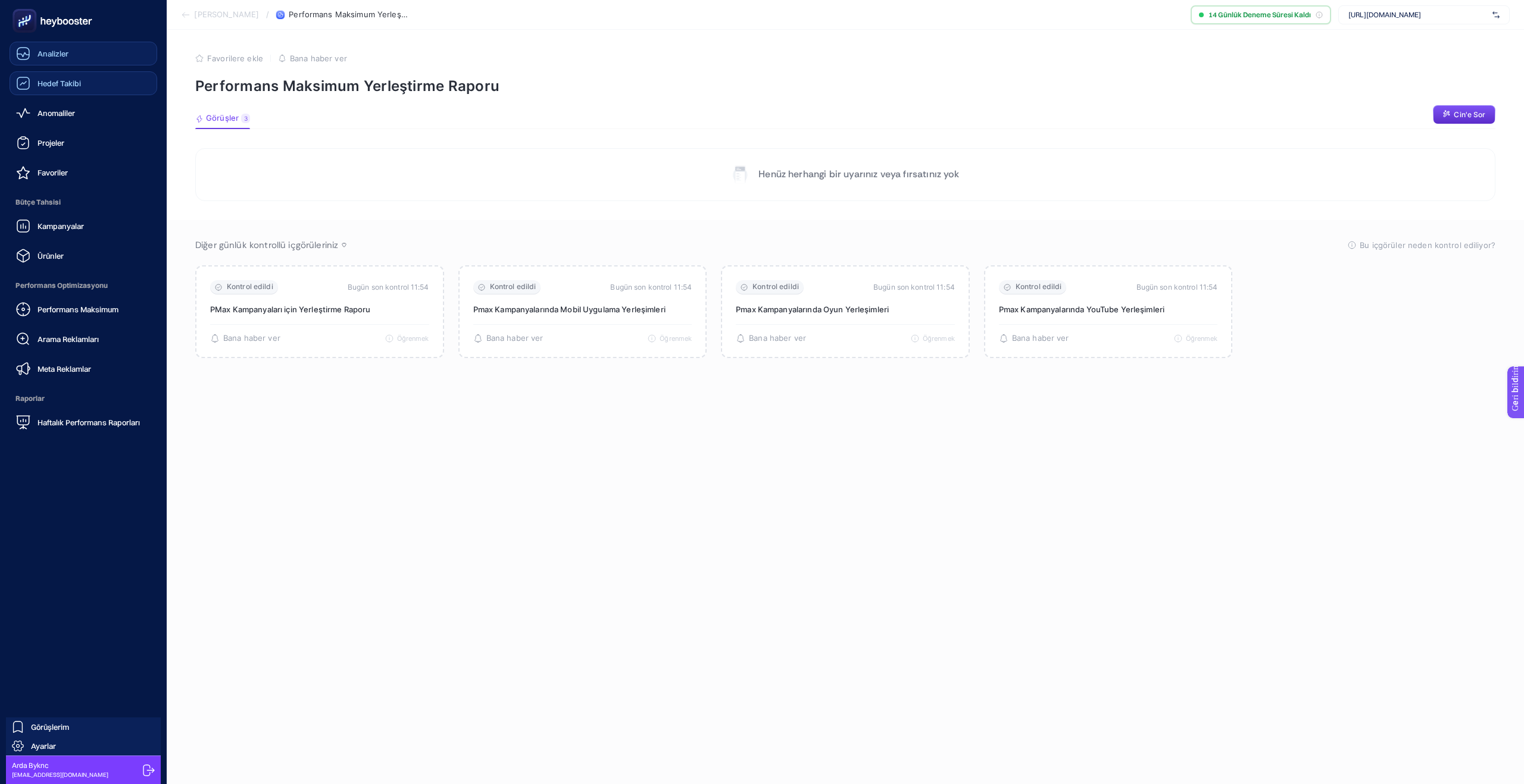
click at [61, 81] on font "Hedef Takibi" at bounding box center [59, 83] width 43 height 9
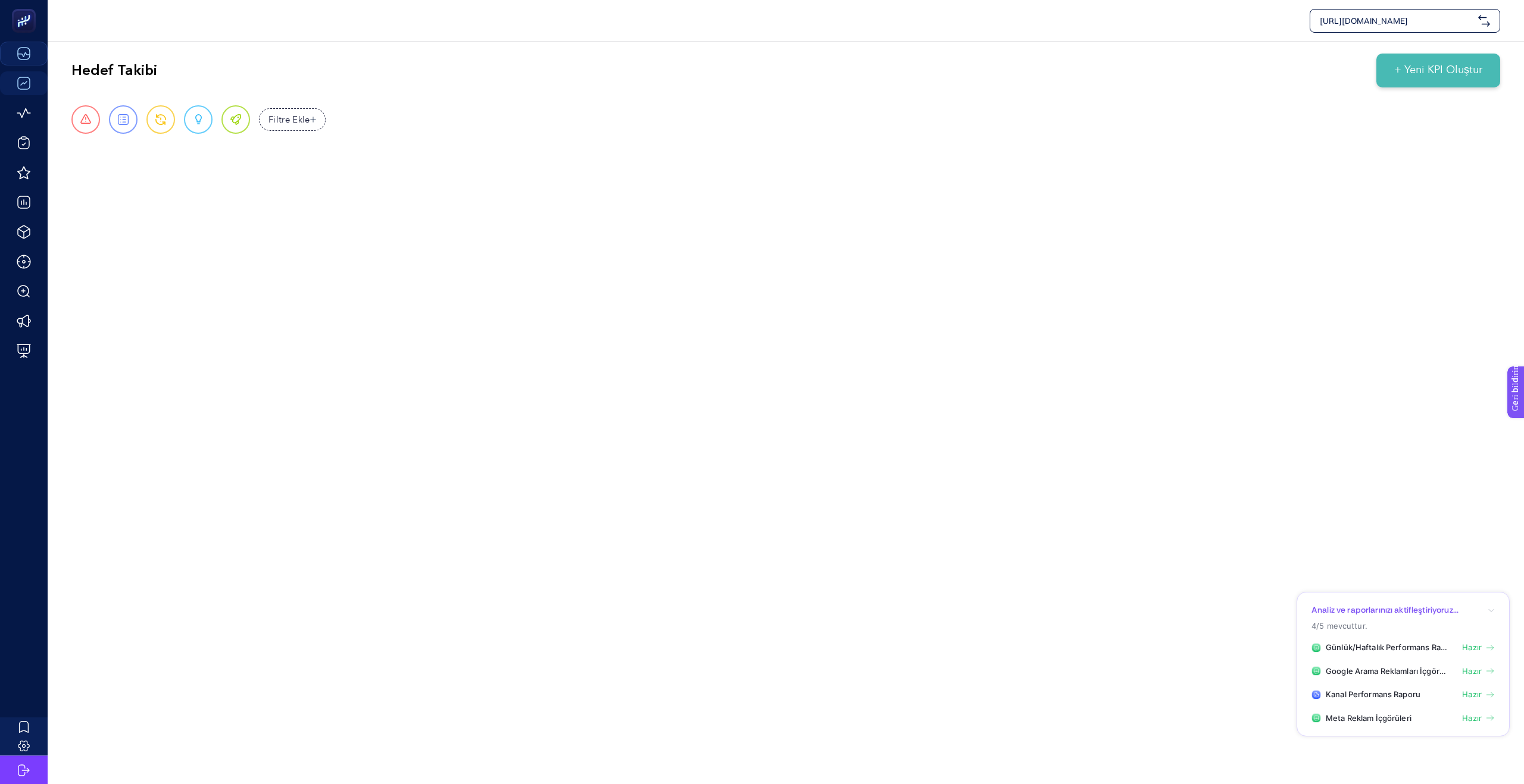
click at [1464, 650] on font "Hazır" at bounding box center [1472, 647] width 20 height 9
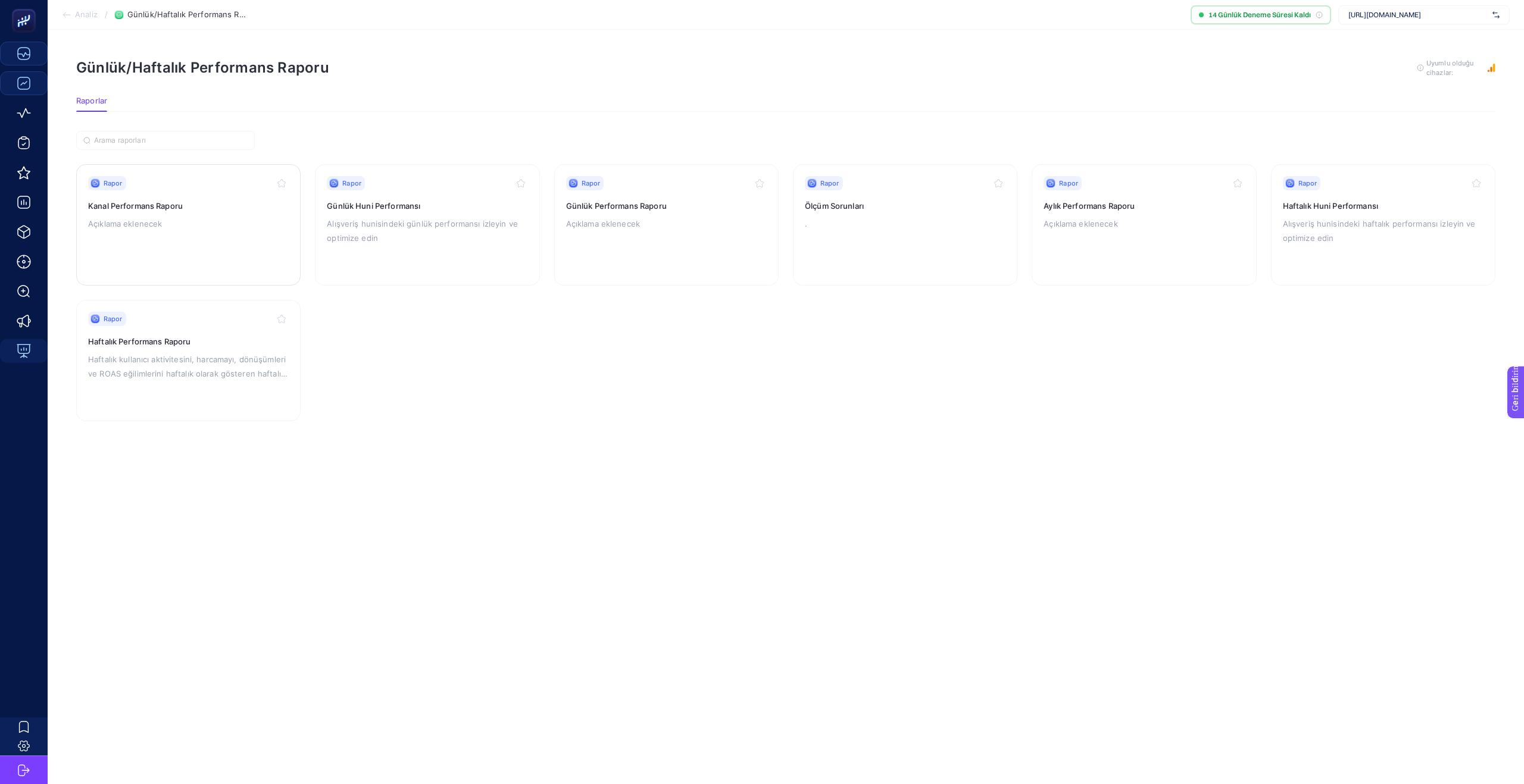
click at [174, 230] on p "Açıklama eklenecek" at bounding box center [188, 223] width 201 height 14
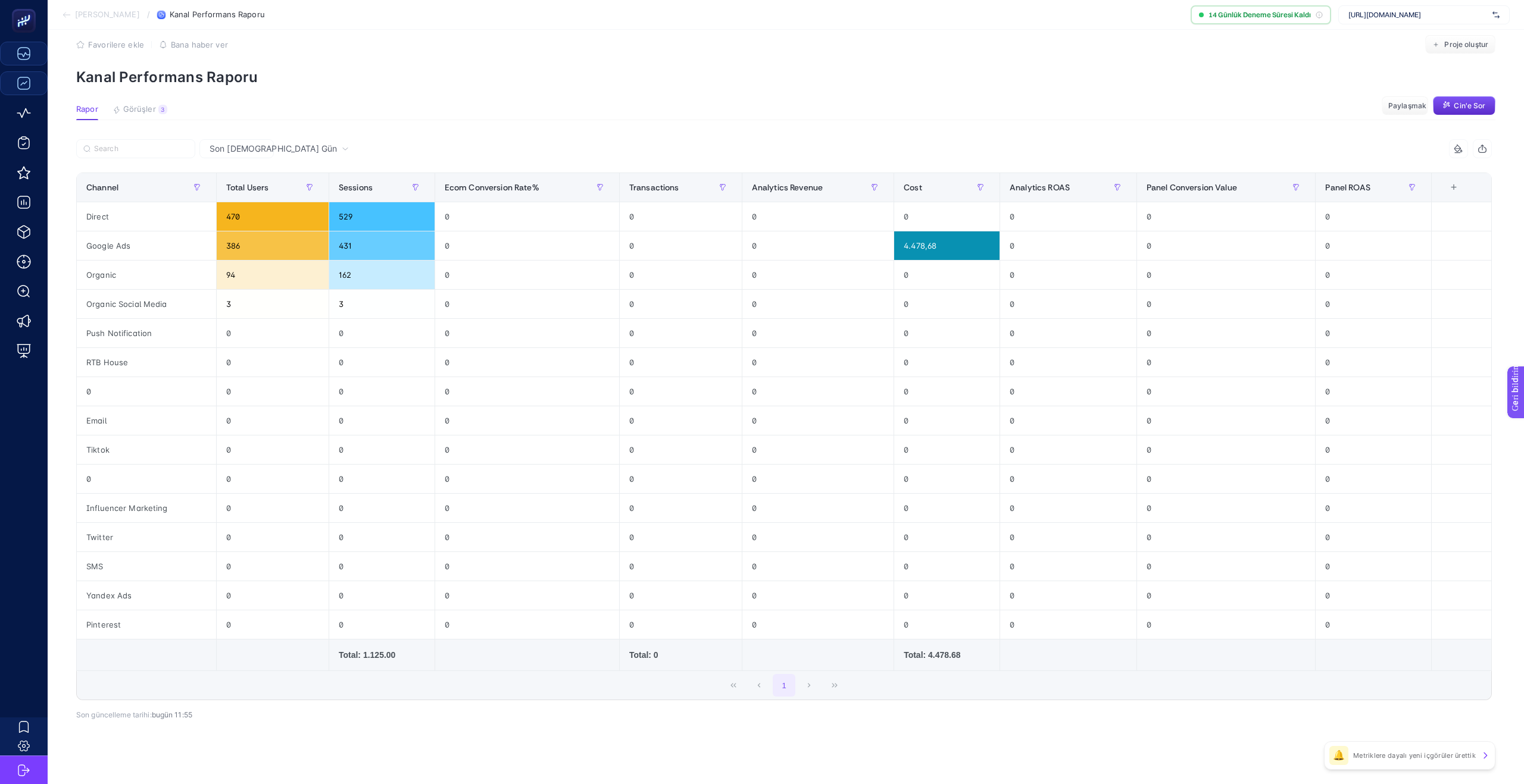
click at [133, 104] on font "Görüşler" at bounding box center [140, 108] width 33 height 9
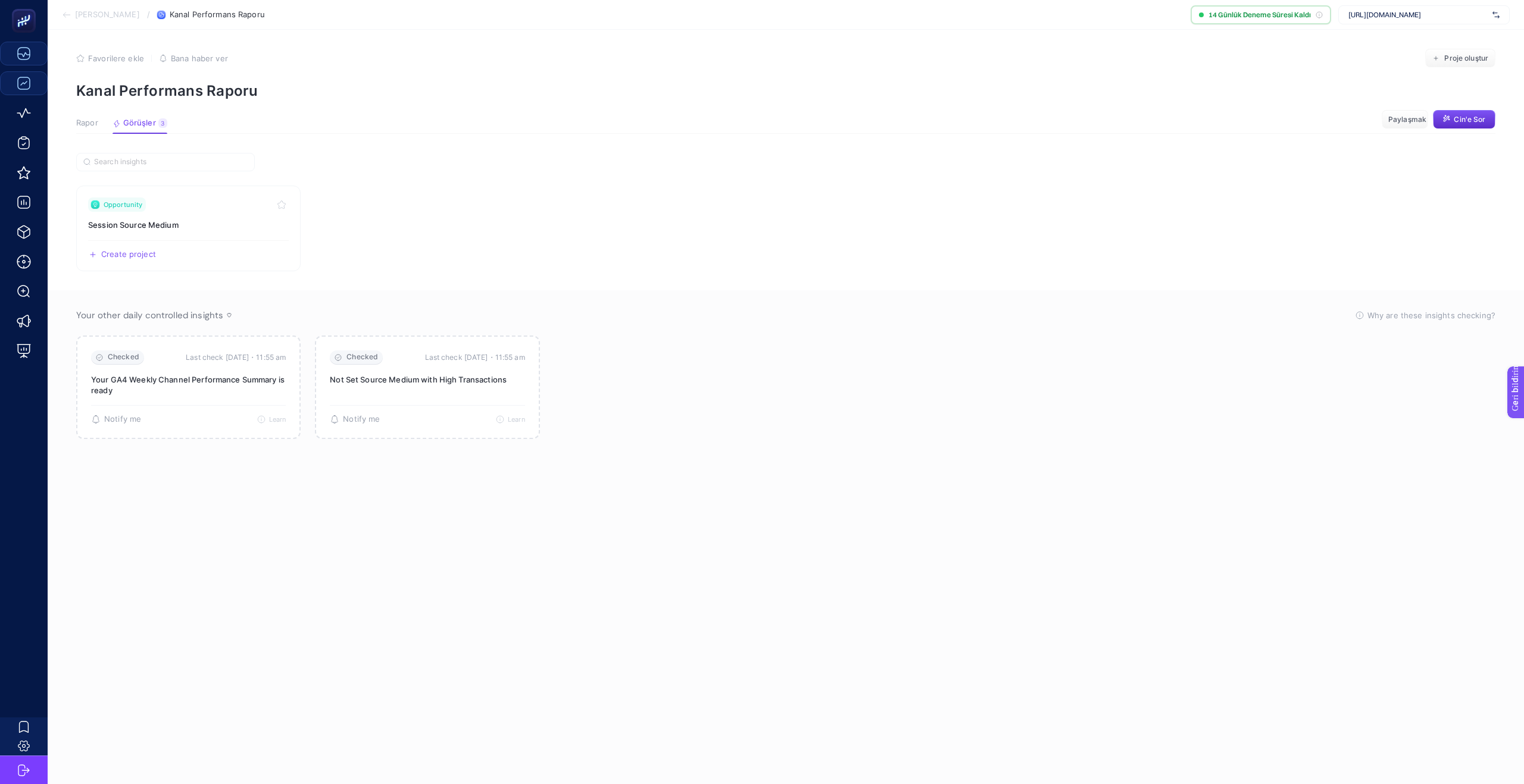
scroll to position [5, 0]
click at [113, 416] on font "Bana haber ver" at bounding box center [133, 418] width 57 height 9
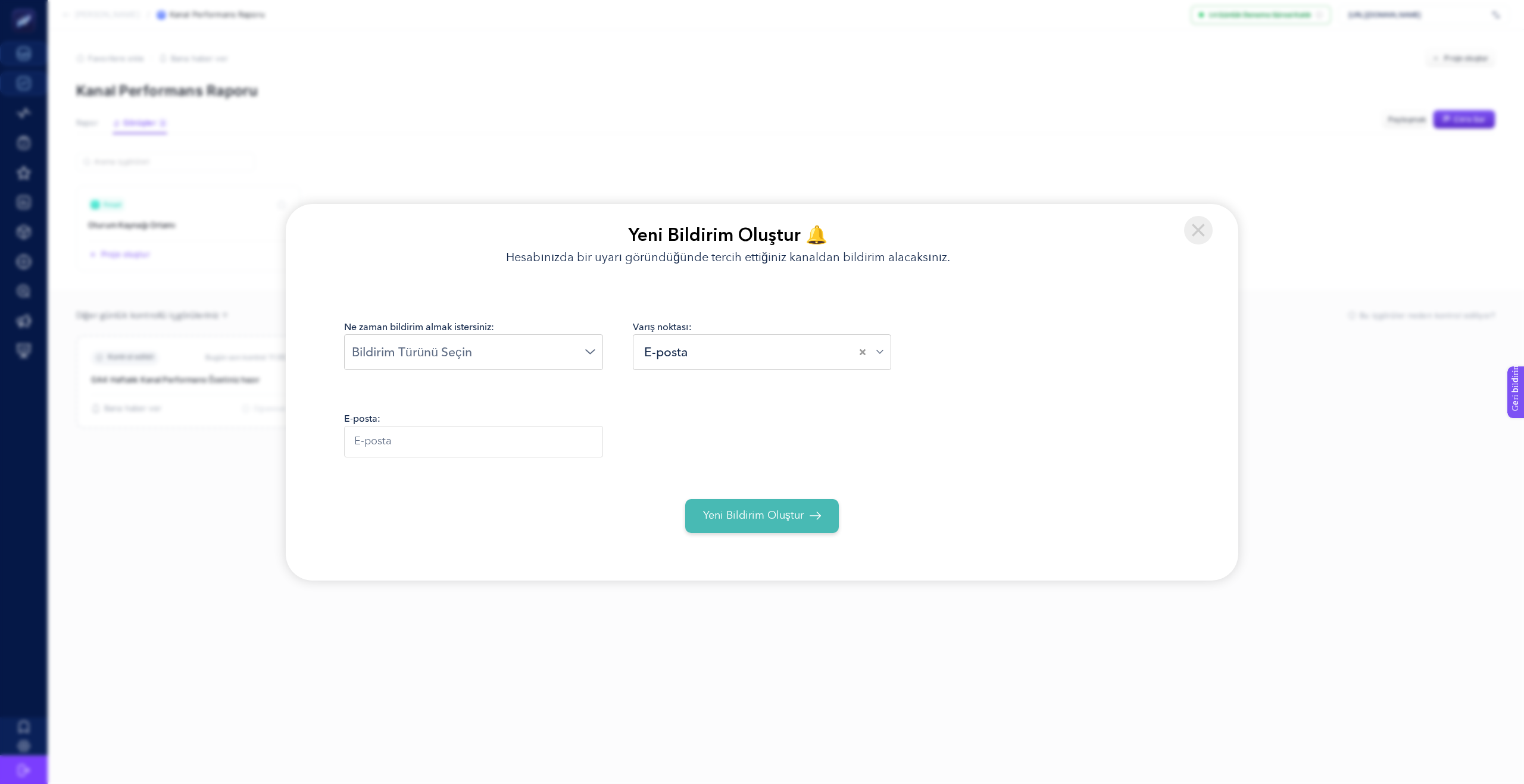
click at [576, 348] on input "Seçenek ara" at bounding box center [468, 352] width 233 height 19
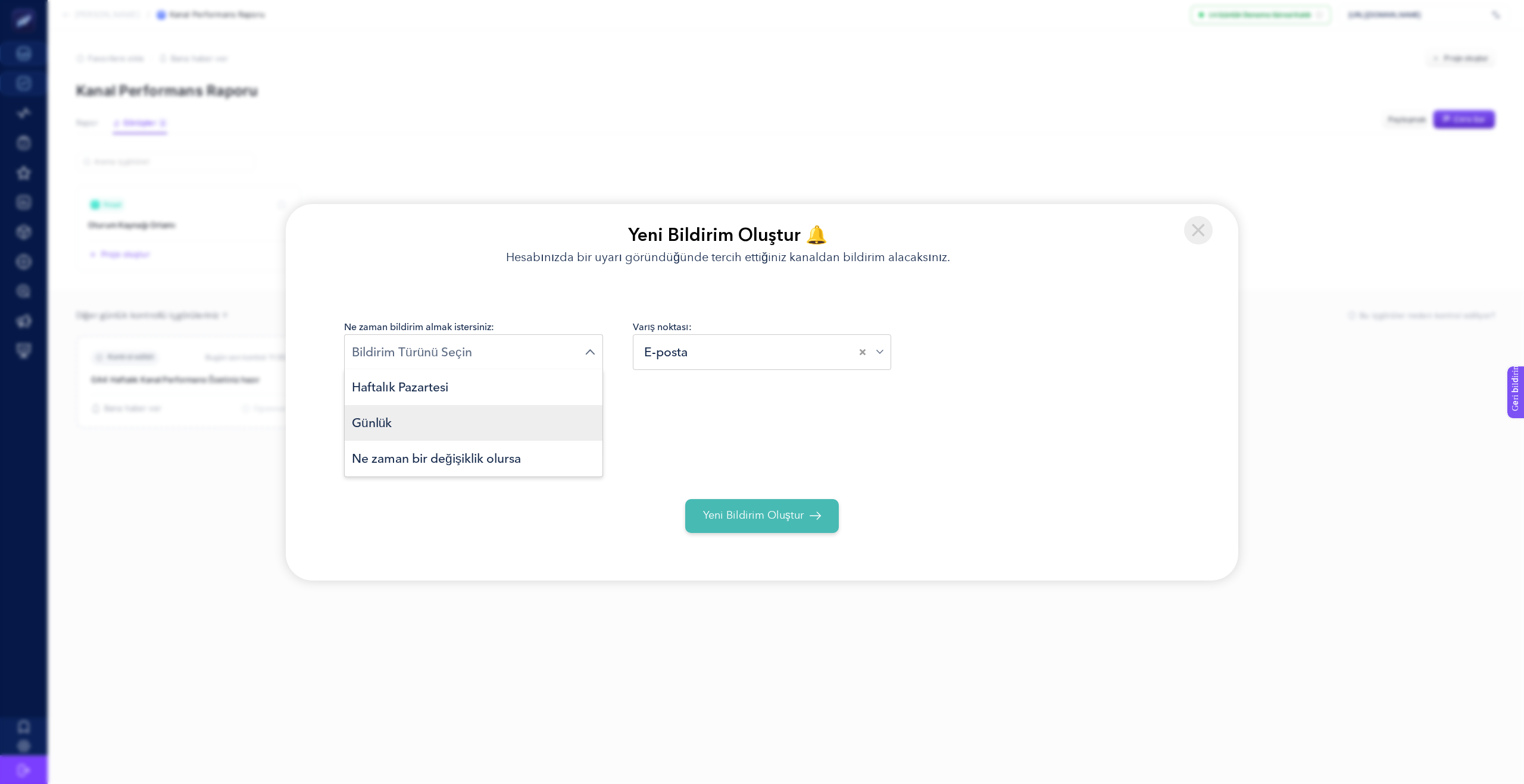
scroll to position [0, 0]
click at [473, 426] on li "Günlük" at bounding box center [474, 423] width 258 height 36
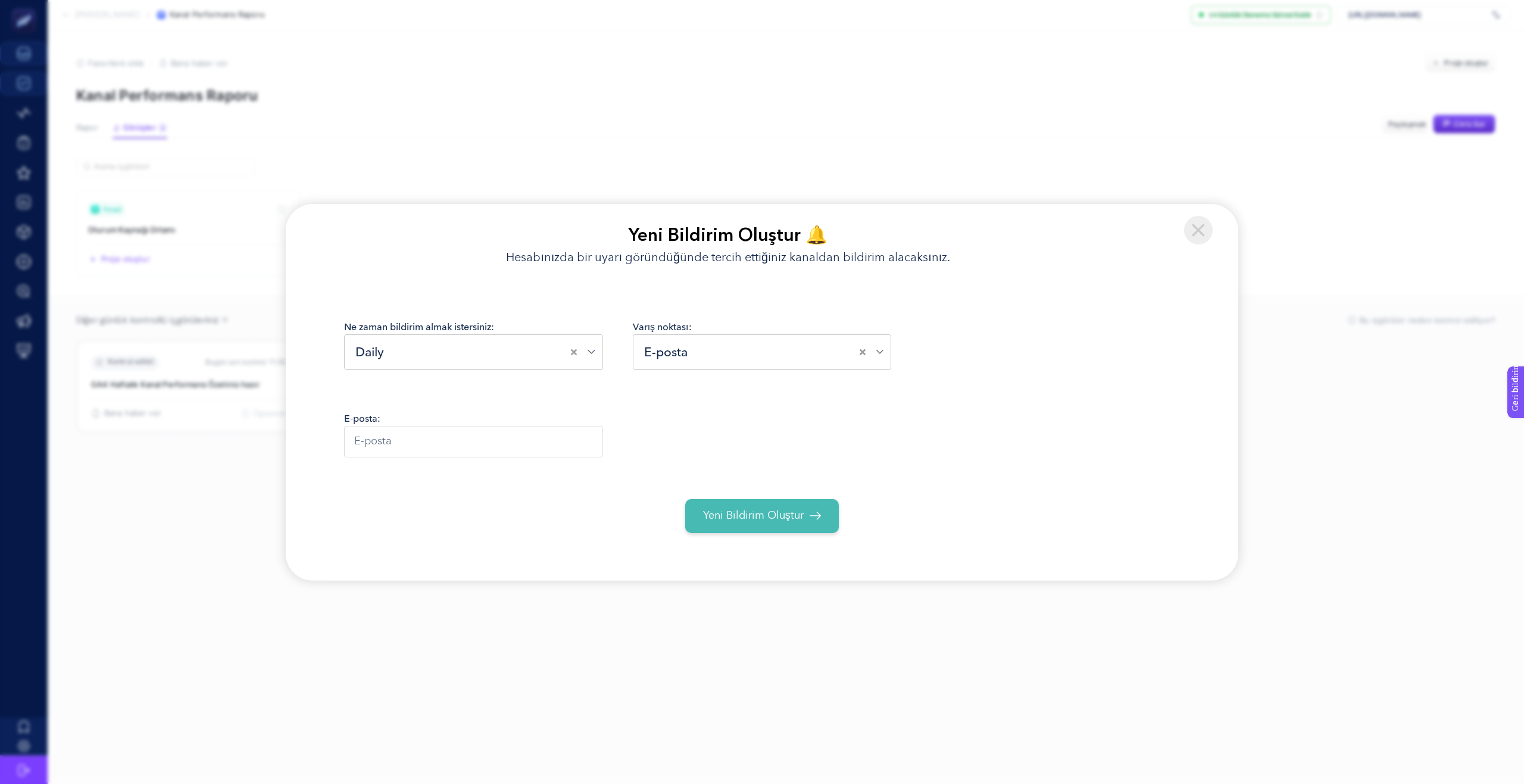
click at [541, 359] on input "Seçenek ara" at bounding box center [480, 352] width 184 height 19
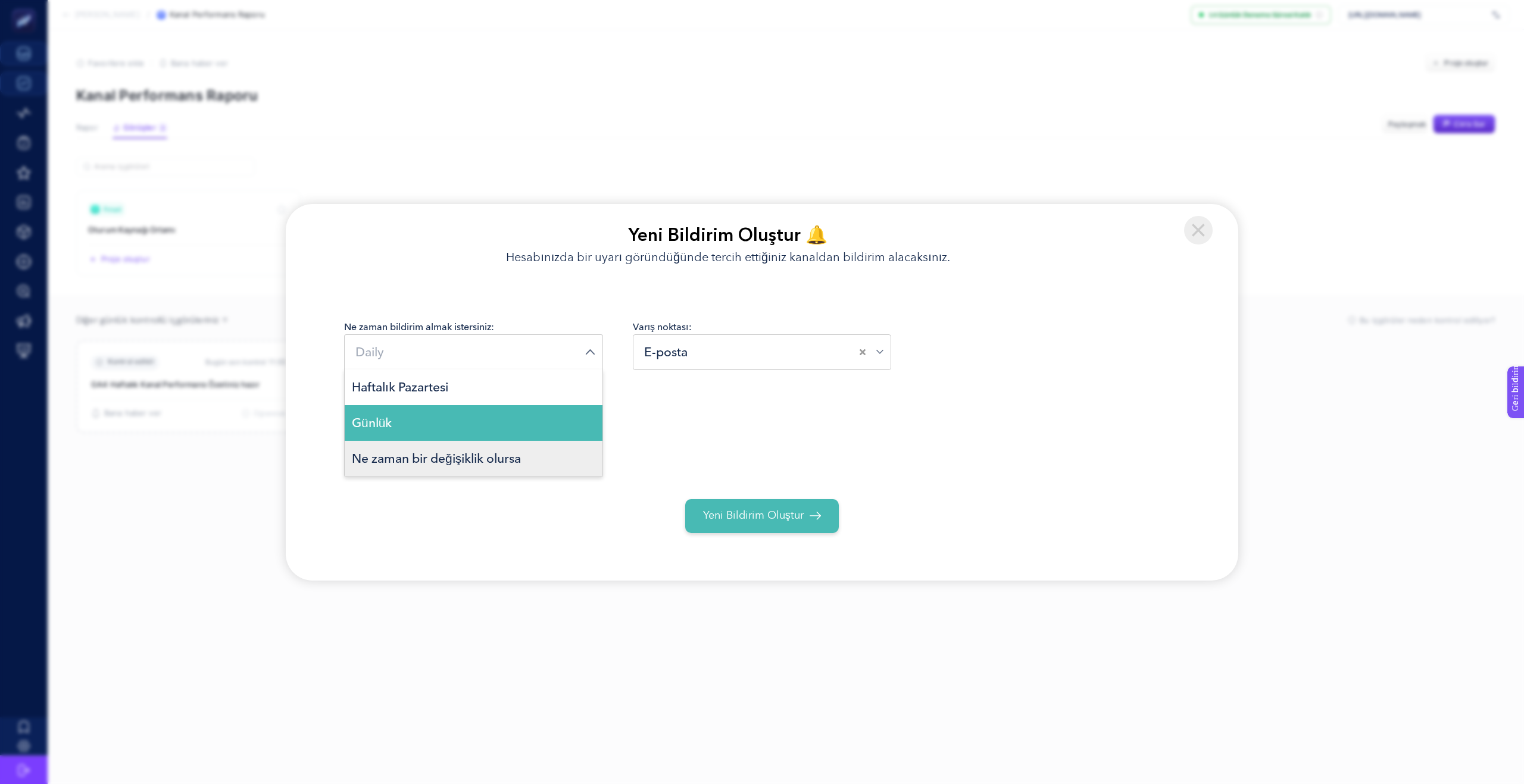
click at [489, 456] on font "Ne zaman bir değişiklik olursa" at bounding box center [436, 459] width 169 height 15
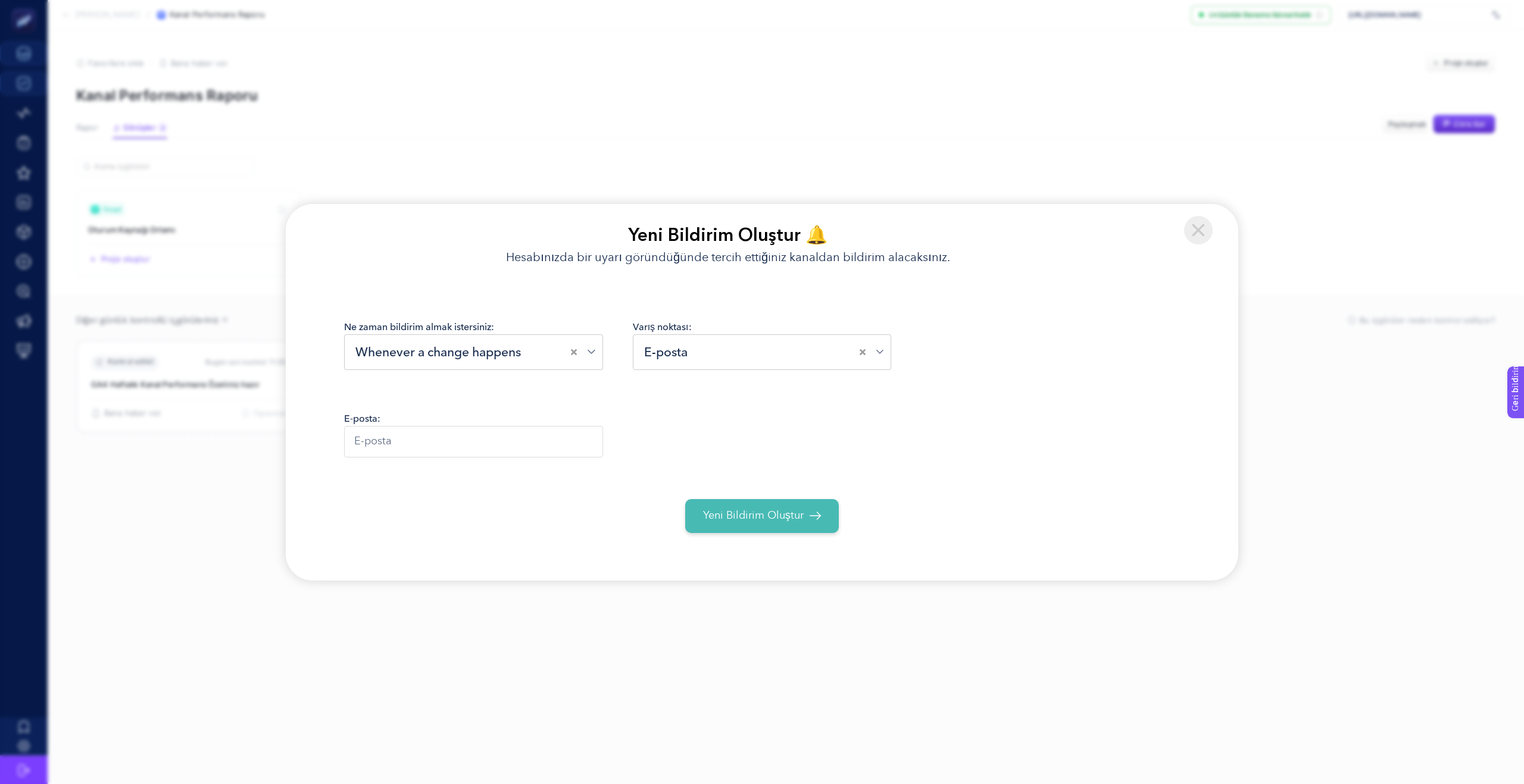
click at [694, 356] on input "Seçenek ara" at bounding box center [776, 352] width 169 height 19
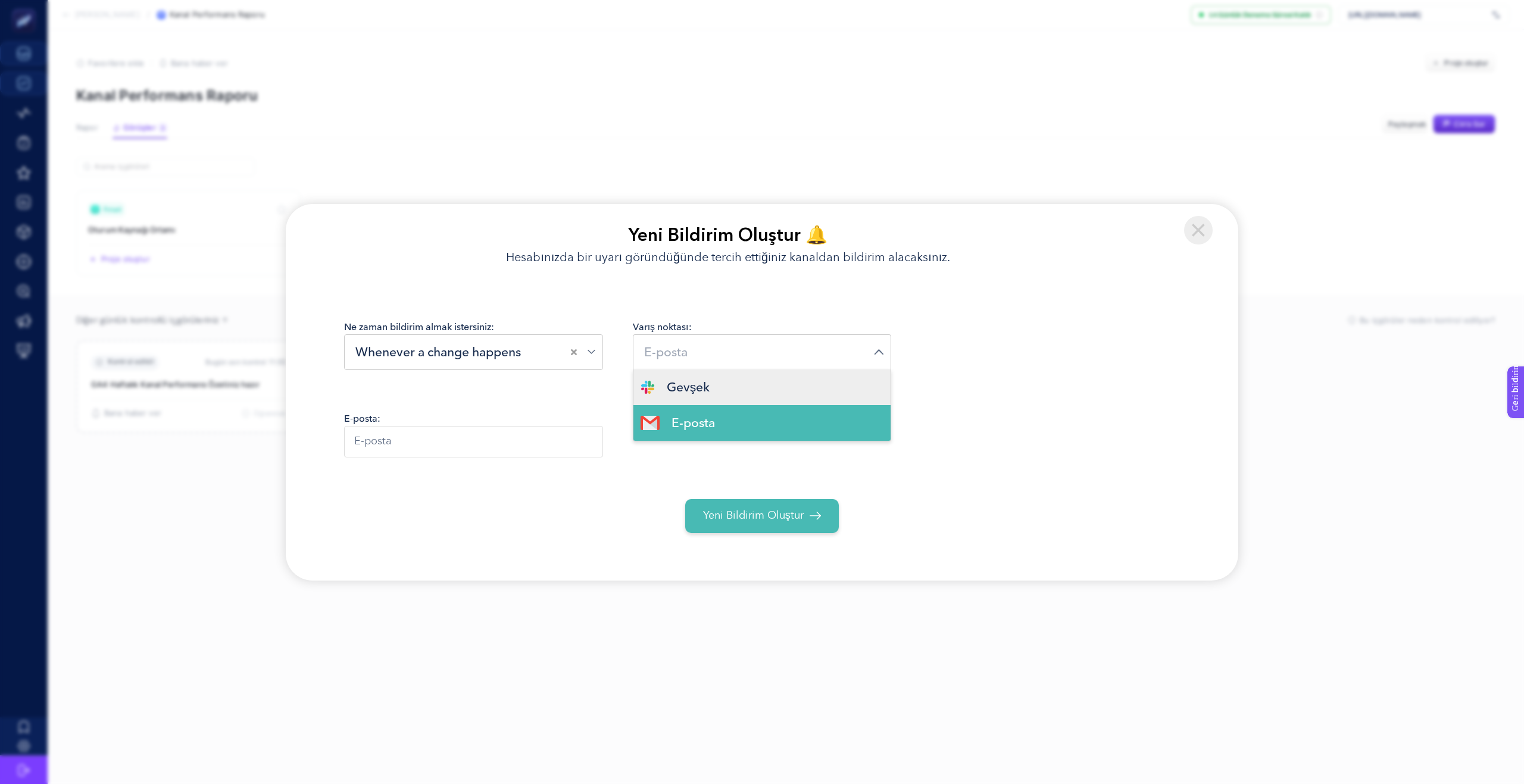
click at [691, 385] on font "Gevşek" at bounding box center [688, 387] width 43 height 15
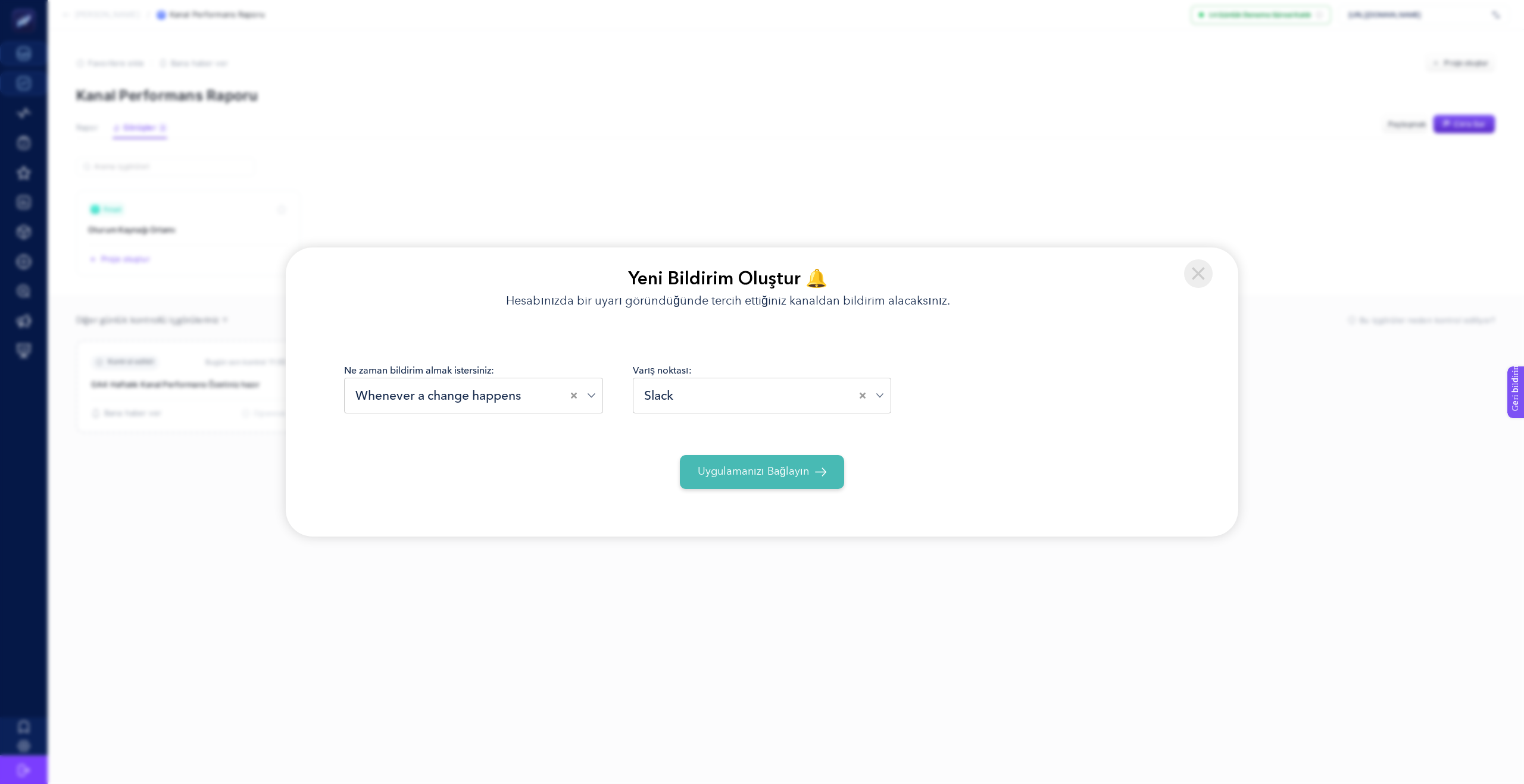
click at [758, 482] on button "Uygulamanızı Bağlayın" at bounding box center [762, 472] width 165 height 34
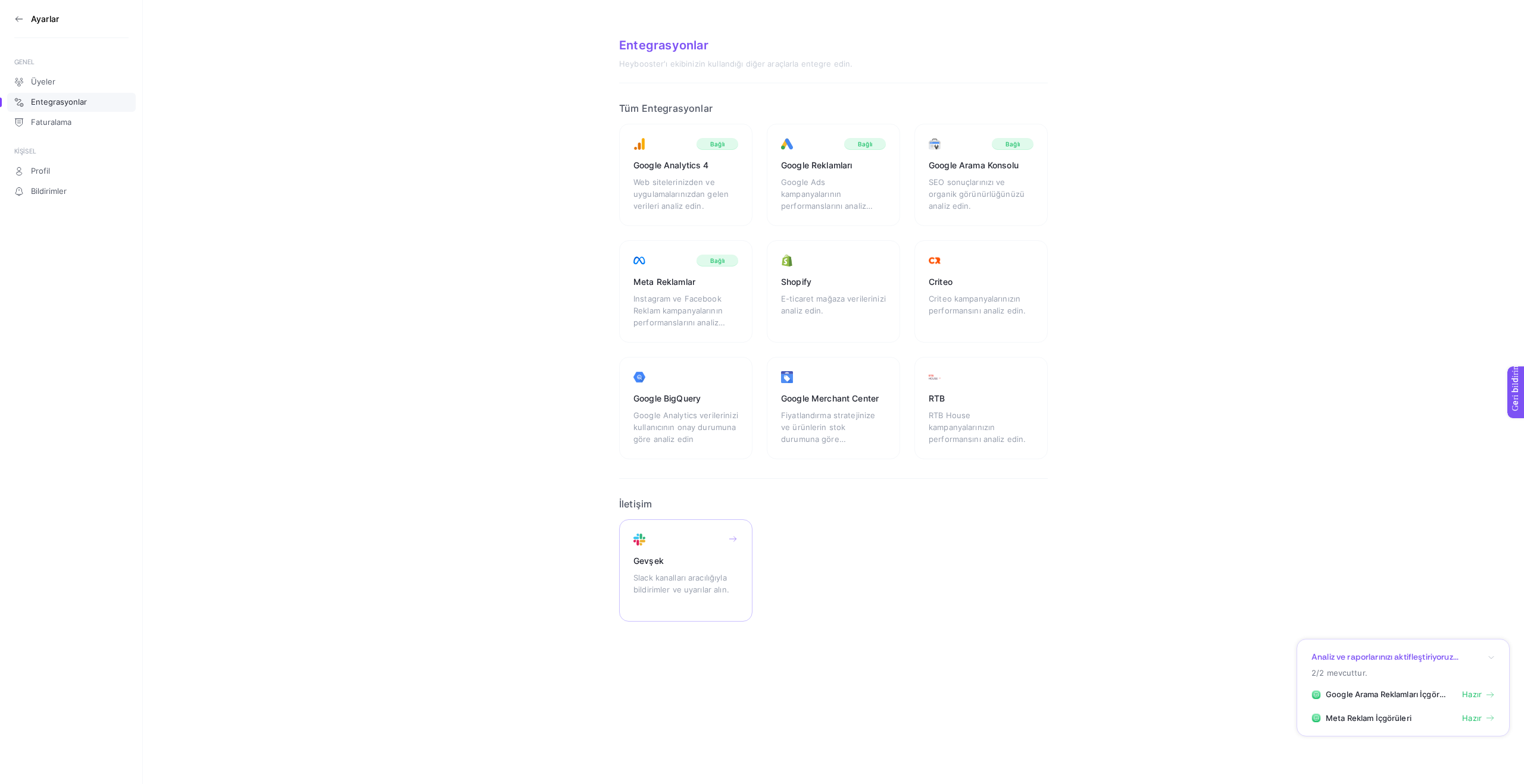
click at [648, 559] on font "Gevşek" at bounding box center [649, 561] width 30 height 10
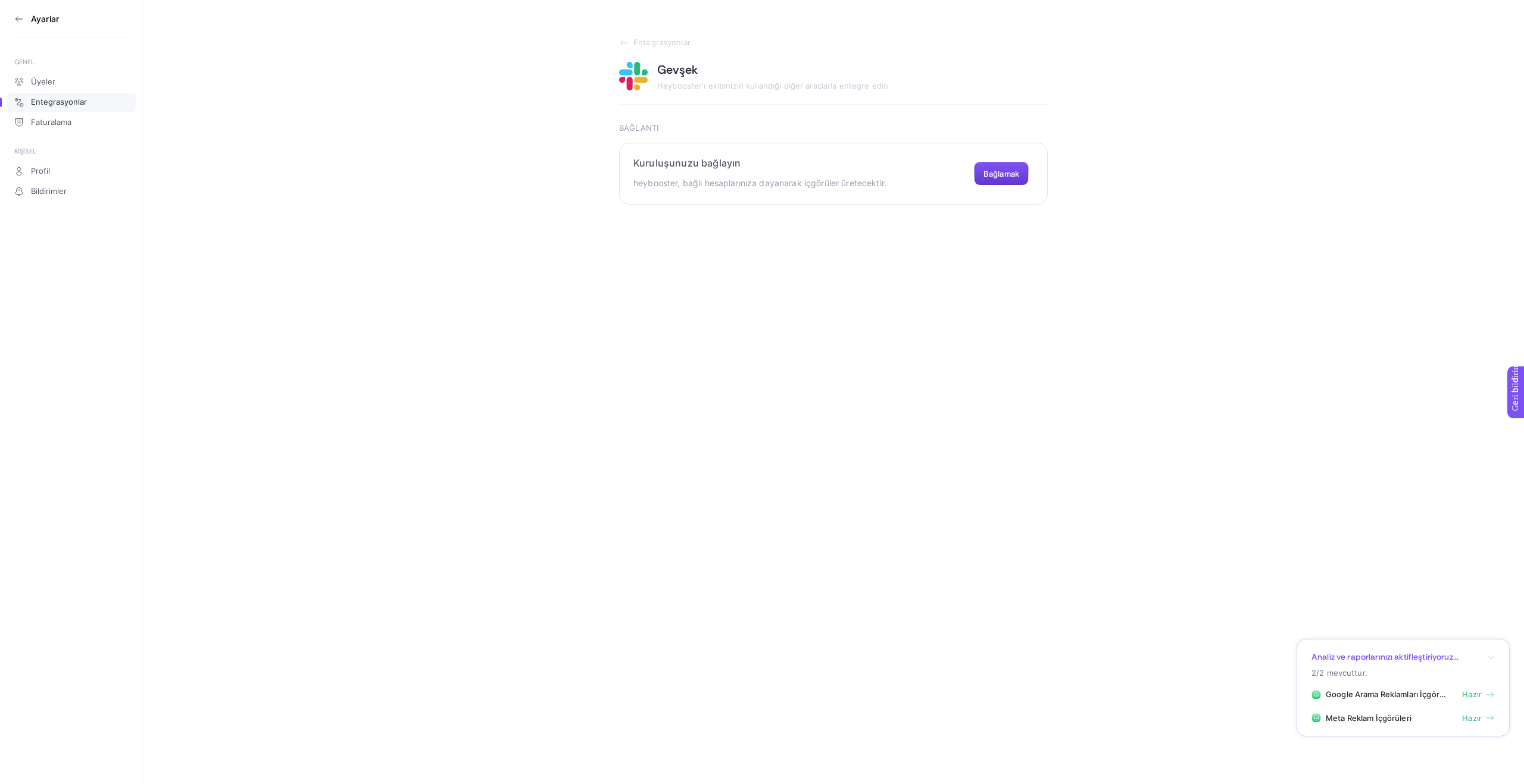
click at [1009, 172] on font "Bağlamak" at bounding box center [1001, 174] width 36 height 9
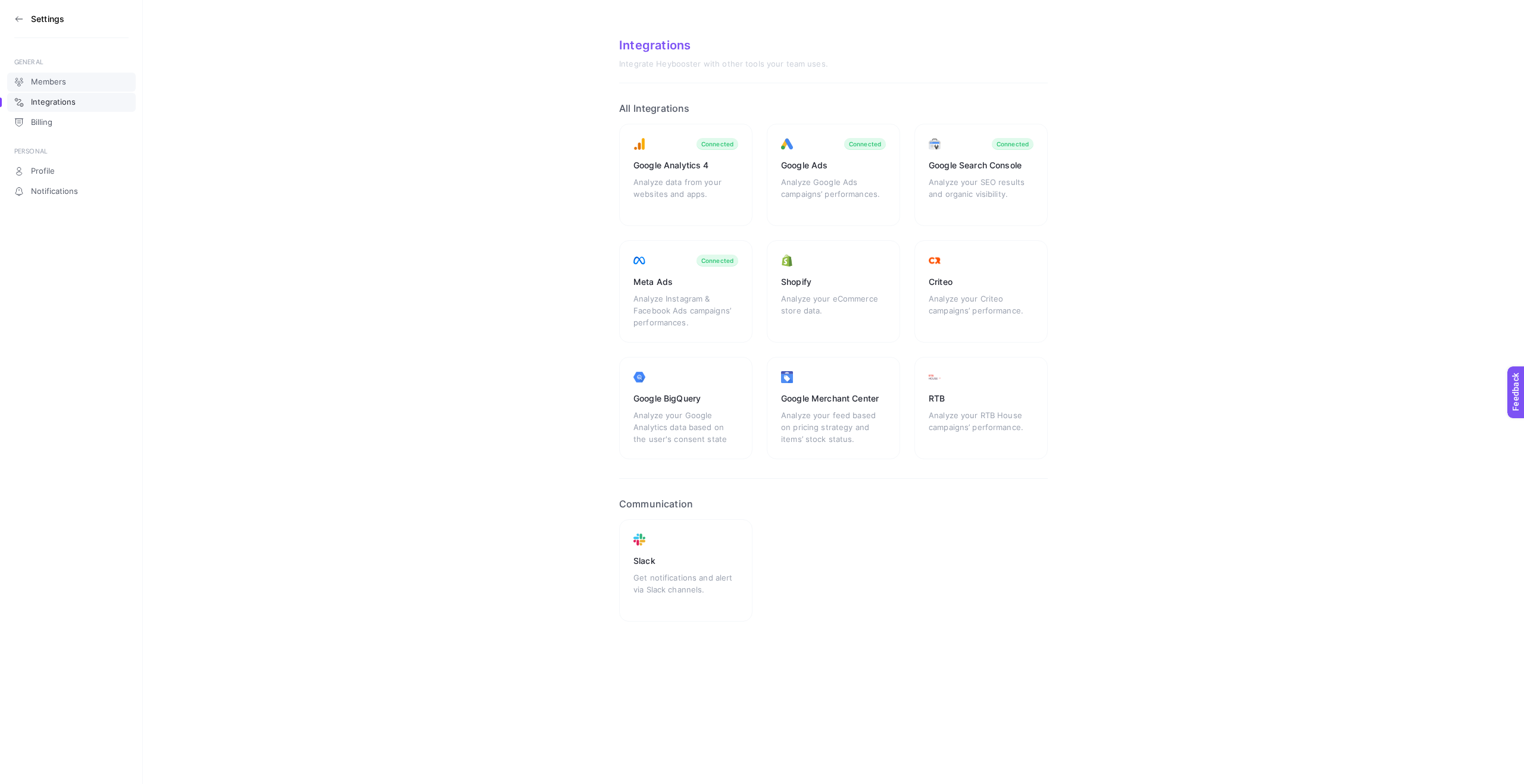
click at [47, 83] on span "Members" at bounding box center [48, 82] width 35 height 9
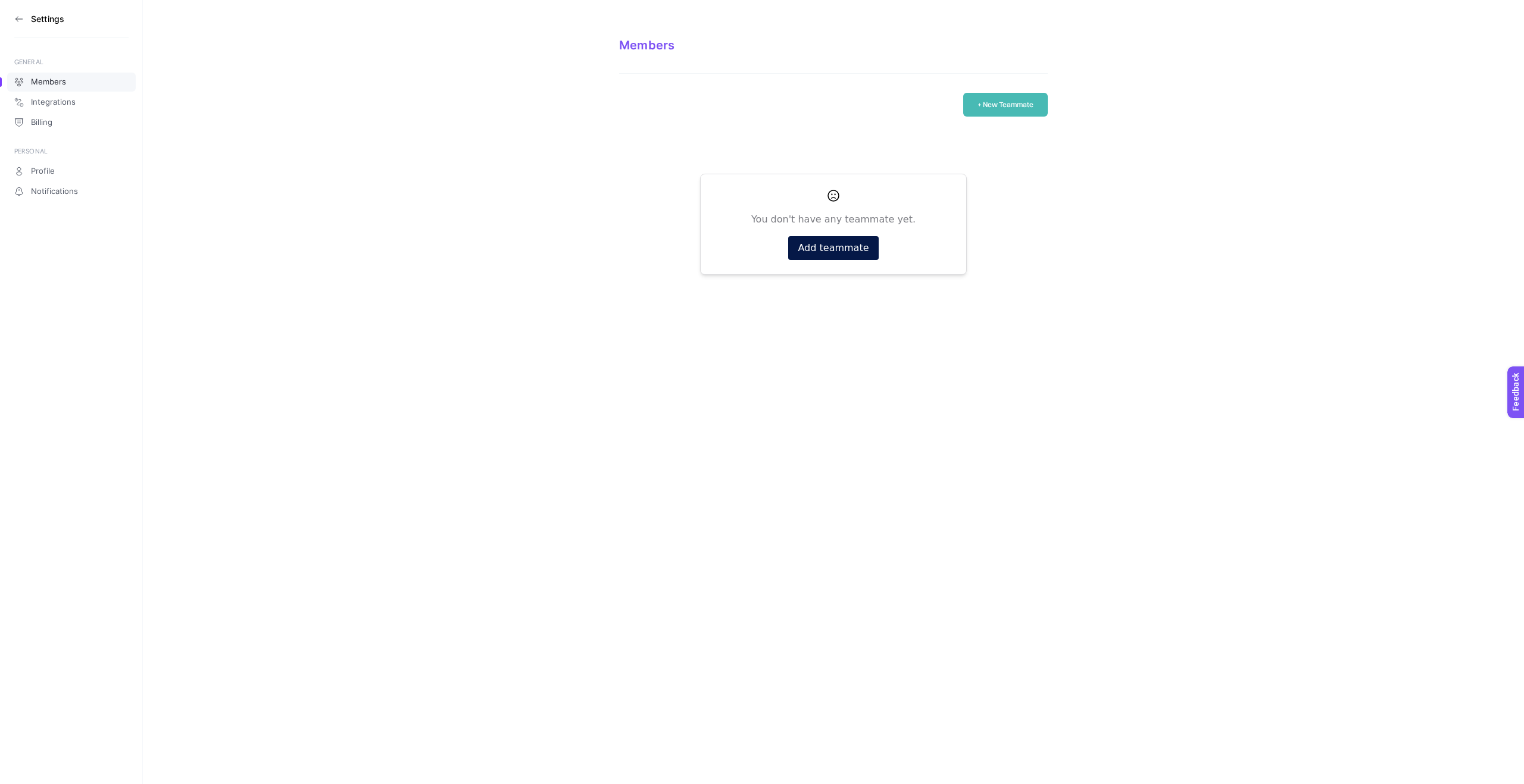
click at [23, 15] on icon at bounding box center [19, 19] width 9 height 9
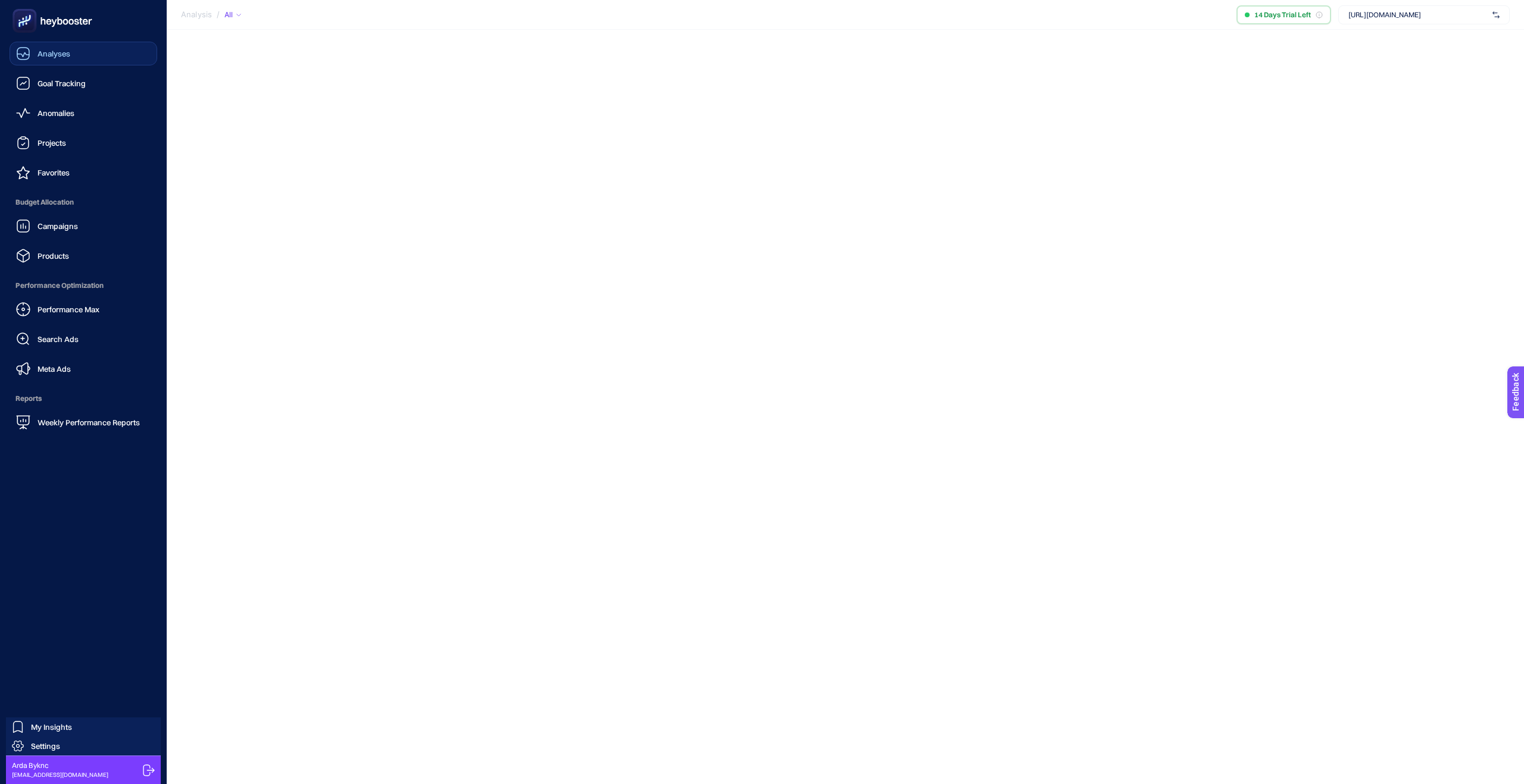
click at [58, 56] on span "Analyses" at bounding box center [53, 53] width 33 height 9
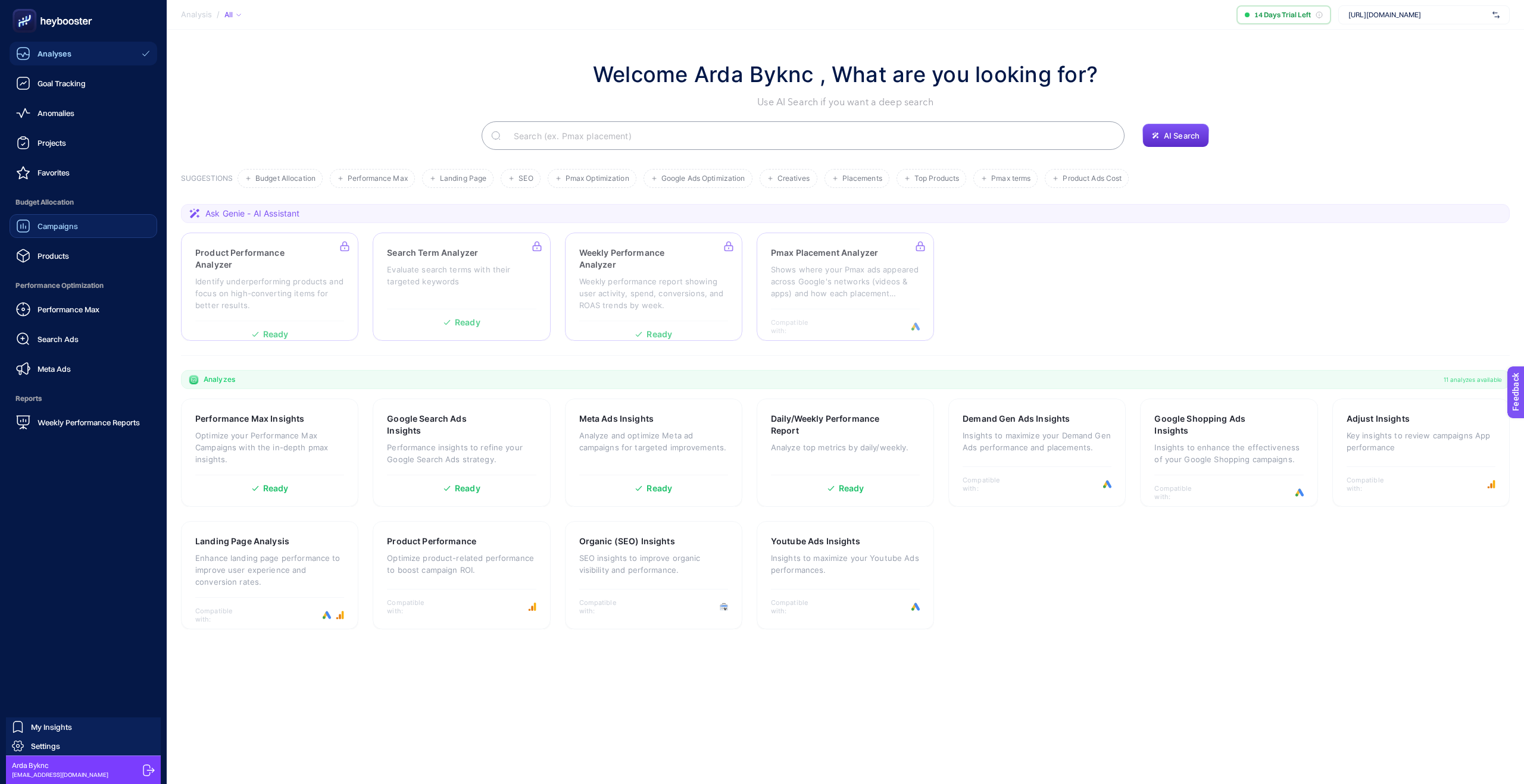
click at [37, 226] on span "Campaigns" at bounding box center [57, 226] width 40 height 9
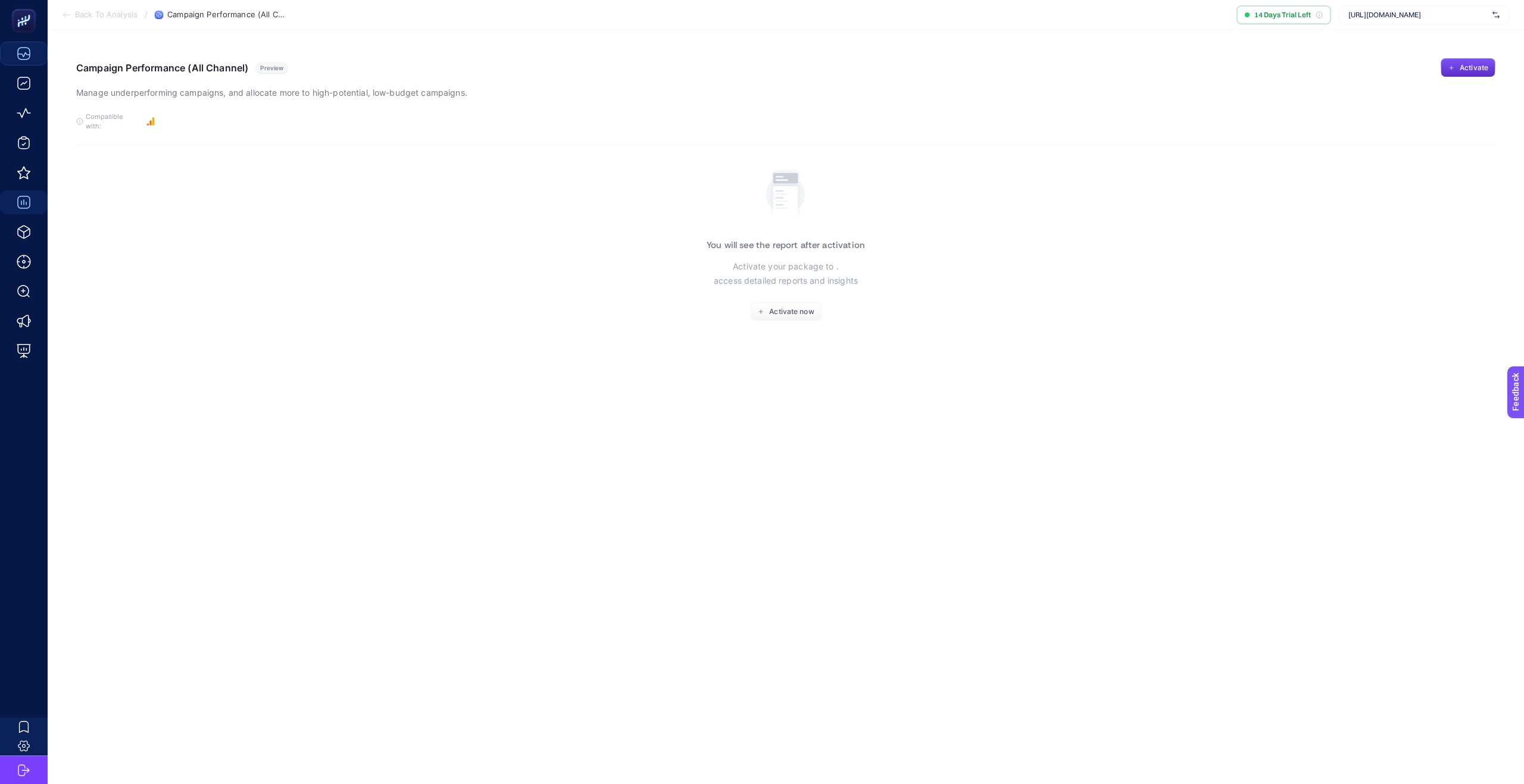
click at [127, 120] on span "Compatible with:" at bounding box center [112, 121] width 53 height 19
click at [97, 123] on font "Uyumlu olduğu cihazlar:" at bounding box center [109, 121] width 47 height 18
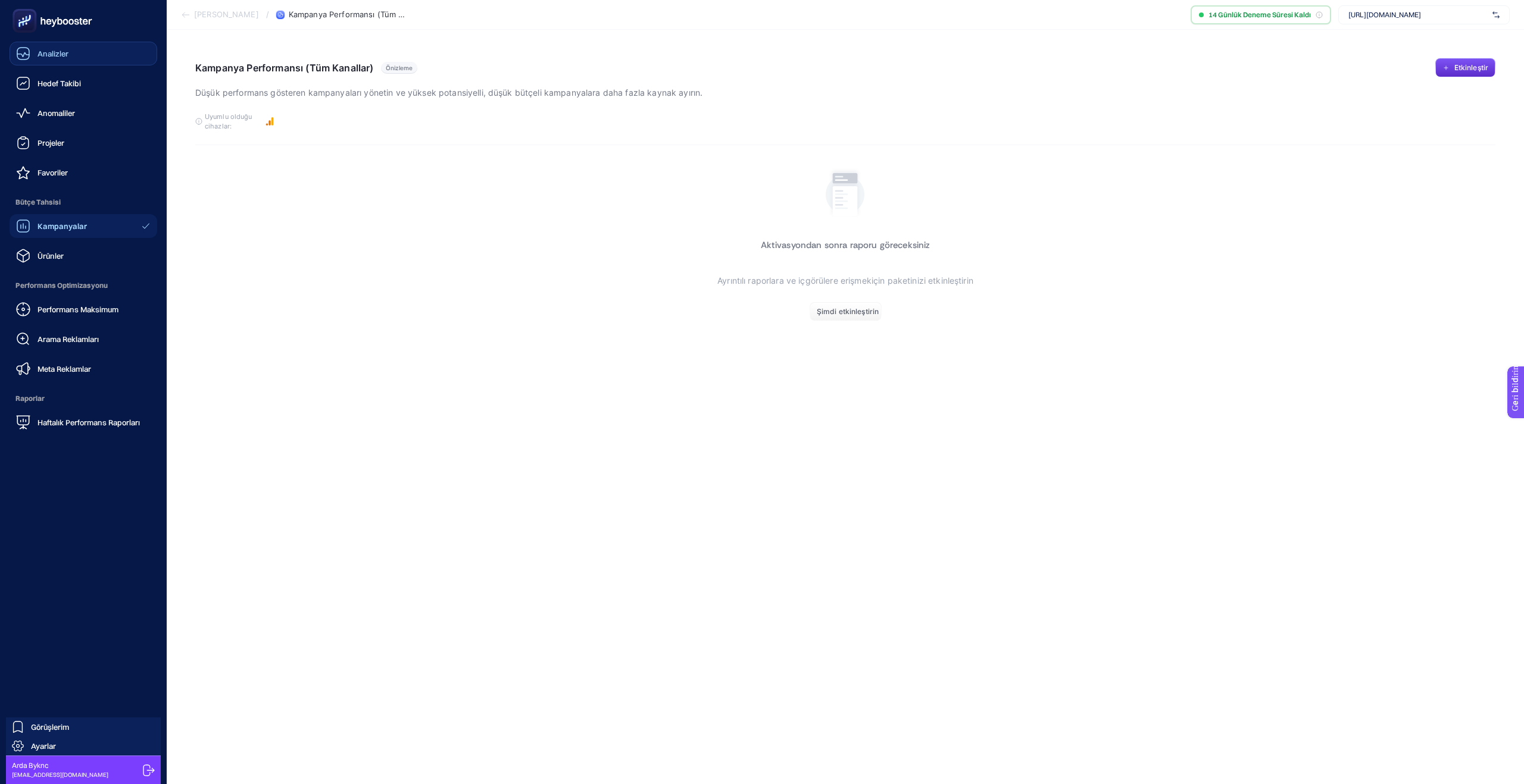
click at [47, 51] on font "Analizler" at bounding box center [53, 53] width 31 height 9
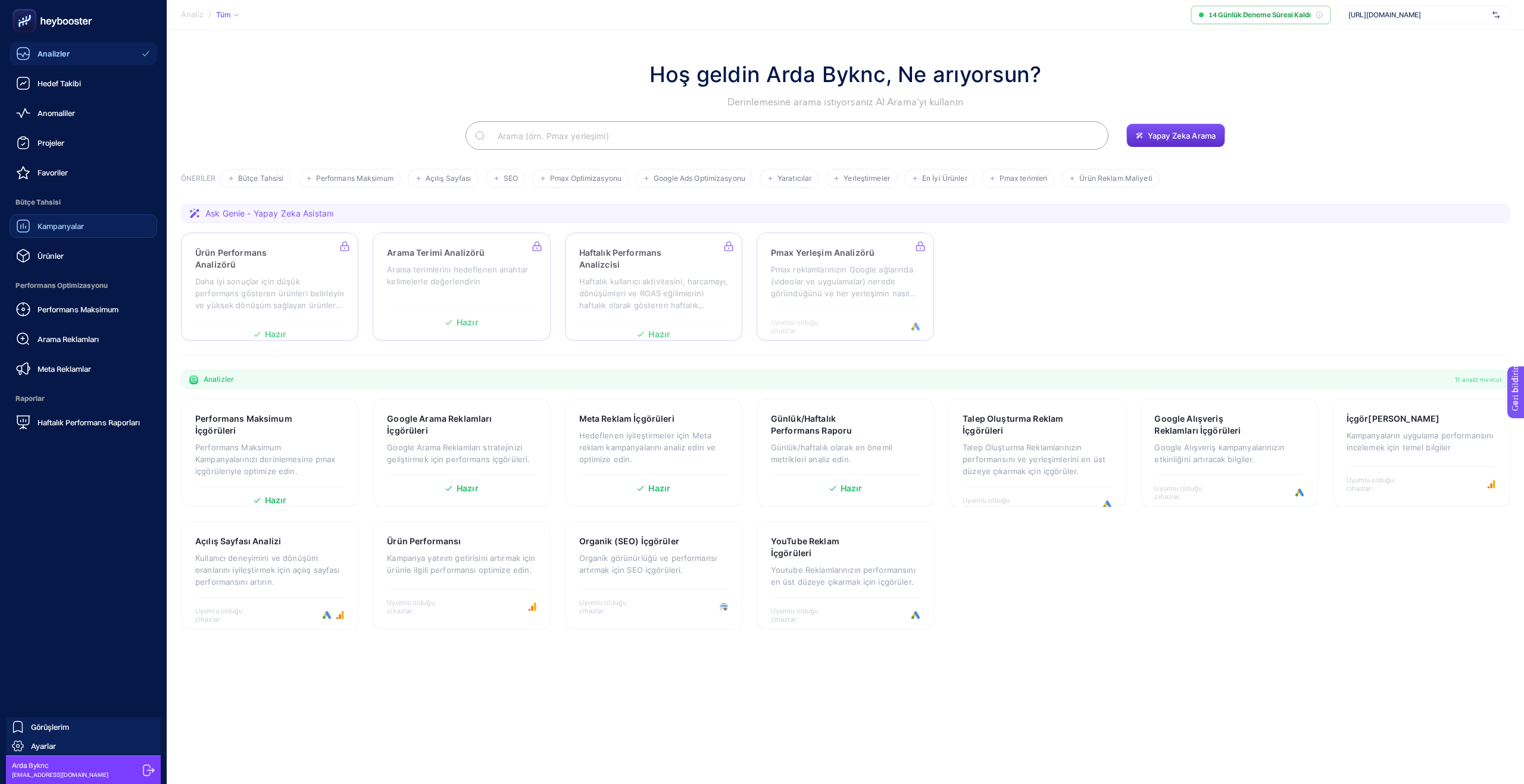
click at [84, 18] on icon at bounding box center [52, 20] width 86 height 24
click at [65, 17] on icon at bounding box center [52, 20] width 86 height 24
click at [58, 84] on font "Hedef Takibi" at bounding box center [59, 83] width 43 height 9
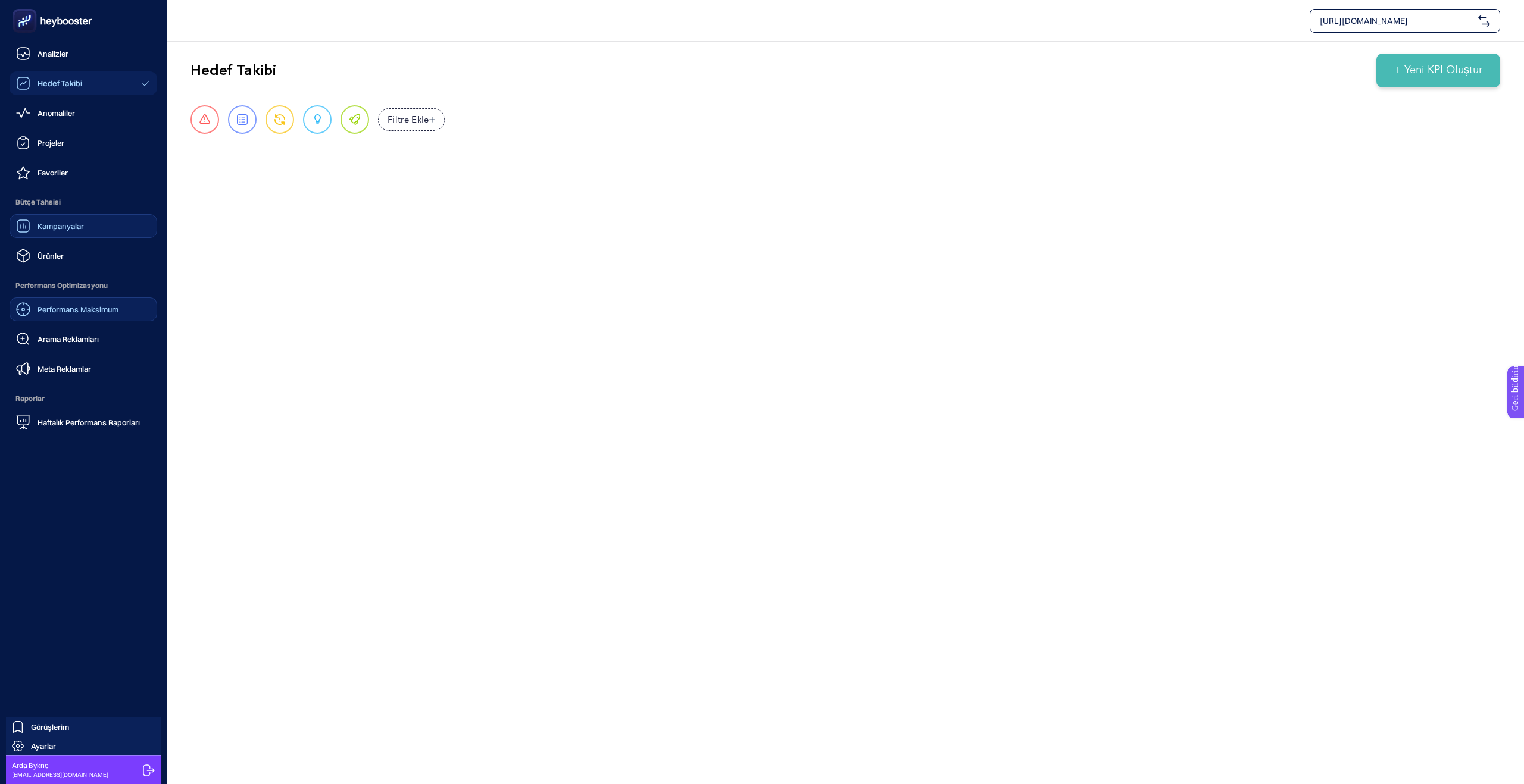
click at [85, 309] on font "Performans Maksimum" at bounding box center [78, 309] width 81 height 9
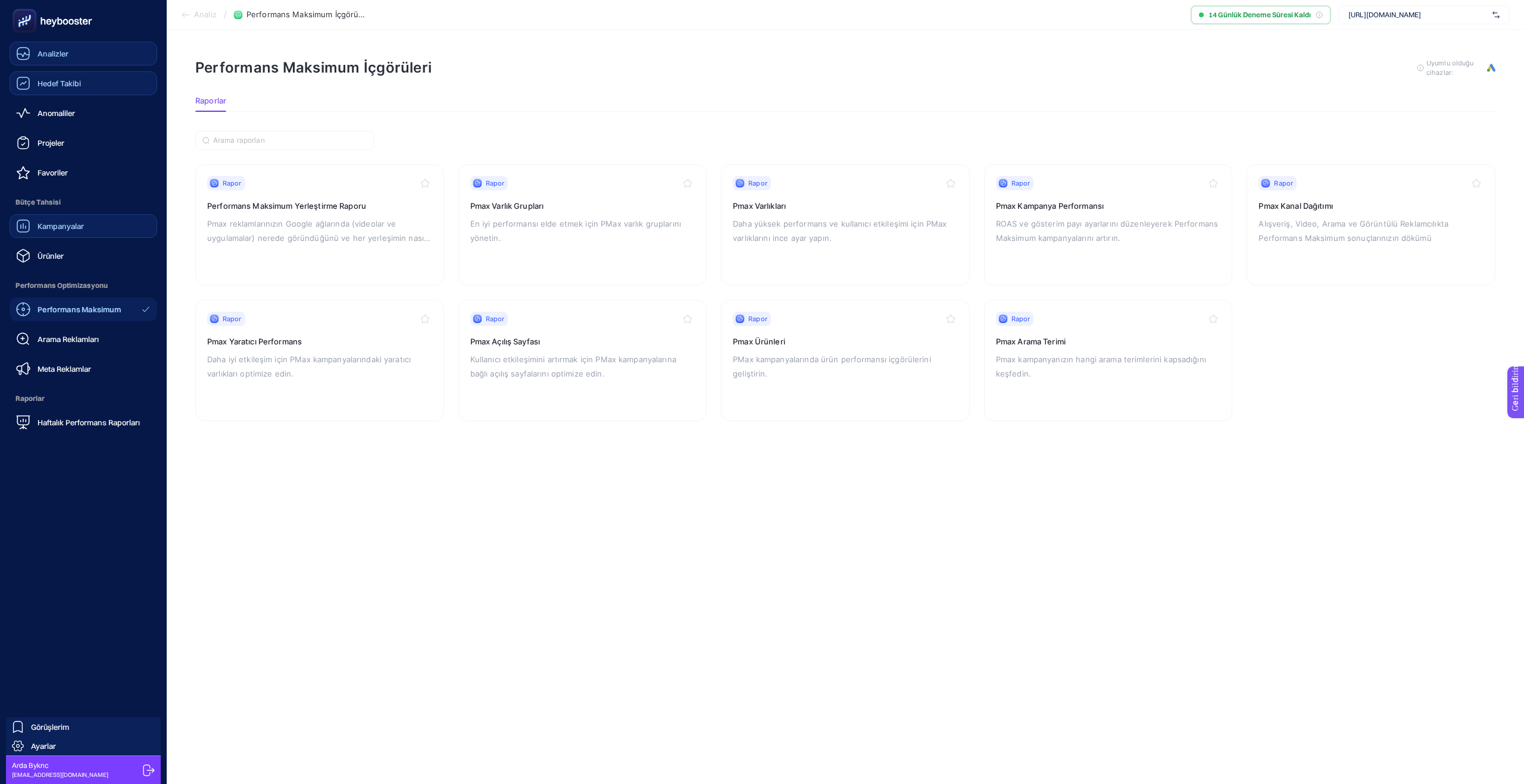
click at [22, 52] on icon at bounding box center [23, 53] width 14 height 14
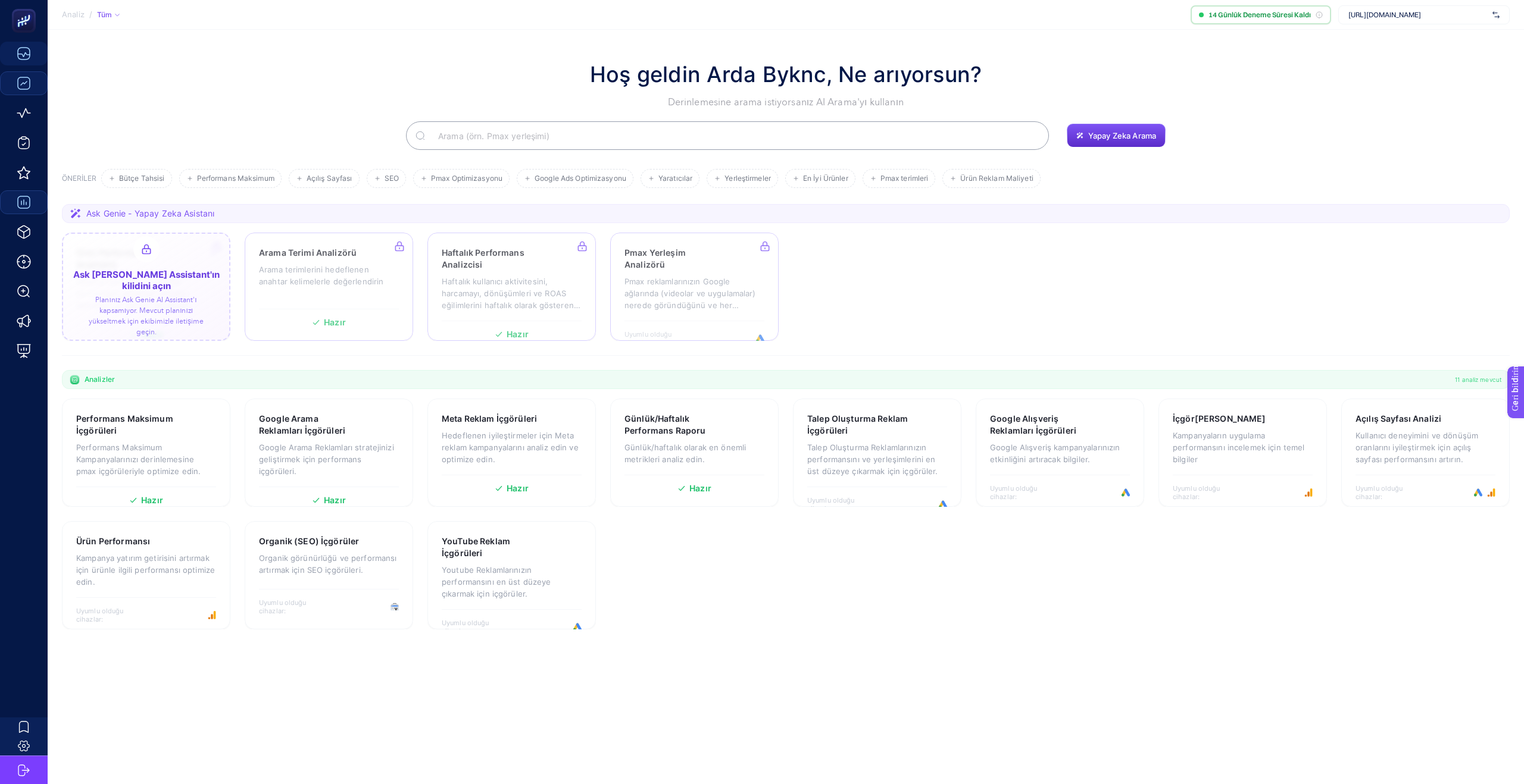
click at [128, 294] on div at bounding box center [146, 286] width 169 height 108
click at [202, 413] on div "Performans Maksimum İçgörüleri" at bounding box center [146, 425] width 140 height 24
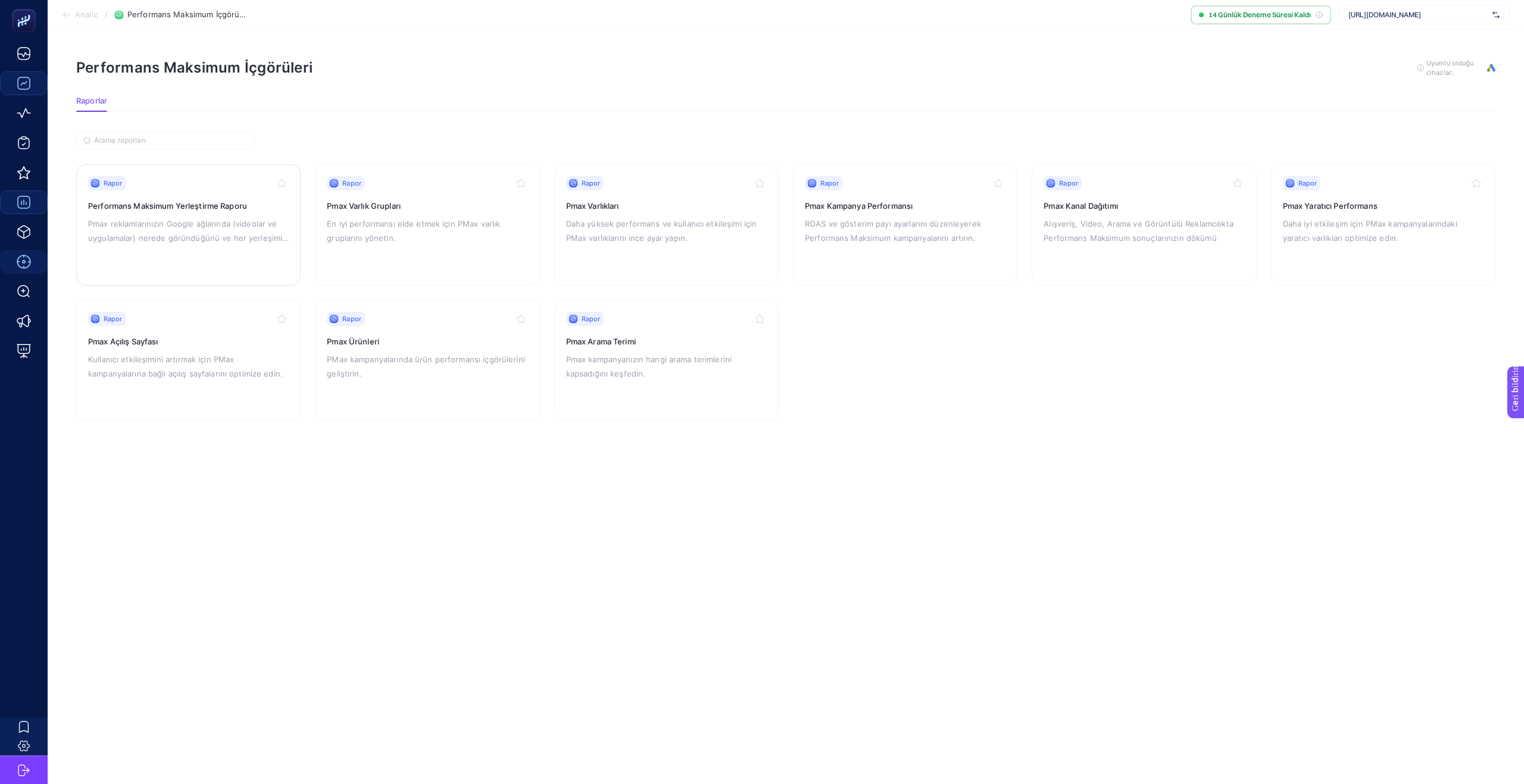
click at [182, 232] on p "Pmax reklamlarınızın Google ağlarında (videolar ve uygulamalar) nerede göründüğ…" at bounding box center [188, 231] width 201 height 29
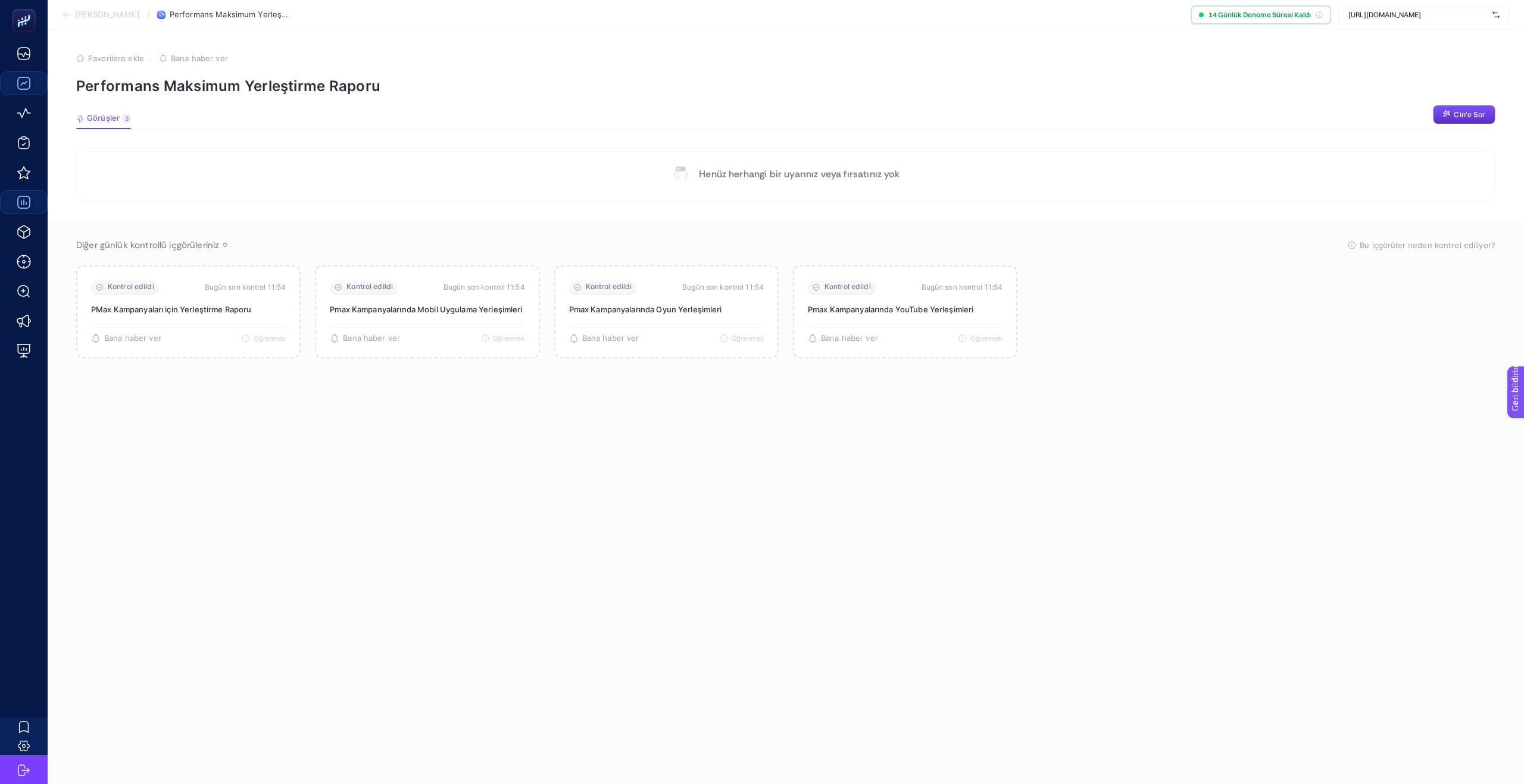
click at [1449, 10] on span "[URL][DOMAIN_NAME]" at bounding box center [1418, 14] width 140 height 9
click at [1262, 19] on font "14 Günlük Deneme Süresi Kaldı" at bounding box center [1259, 14] width 102 height 9
drag, startPoint x: 1272, startPoint y: 12, endPoint x: 1306, endPoint y: 14, distance: 34.1
click at [1277, 14] on font "14 Günlük Deneme Süresi Kaldı" at bounding box center [1259, 14] width 102 height 9
click at [1320, 15] on icon at bounding box center [1319, 15] width 7 height 7
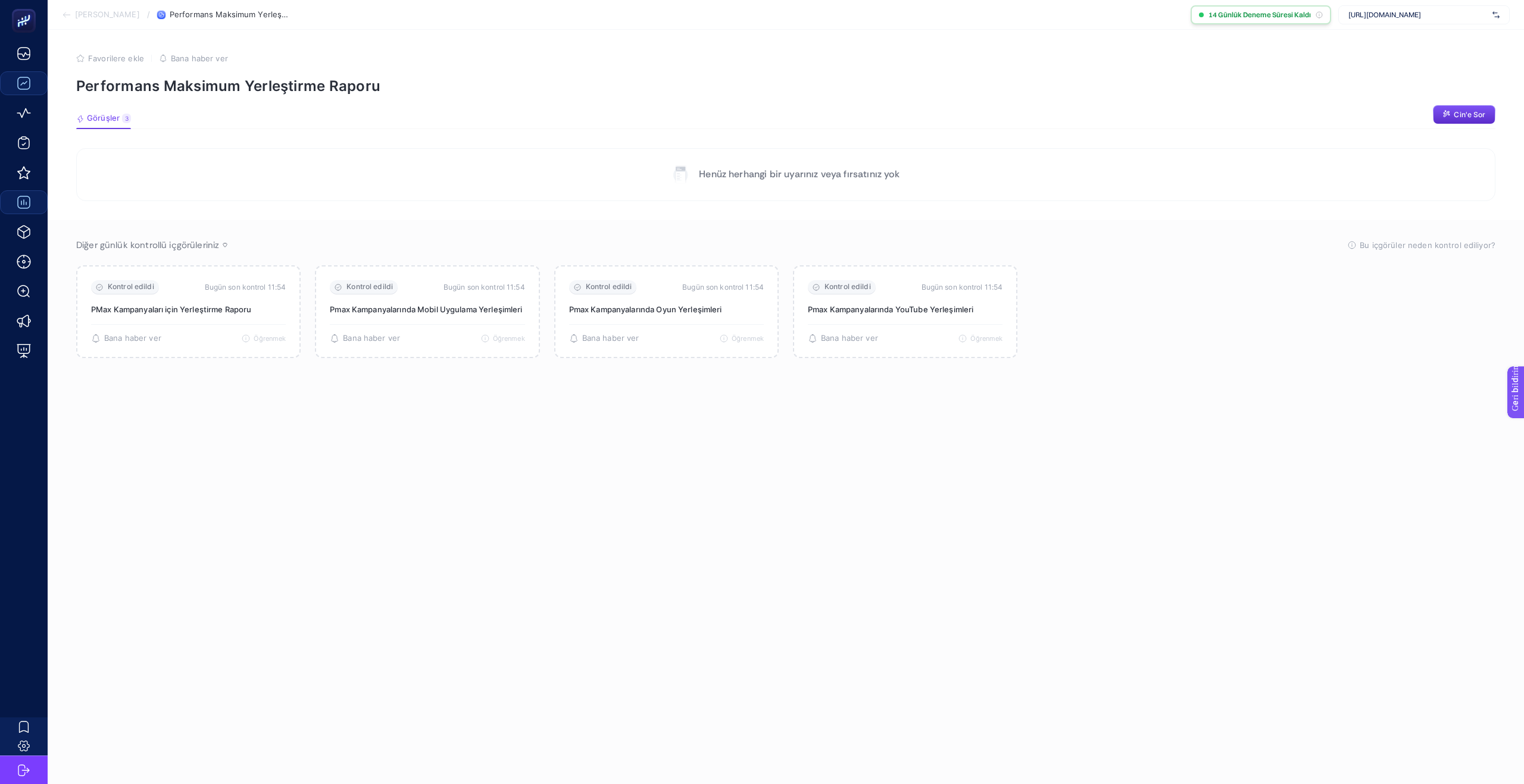
click at [1320, 15] on icon at bounding box center [1319, 15] width 7 height 7
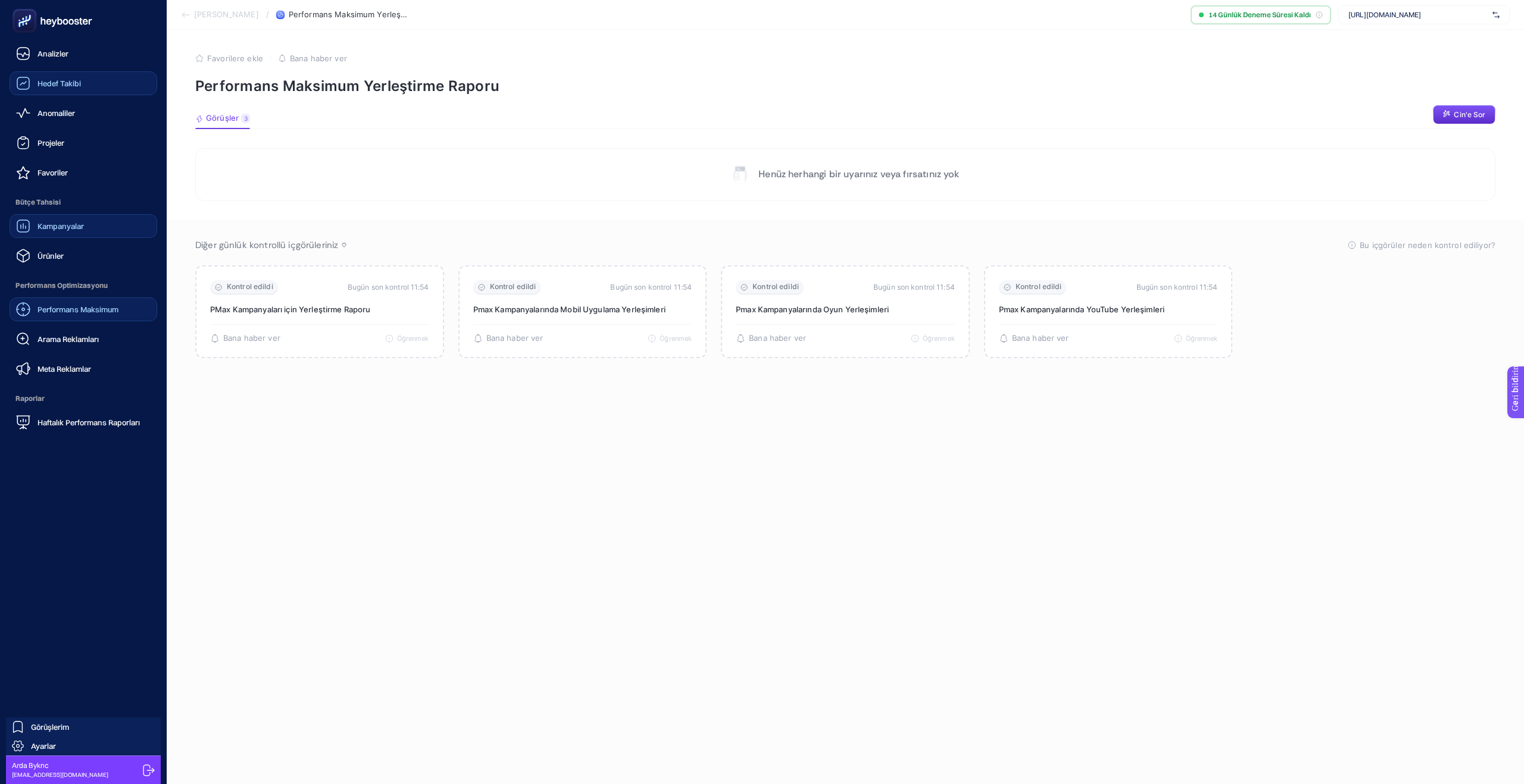
click at [29, 307] on icon at bounding box center [23, 309] width 14 height 14
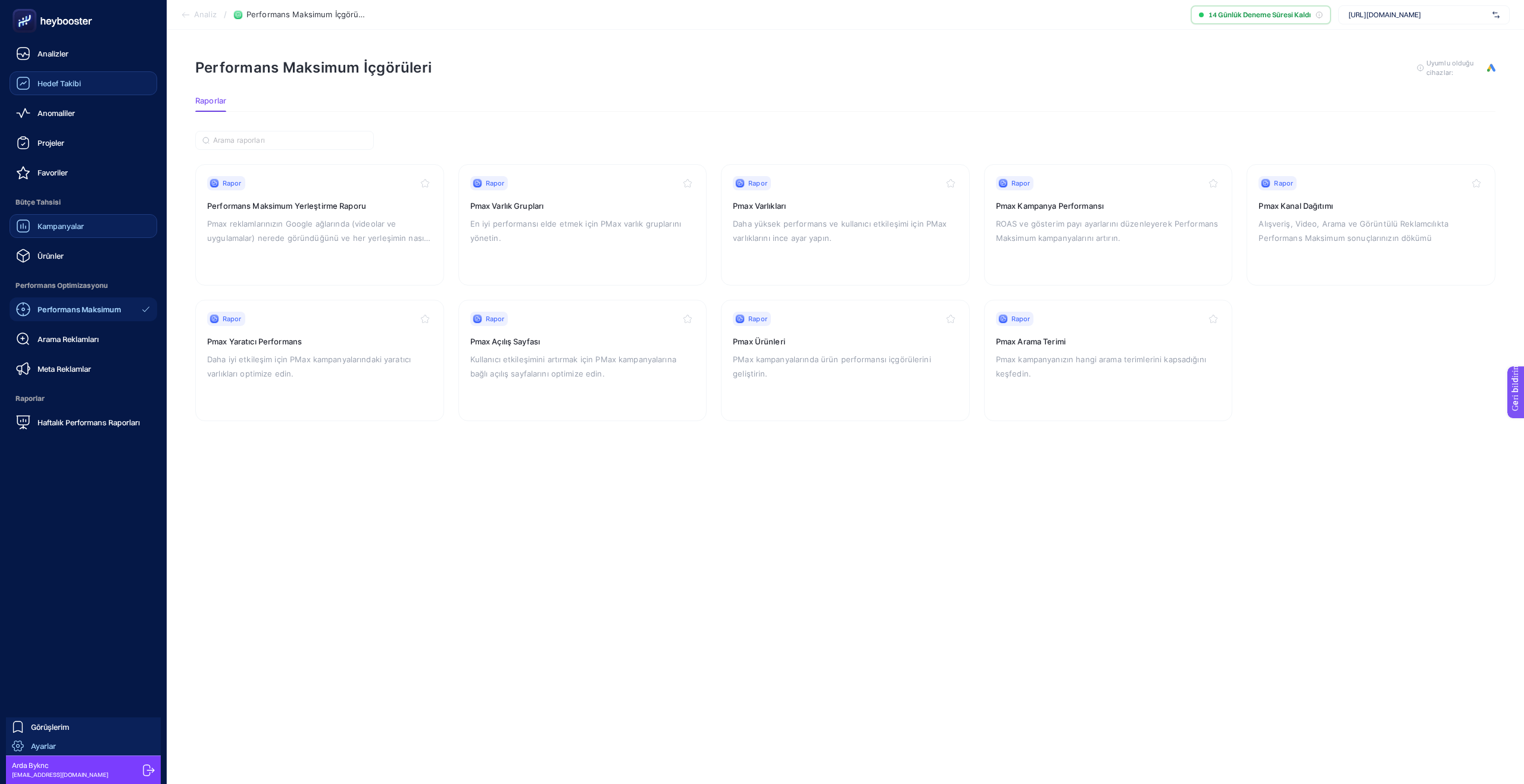
click at [61, 743] on link "Ayarlar" at bounding box center [84, 746] width 155 height 19
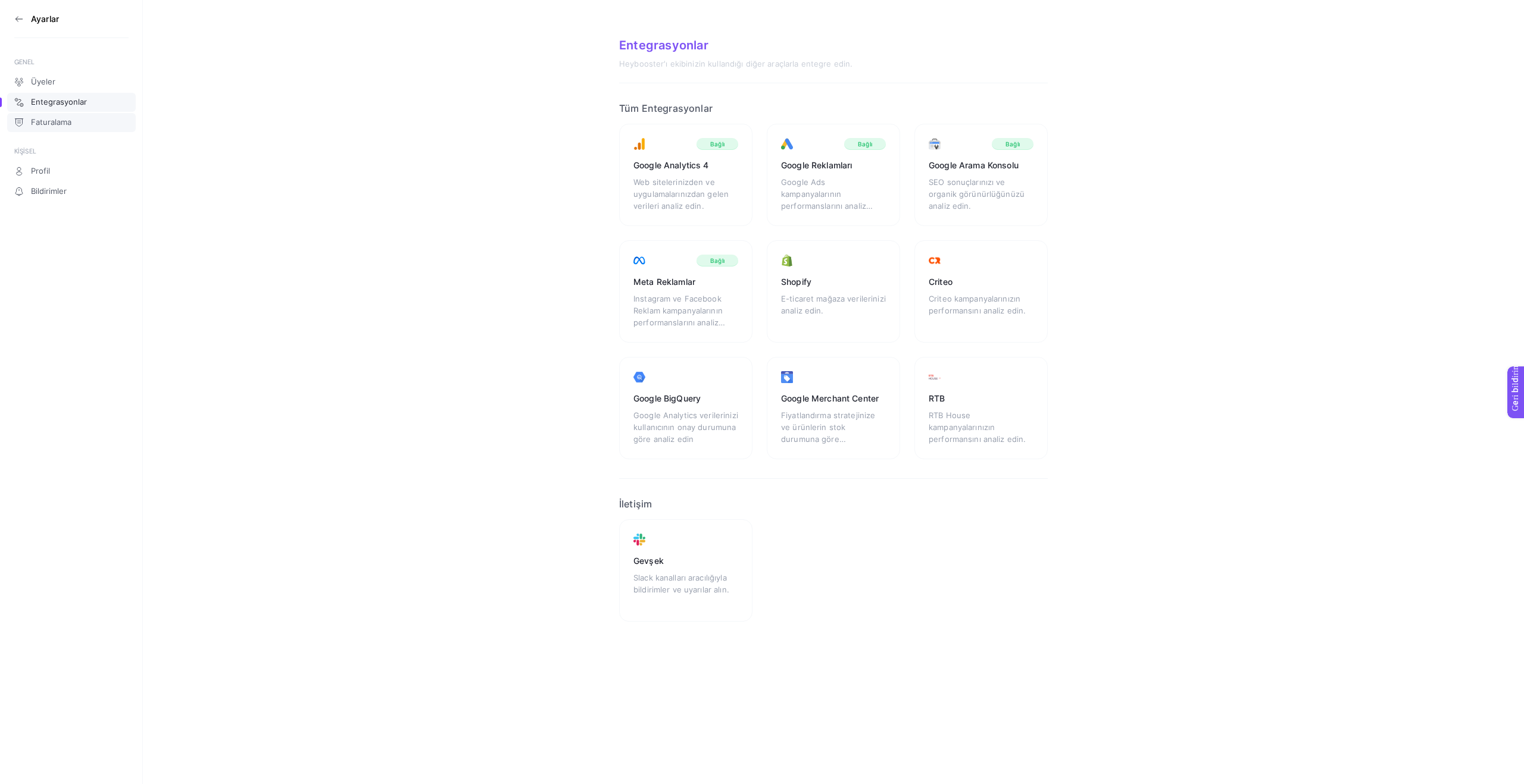
click at [58, 117] on font "Faturalama" at bounding box center [51, 121] width 40 height 9
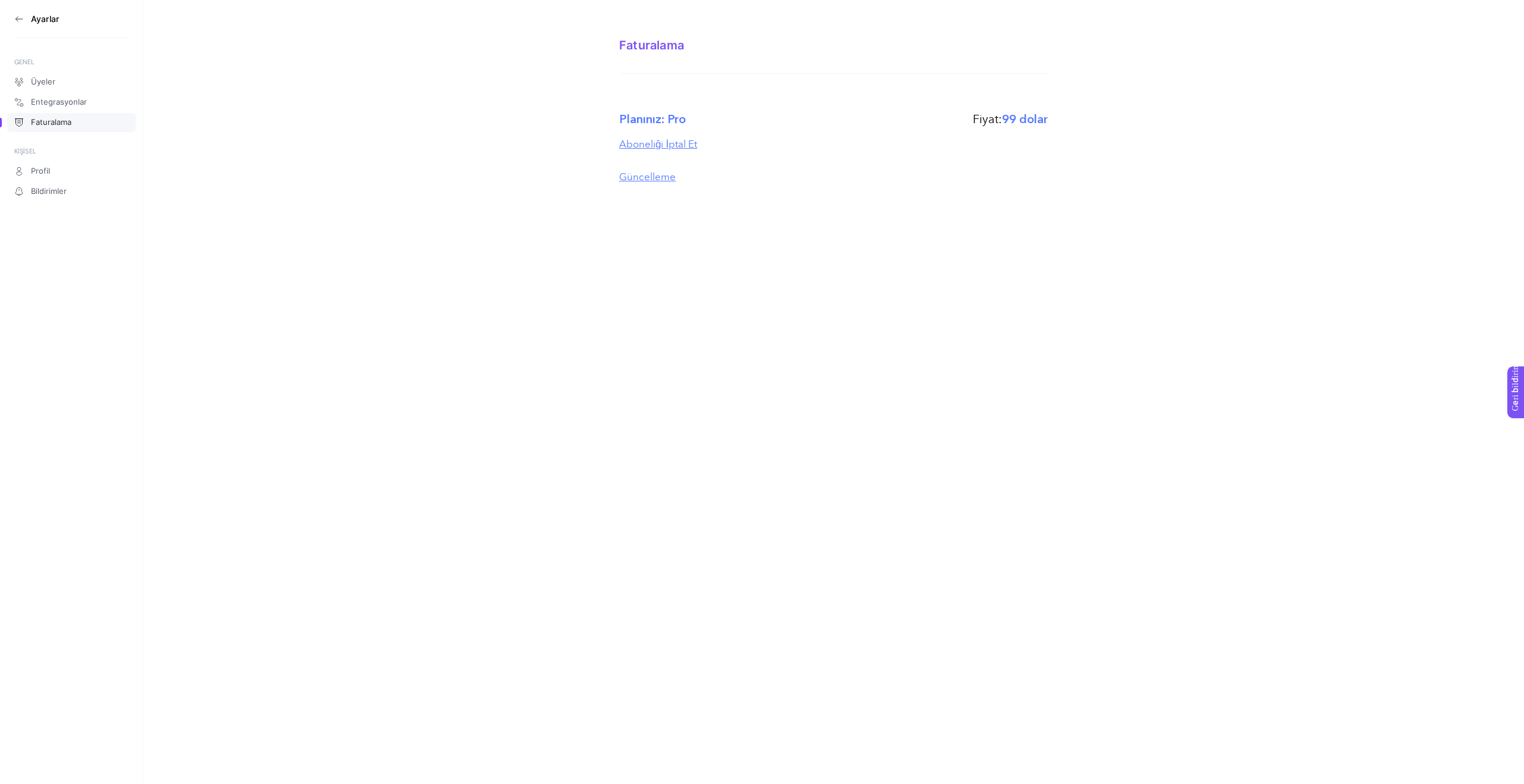
click at [1010, 126] on font "99 dolar" at bounding box center [1025, 120] width 46 height 16
click at [42, 99] on font "Entegrasyonlar" at bounding box center [59, 102] width 56 height 9
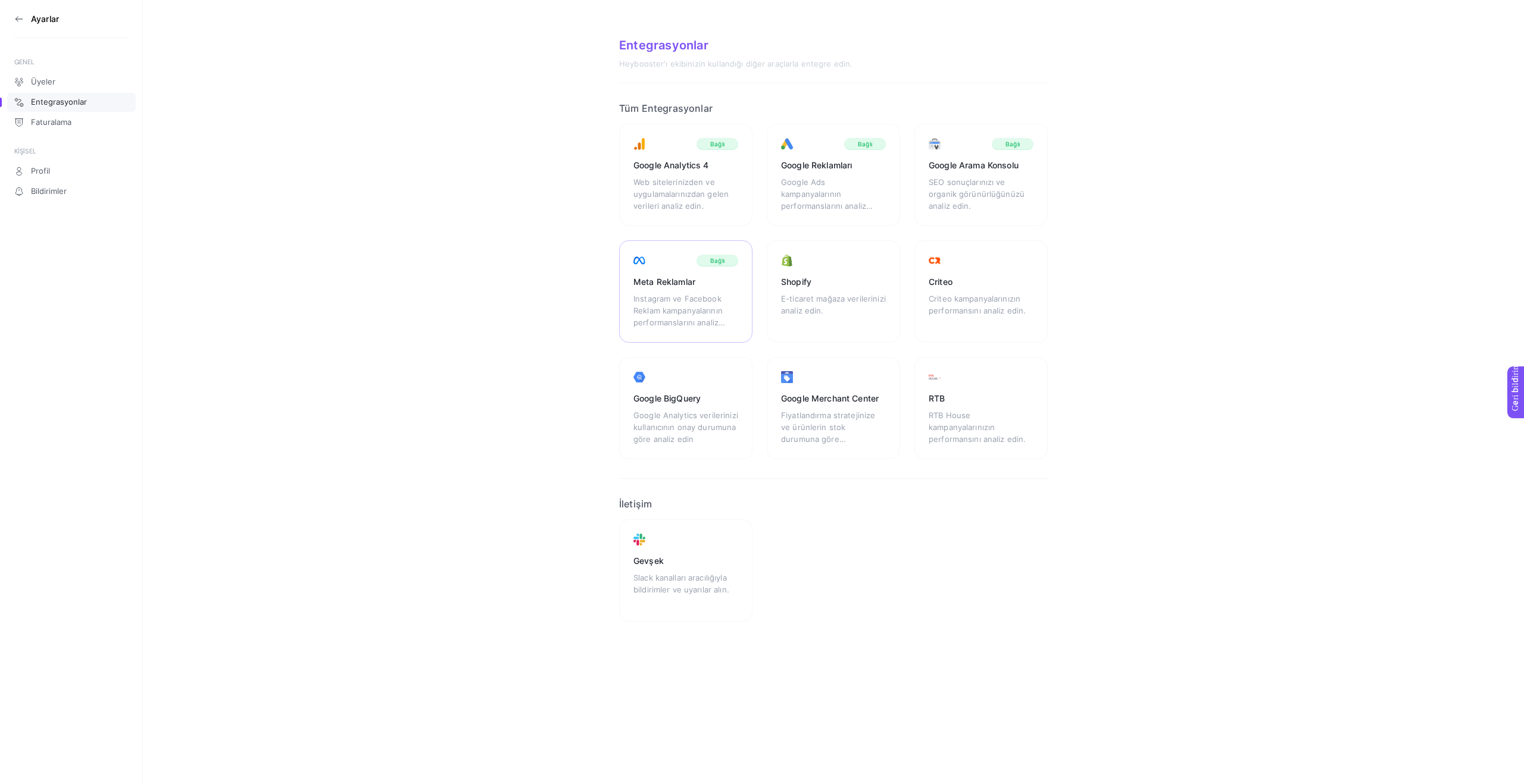
click at [671, 304] on div "Instagram ve Facebook Reklam kampanyalarının performanslarını analiz edin." at bounding box center [686, 311] width 105 height 36
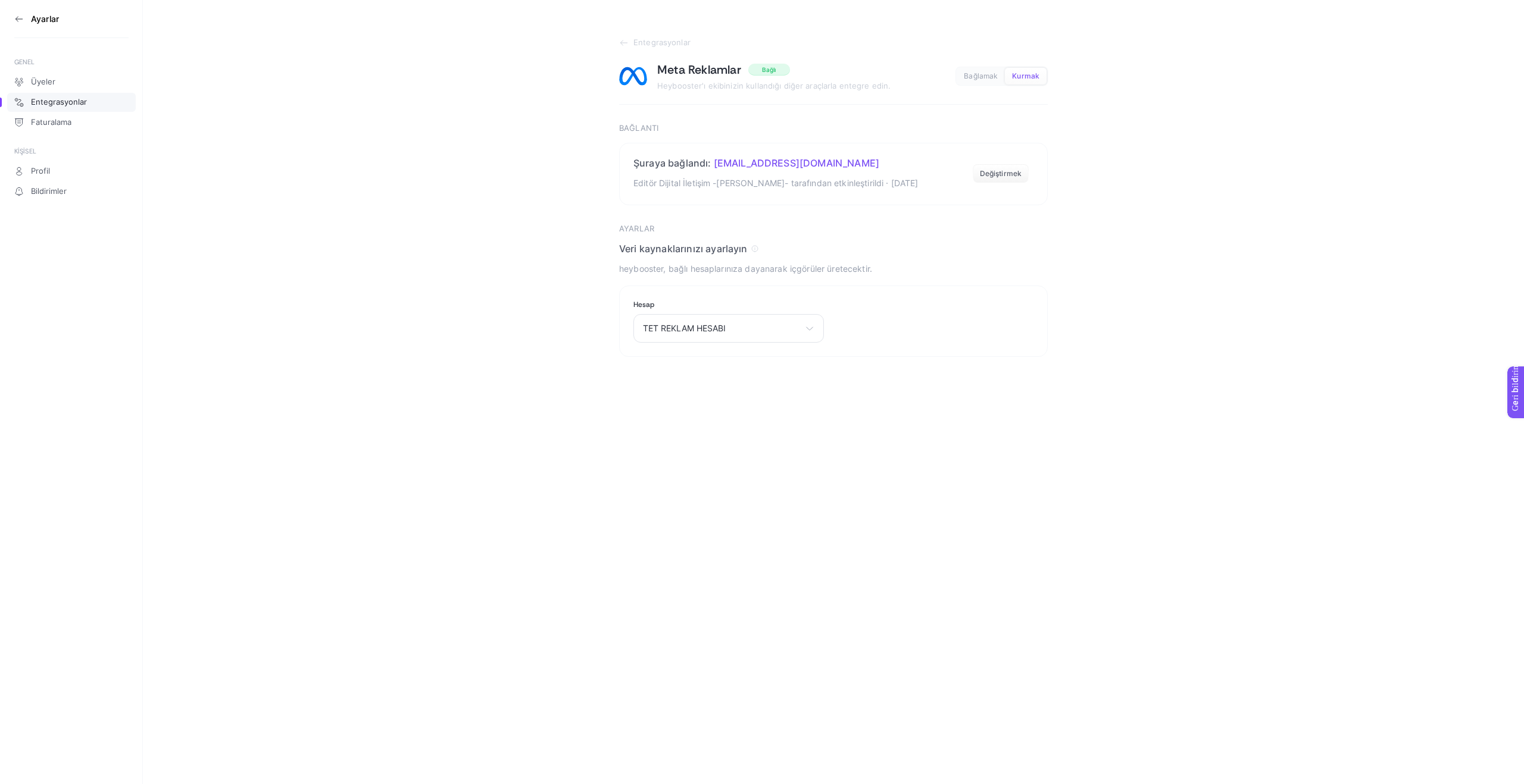
click at [17, 19] on icon at bounding box center [19, 19] width 9 height 9
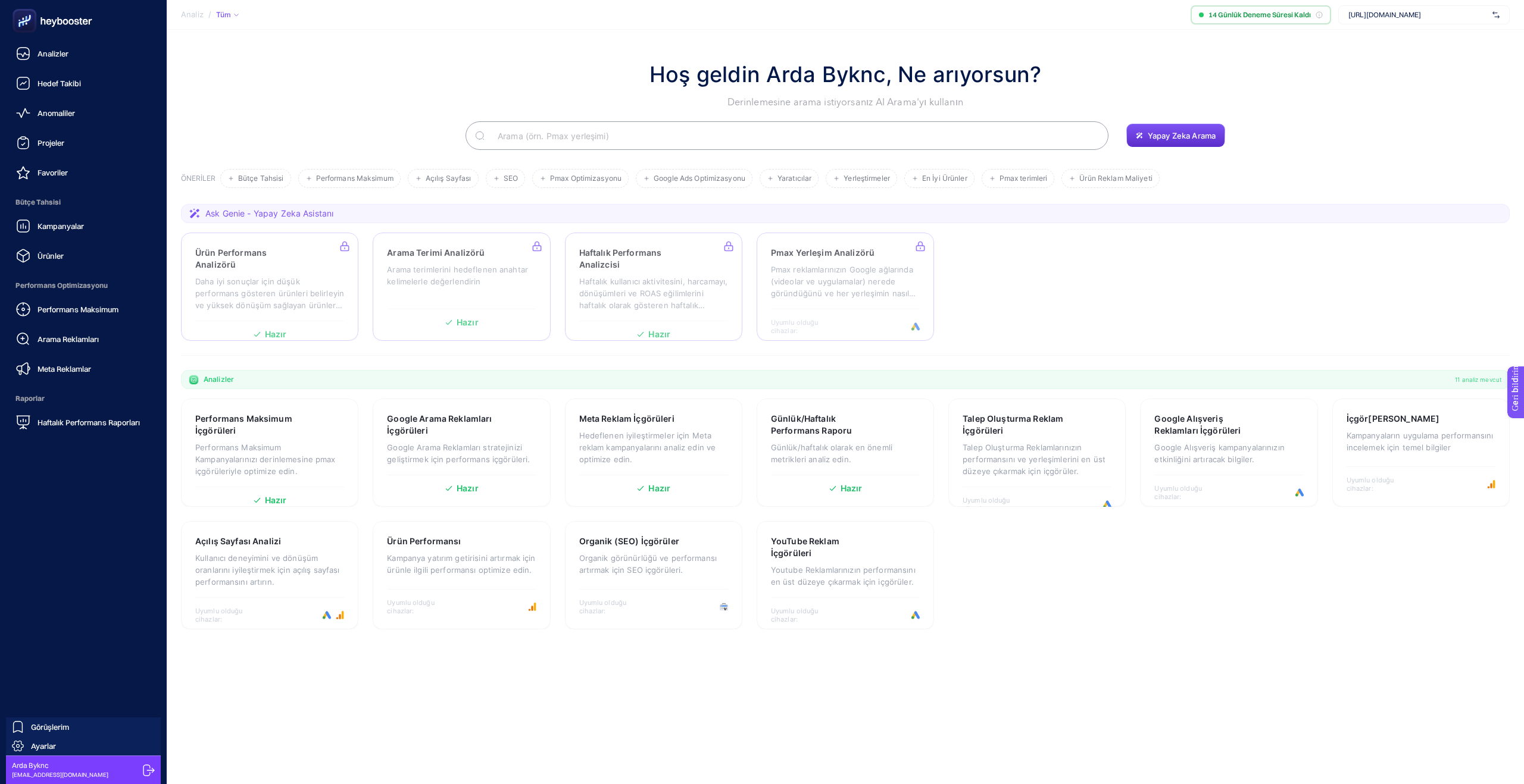
click at [55, 21] on icon at bounding box center [54, 23] width 6 height 7
click at [53, 47] on div "Analizler" at bounding box center [42, 53] width 52 height 14
click at [53, 85] on font "Hedef Takibi" at bounding box center [59, 83] width 43 height 9
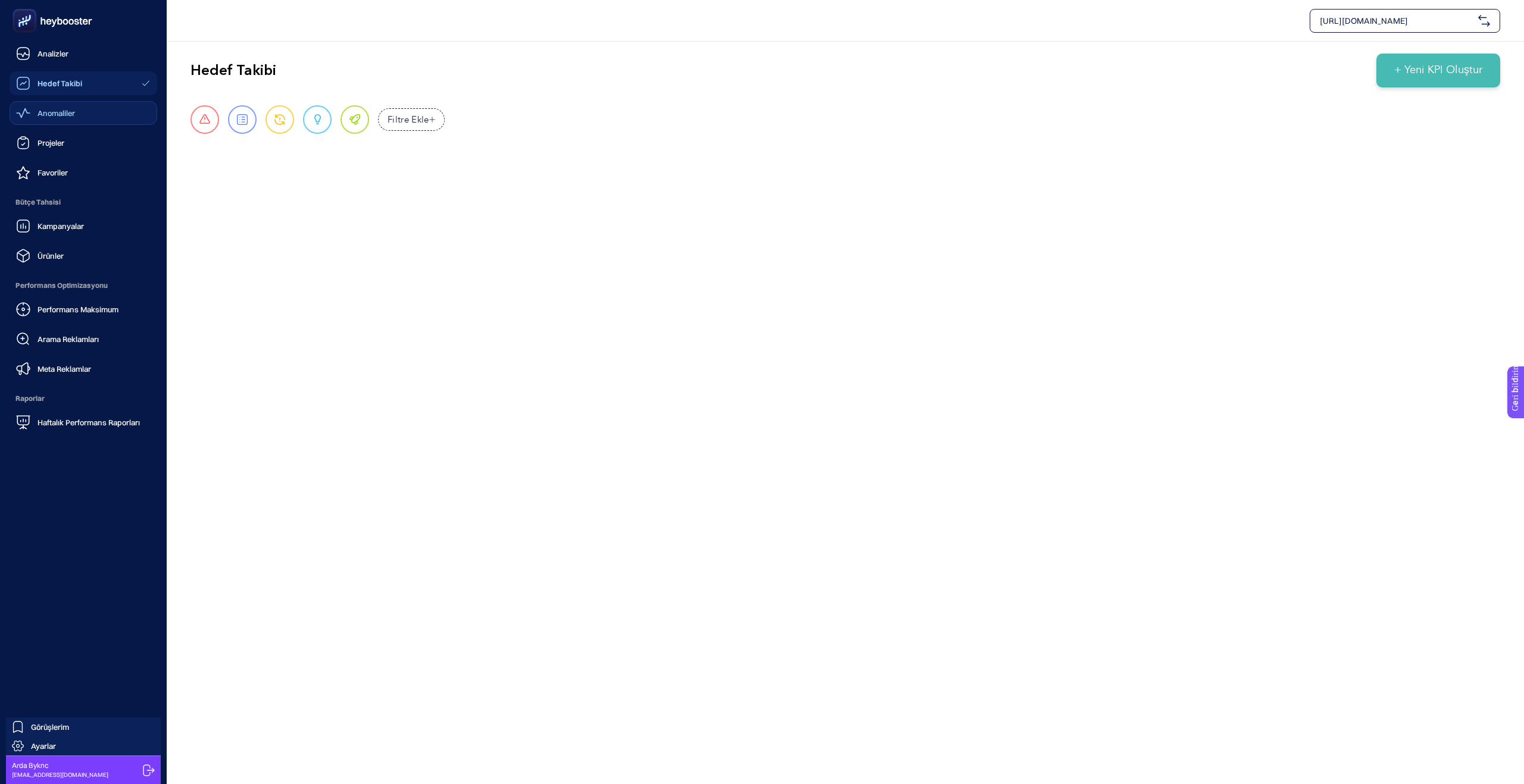
click at [59, 114] on font "Anomaliler" at bounding box center [56, 113] width 37 height 9
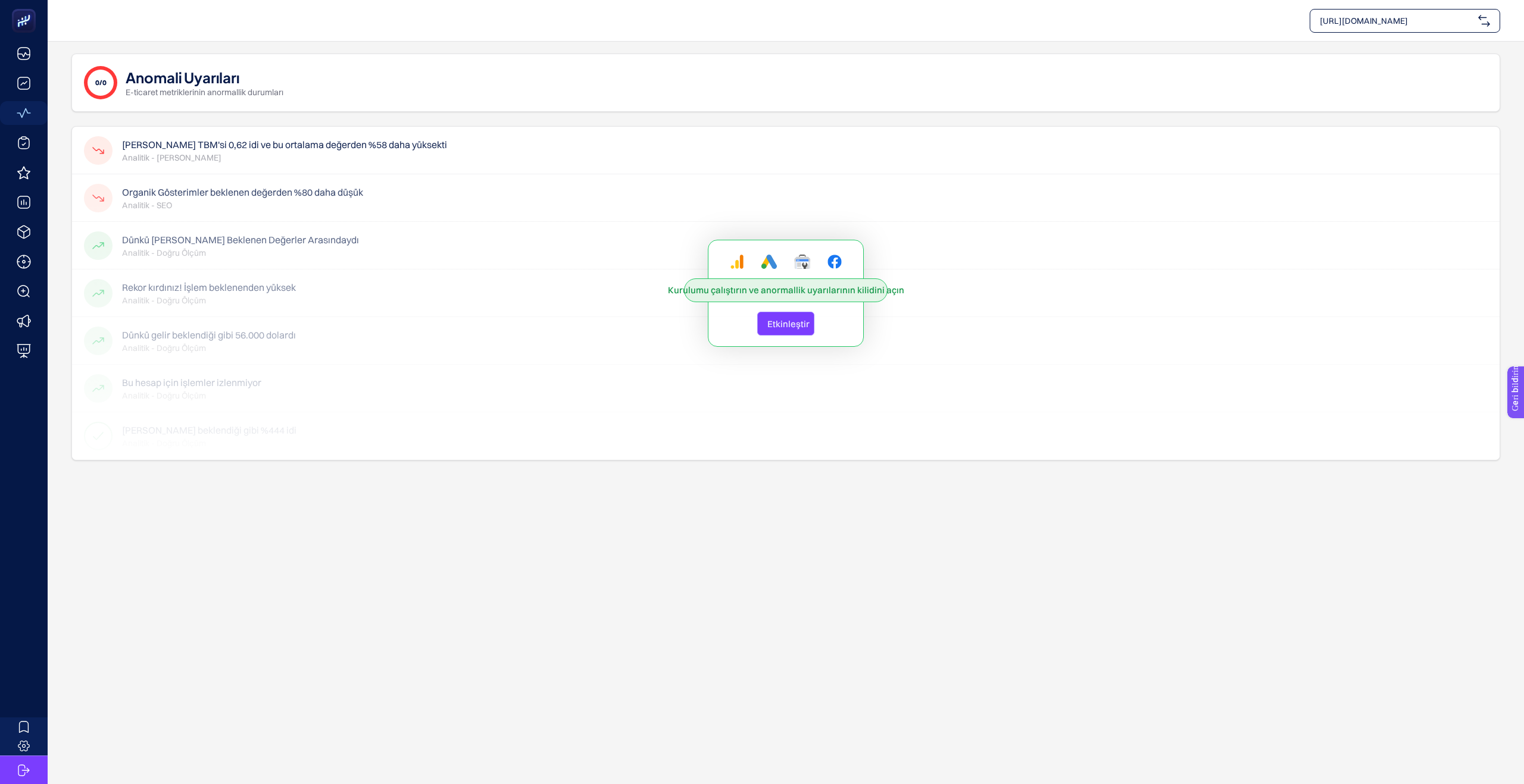
click at [308, 146] on div "Kurulumu çalıştırın ve anormallik uyarılarının kilidini açın Etkinleştir" at bounding box center [786, 294] width 1427 height 333
click at [796, 323] on font "Etkinleştir" at bounding box center [789, 324] width 42 height 11
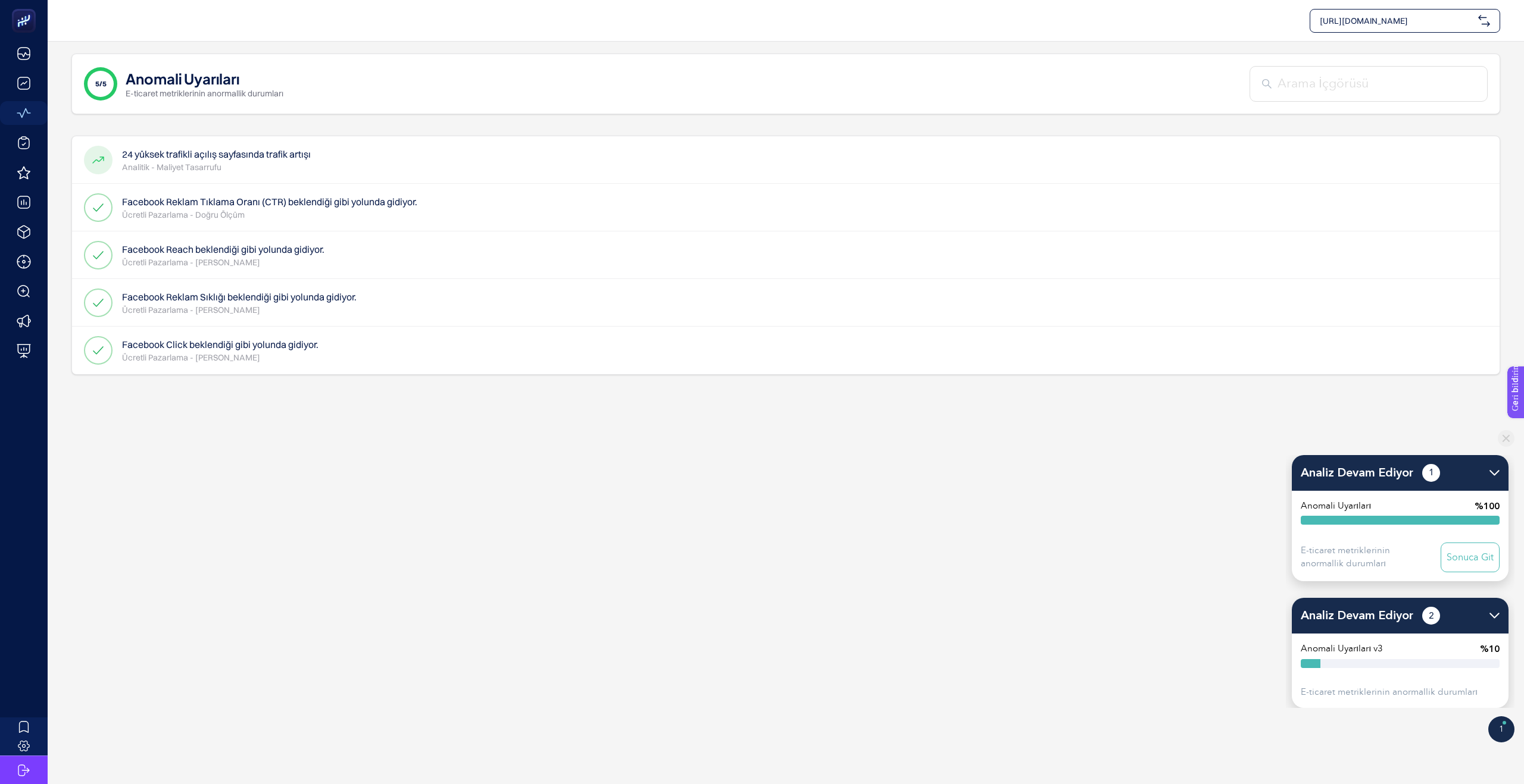
click at [217, 163] on font "Analitik - Maliyet Tasarrufu" at bounding box center [172, 167] width 99 height 11
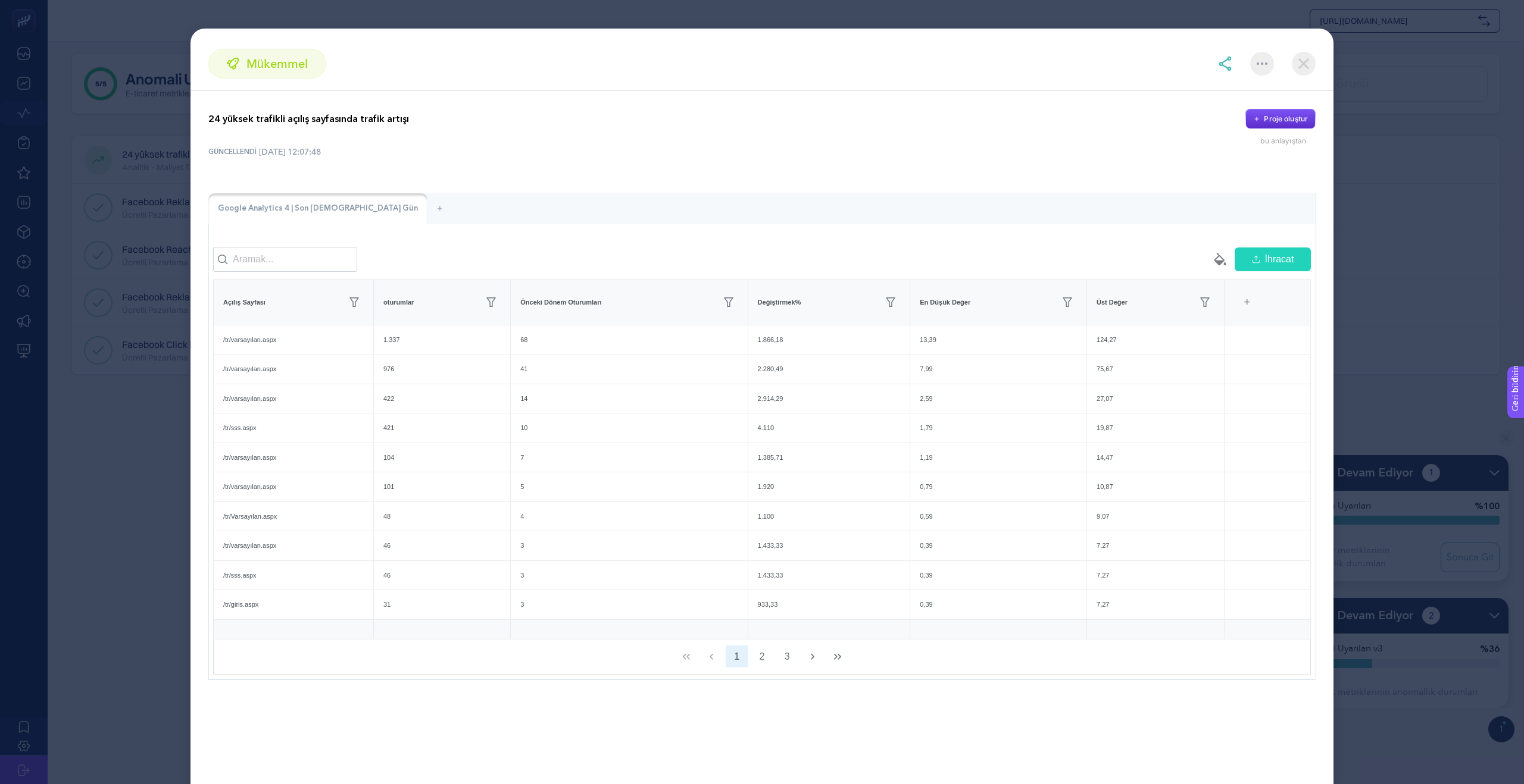
click at [1306, 65] on img at bounding box center [1304, 64] width 24 height 24
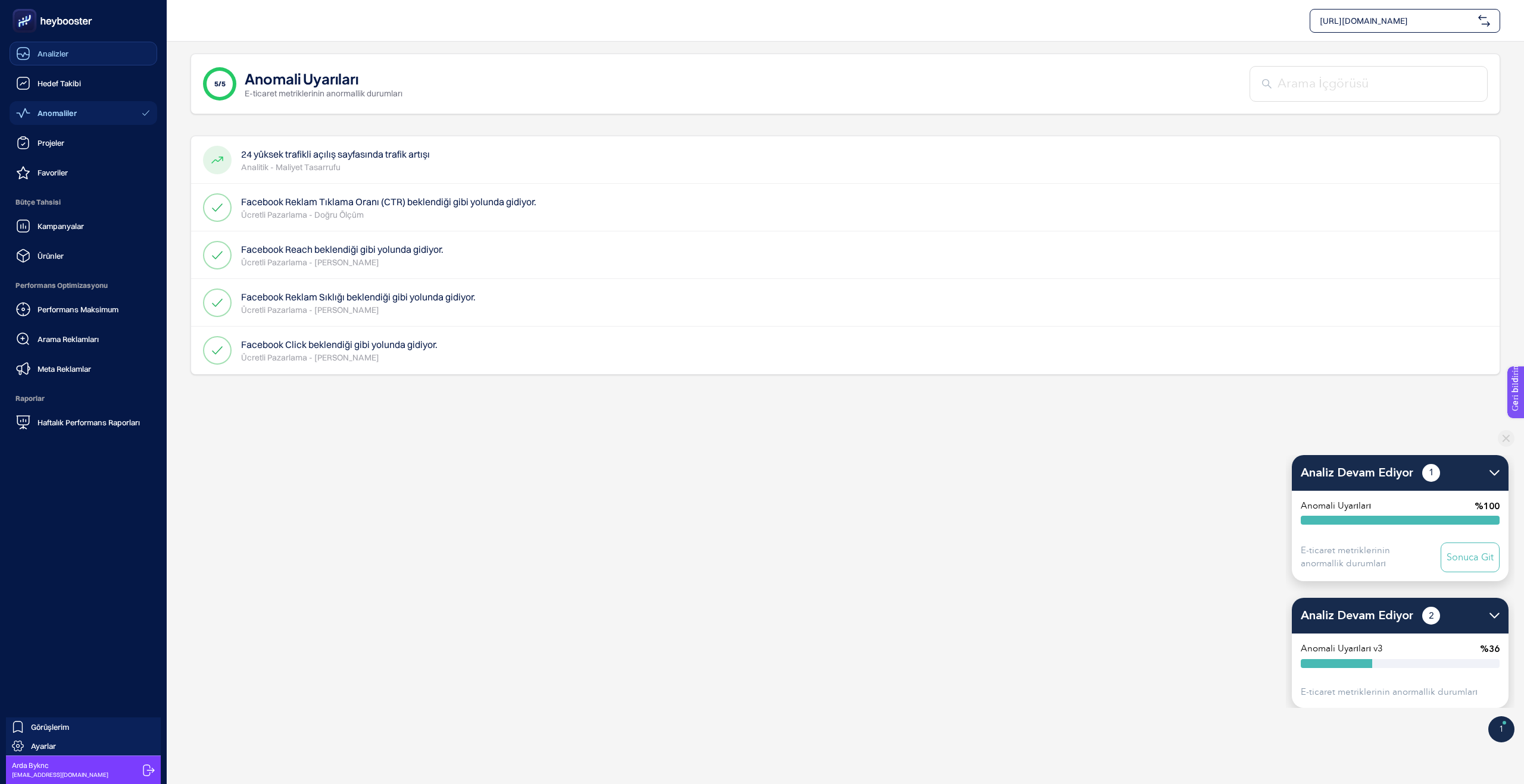
click at [58, 57] on font "Analizler" at bounding box center [53, 53] width 31 height 9
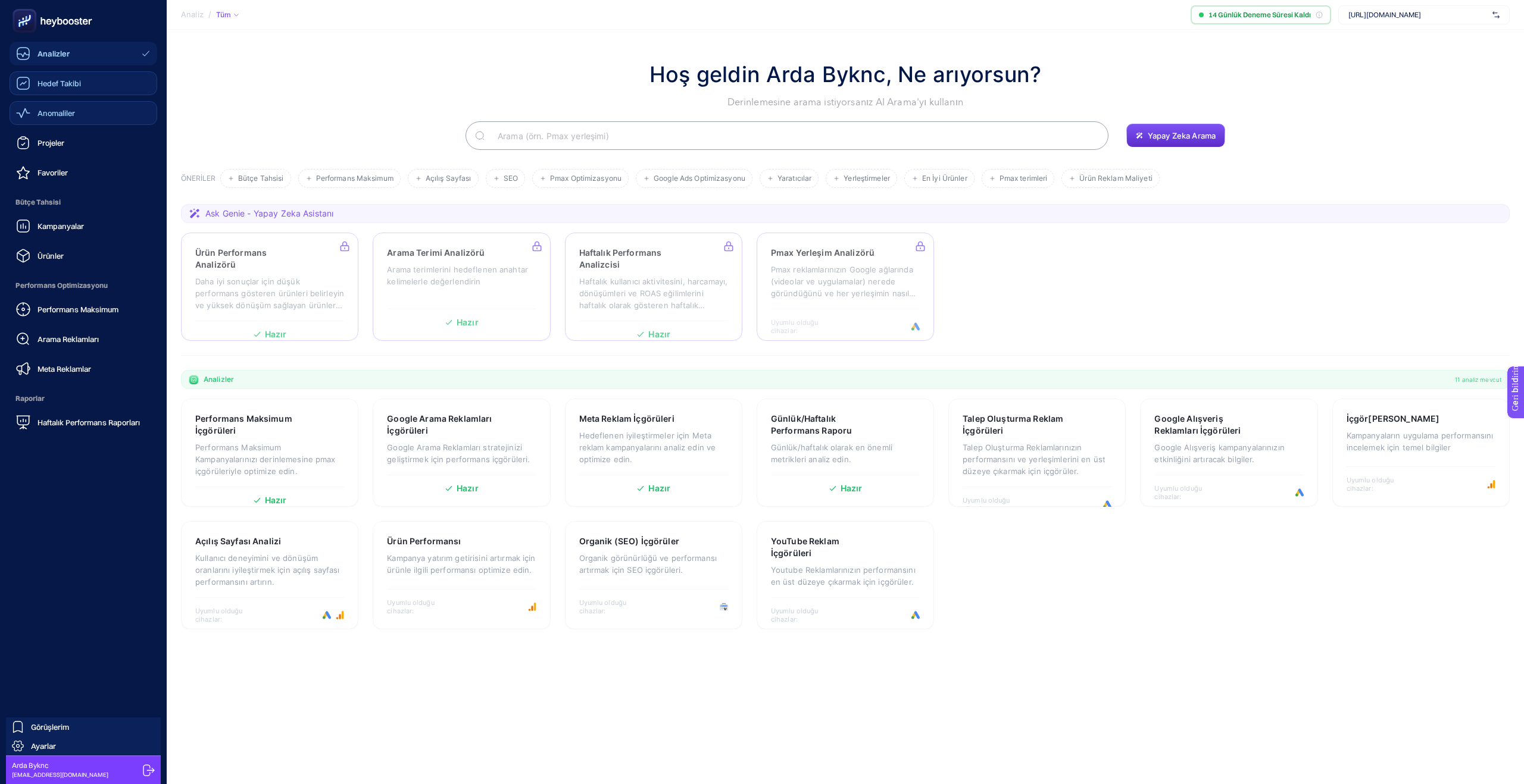
click at [60, 86] on font "Hedef Takibi" at bounding box center [59, 83] width 43 height 9
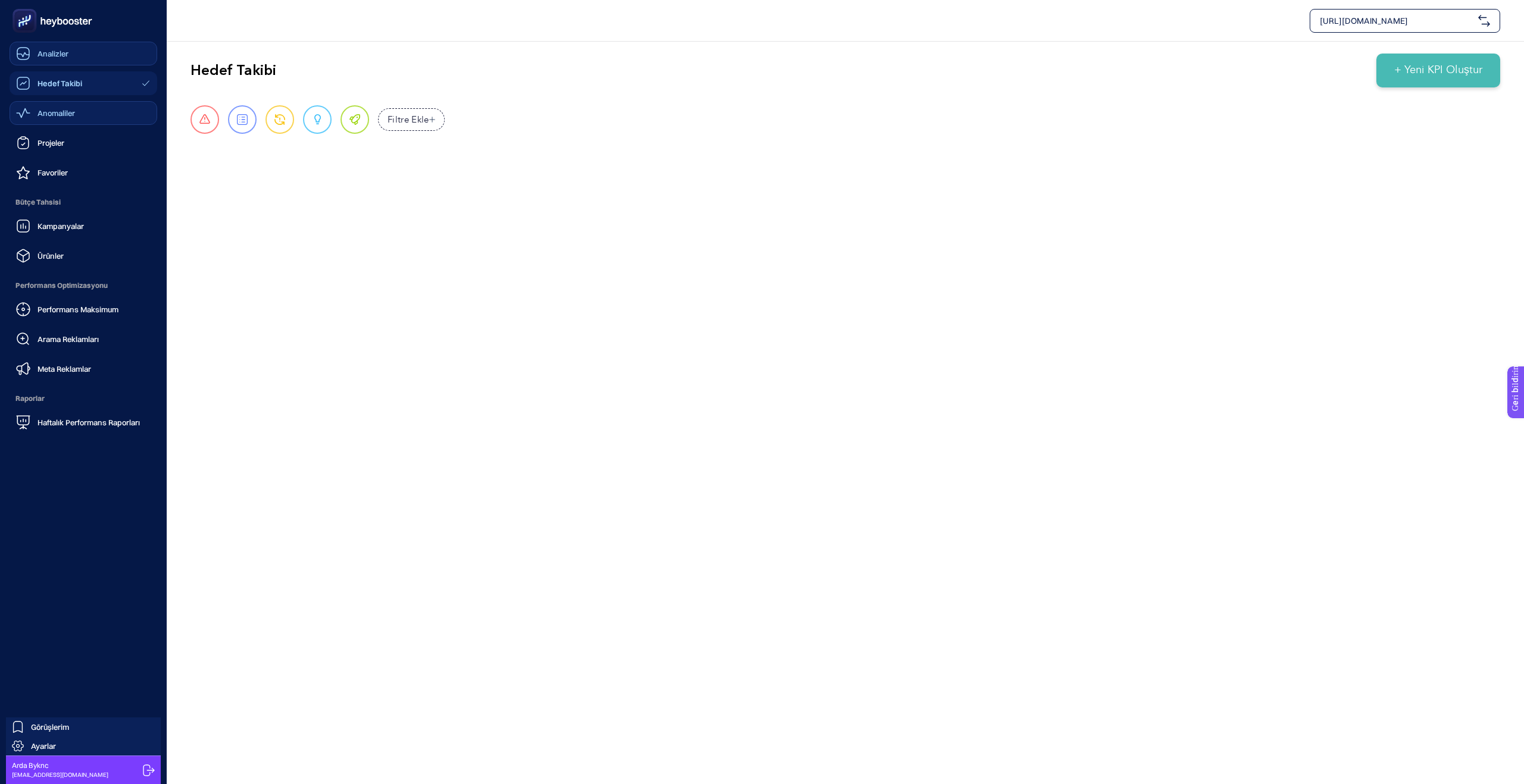
click at [55, 110] on font "Anomaliler" at bounding box center [56, 113] width 37 height 9
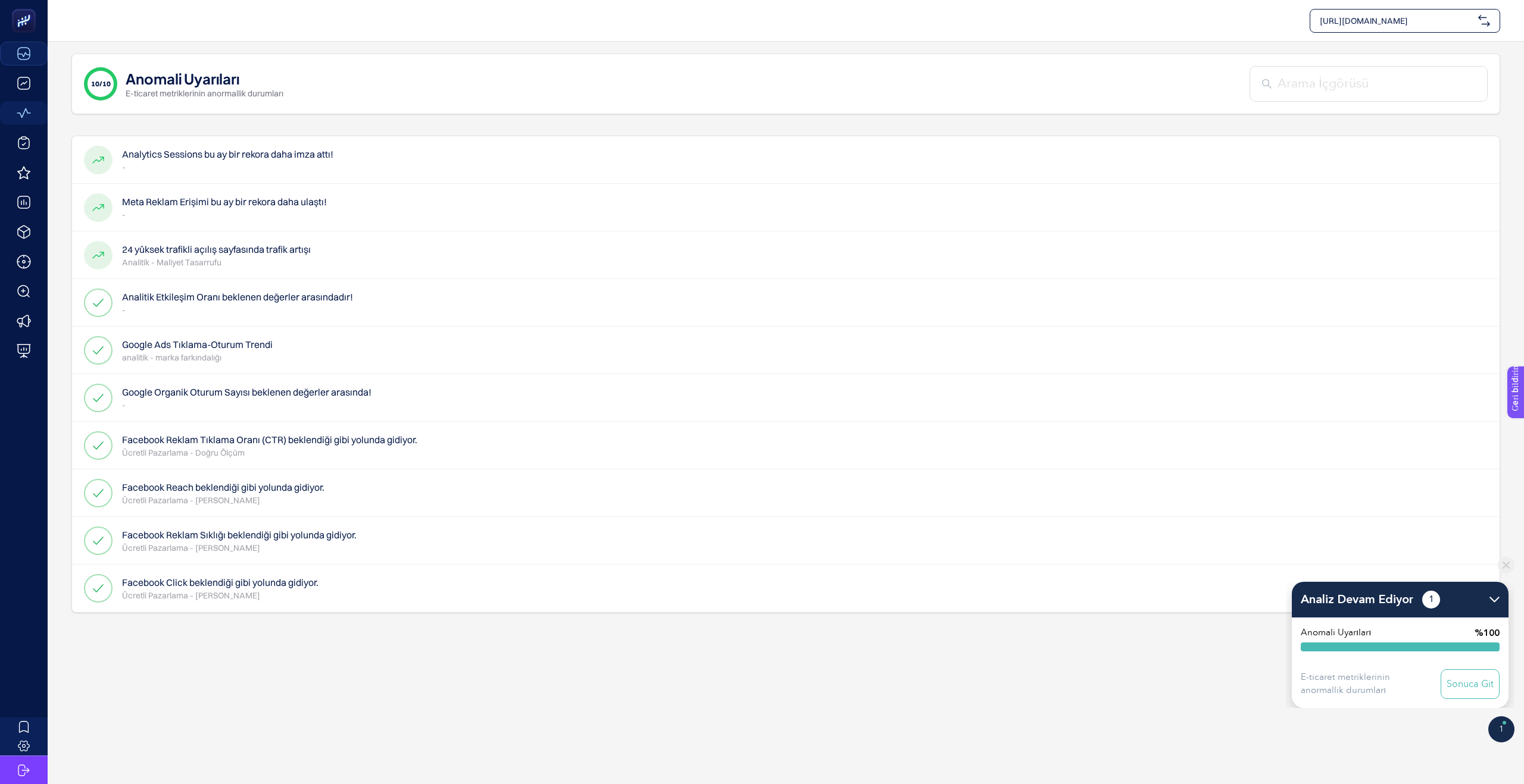
click at [135, 209] on p "-" at bounding box center [224, 214] width 205 height 12
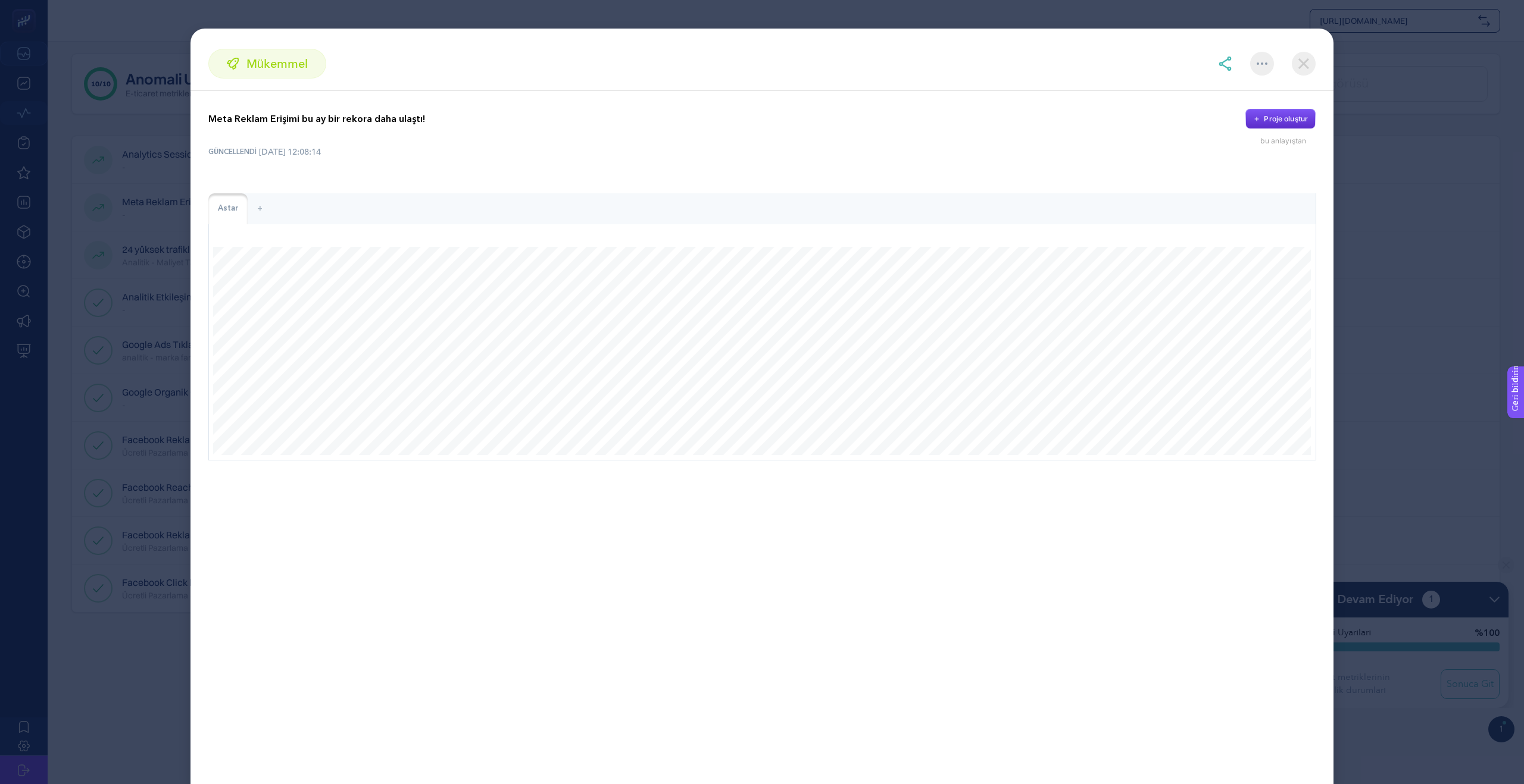
click at [100, 138] on section "mükemmel Meta Reklam Erişimi bu ay bir rekora daha ulaştı! Proje oluştur bu anl…" at bounding box center [762, 392] width 1524 height 784
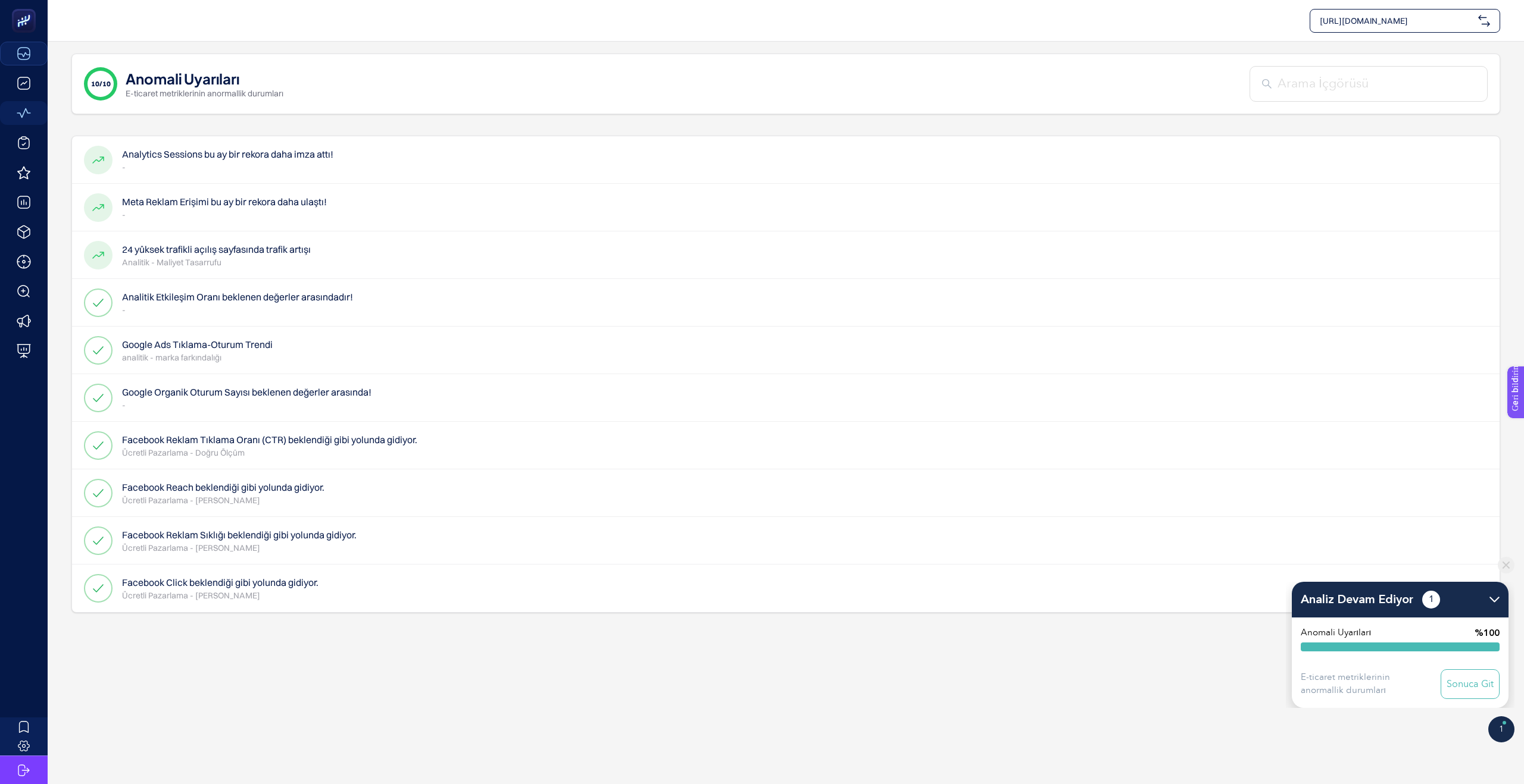
click at [239, 257] on p "Analitik - Maliyet Tasarrufu" at bounding box center [216, 262] width 188 height 12
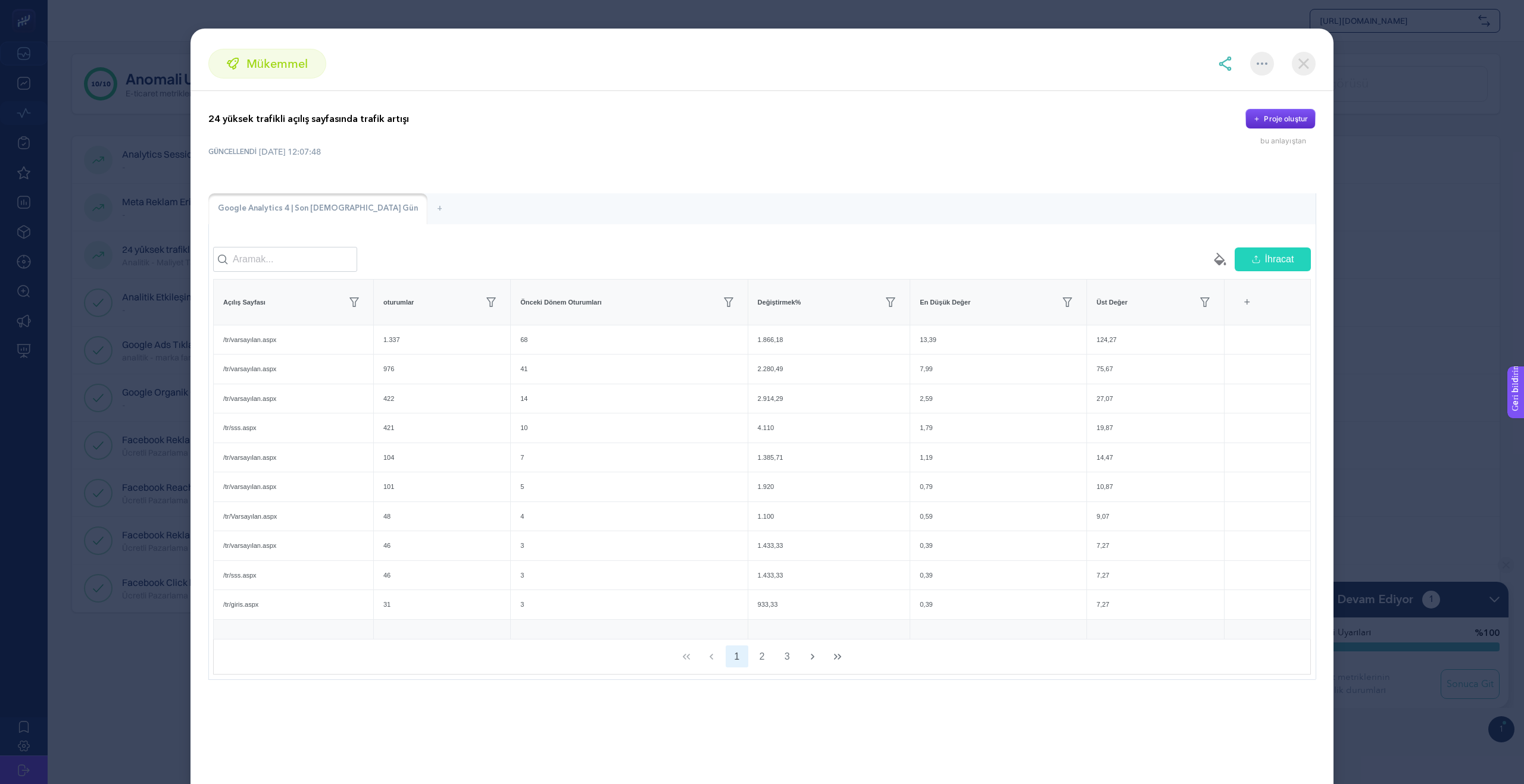
click at [1309, 67] on img at bounding box center [1304, 64] width 24 height 24
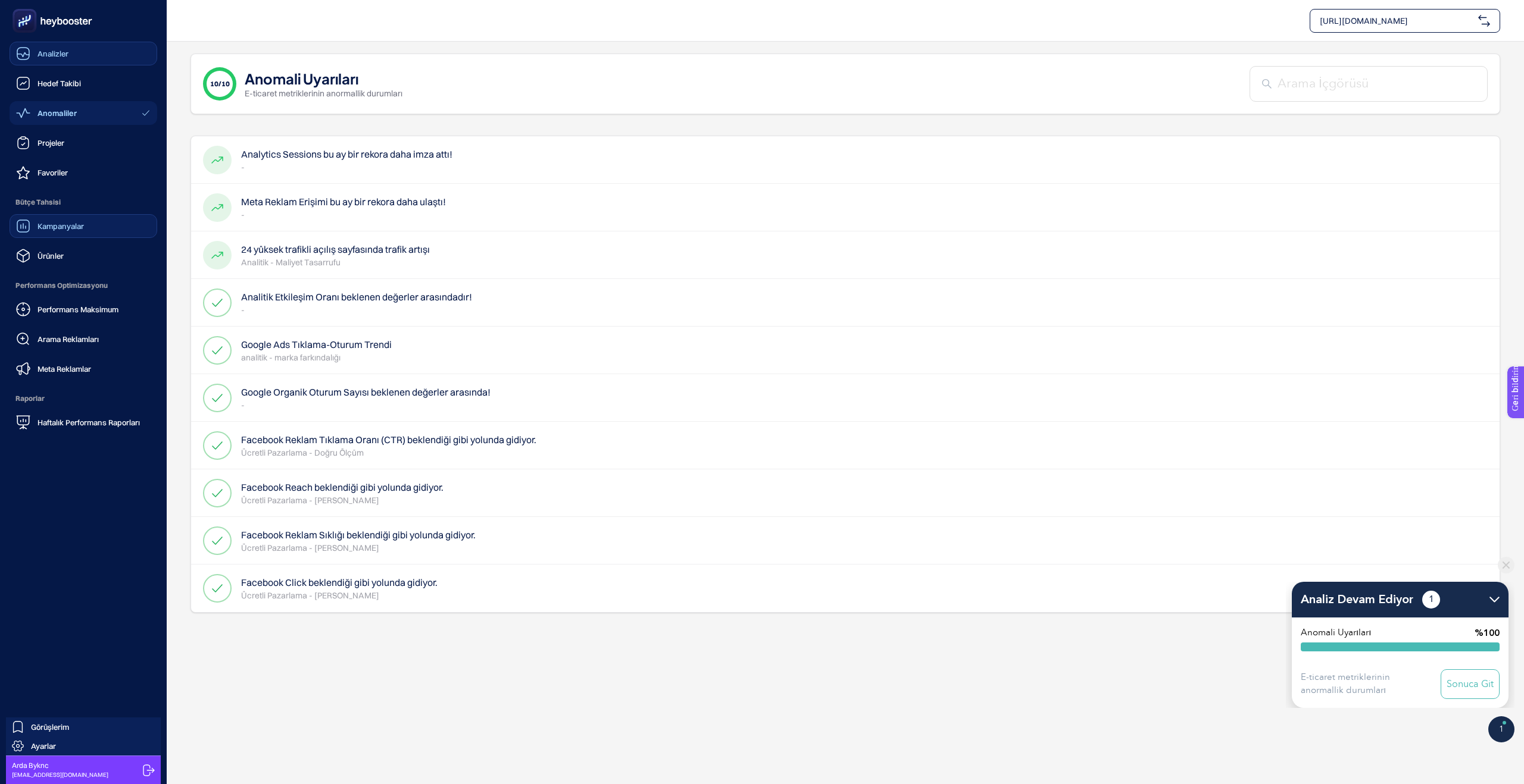
click at [42, 226] on font "Kampanyalar" at bounding box center [60, 226] width 47 height 9
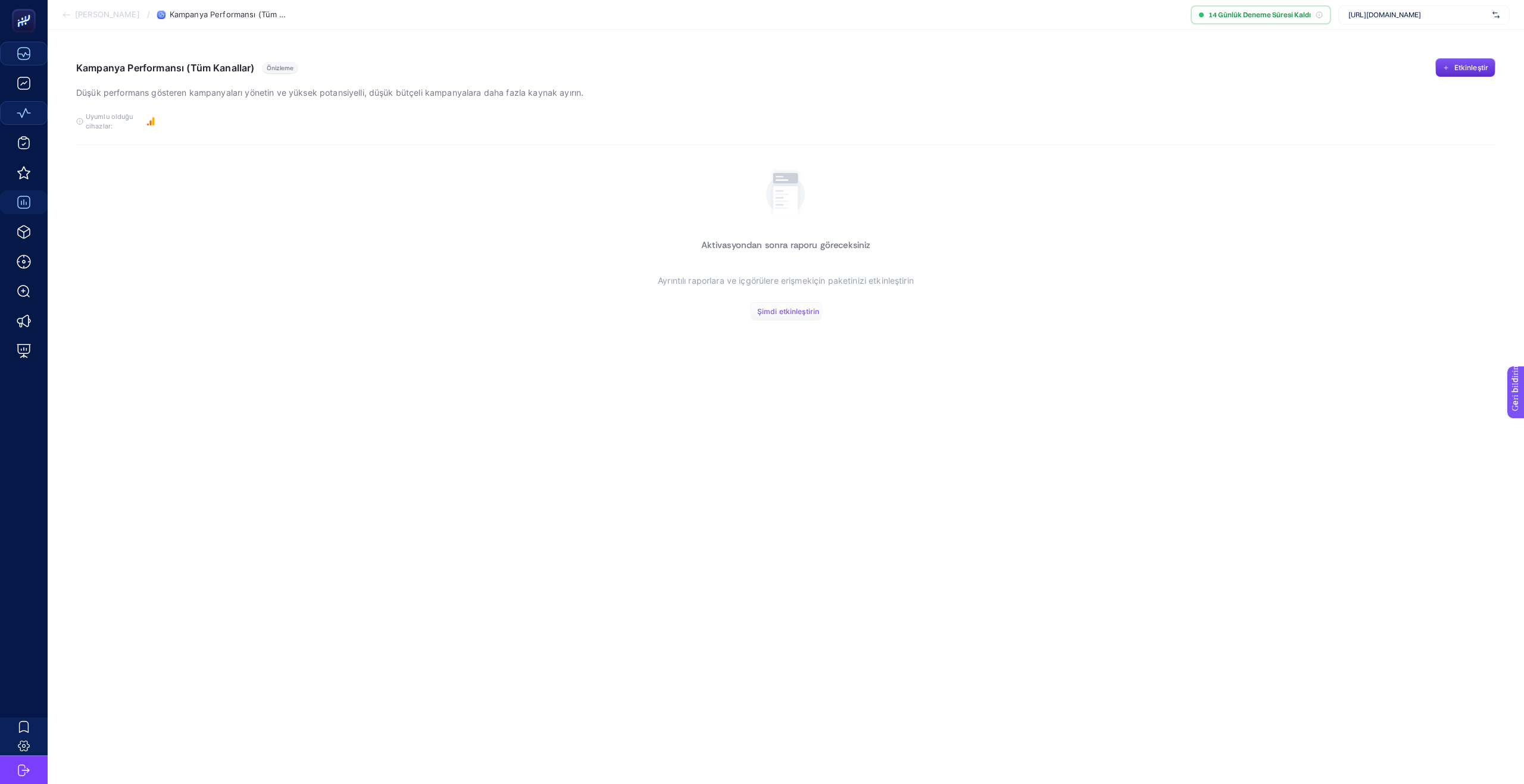
click at [777, 310] on font "Şimdi etkinleştirin" at bounding box center [788, 311] width 62 height 9
